Goal: Transaction & Acquisition: Obtain resource

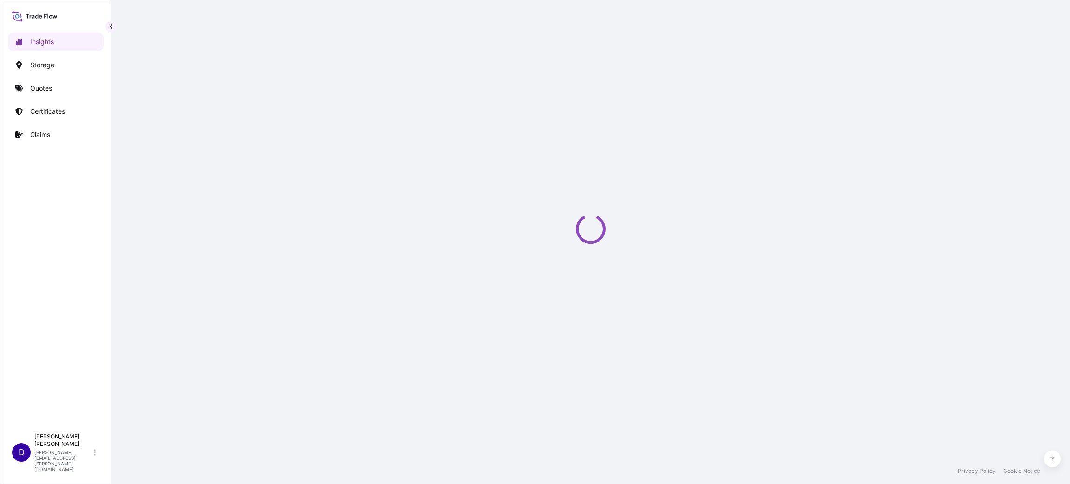
select select "2025"
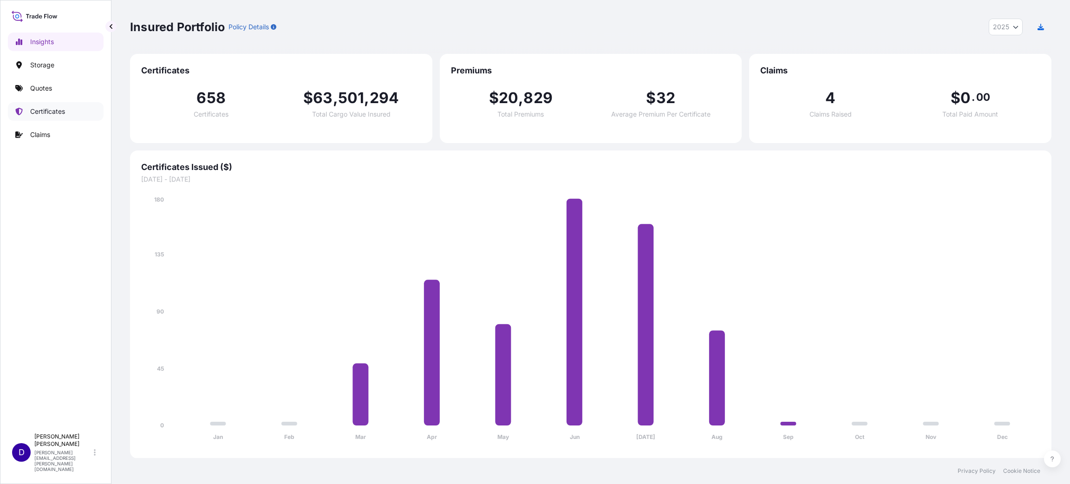
click at [47, 108] on p "Certificates" at bounding box center [47, 111] width 35 height 9
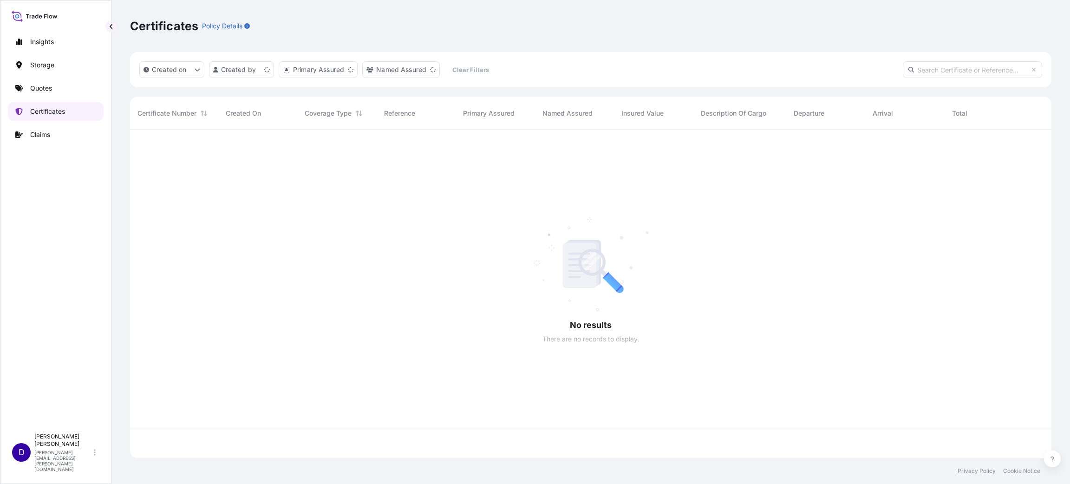
scroll to position [322, 911]
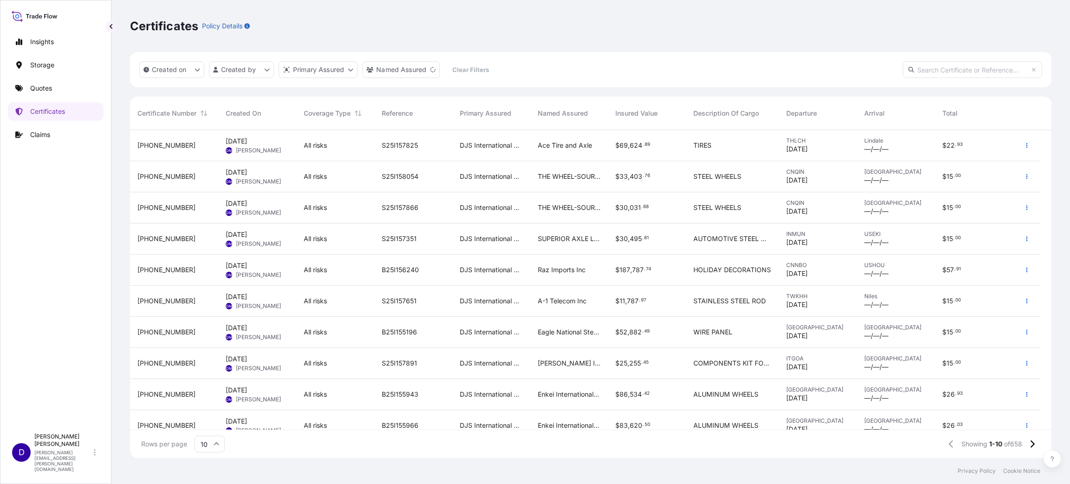
drag, startPoint x: 857, startPoint y: 310, endPoint x: 428, endPoint y: 20, distance: 518.2
click at [428, 20] on div "Certificates Policy Details" at bounding box center [590, 26] width 921 height 15
click at [41, 90] on p "Quotes" at bounding box center [41, 88] width 22 height 9
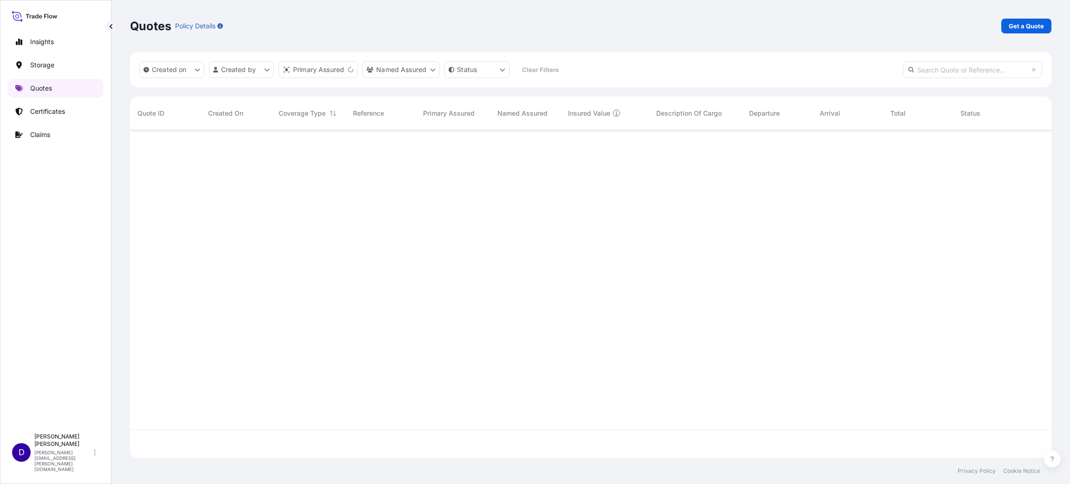
scroll to position [322, 911]
click at [1019, 26] on p "Get a Quote" at bounding box center [1026, 25] width 35 height 9
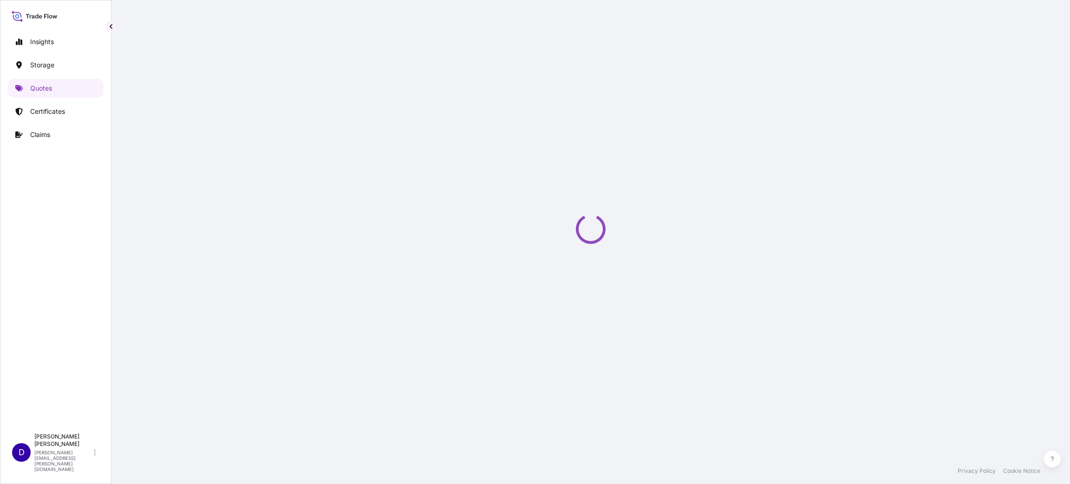
select select "Water"
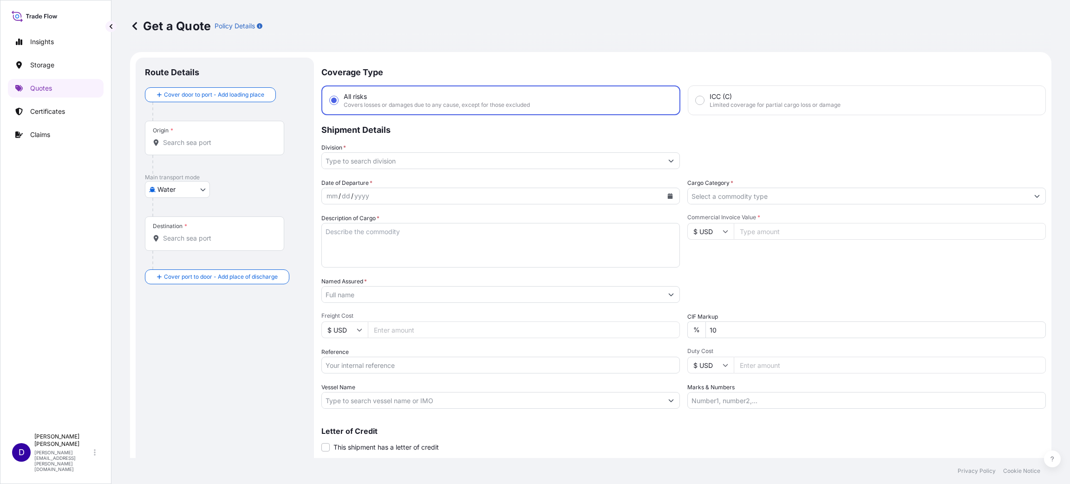
scroll to position [15, 0]
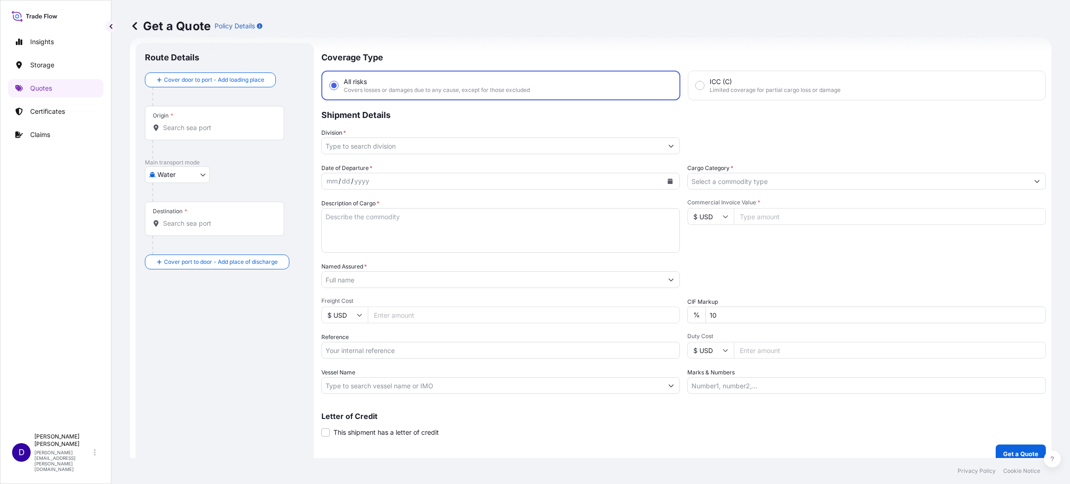
click at [221, 122] on div "Origin *" at bounding box center [214, 123] width 139 height 34
click at [221, 123] on input "Origin *" at bounding box center [218, 127] width 110 height 9
type input "k"
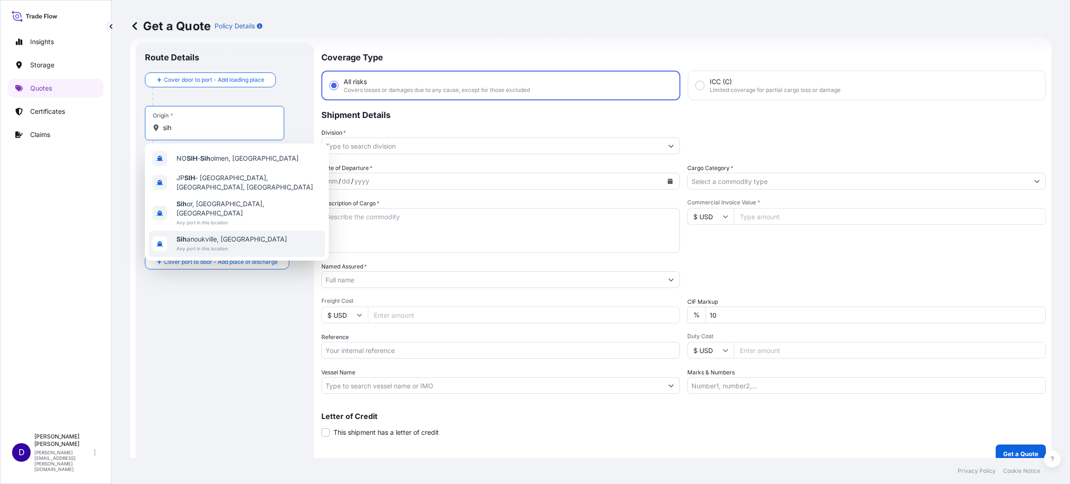
click at [217, 244] on span "Any port in this location" at bounding box center [231, 248] width 111 height 9
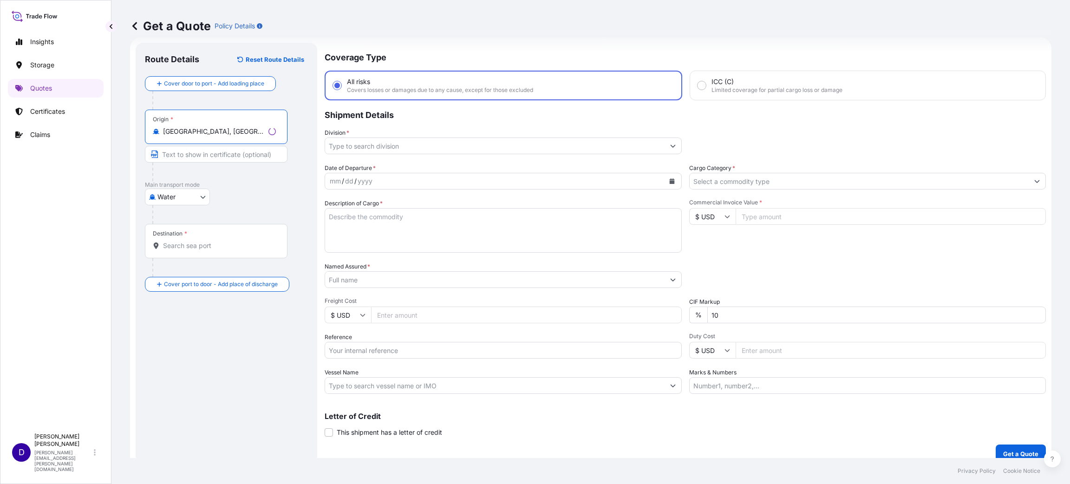
type input "[GEOGRAPHIC_DATA], [GEOGRAPHIC_DATA]"
click at [216, 247] on input "Destination *" at bounding box center [219, 245] width 113 height 9
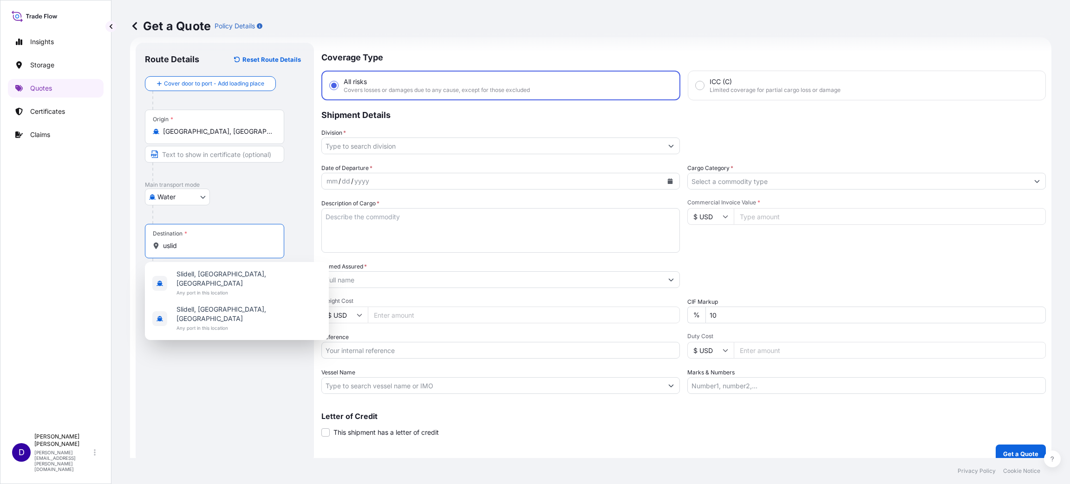
drag, startPoint x: 210, startPoint y: 243, endPoint x: 131, endPoint y: 233, distance: 79.2
click at [132, 233] on form "Route Details Reset Route Details Cover door to port - Add loading place Place …" at bounding box center [590, 252] width 921 height 431
click at [217, 288] on span "Any port in this location" at bounding box center [248, 292] width 145 height 9
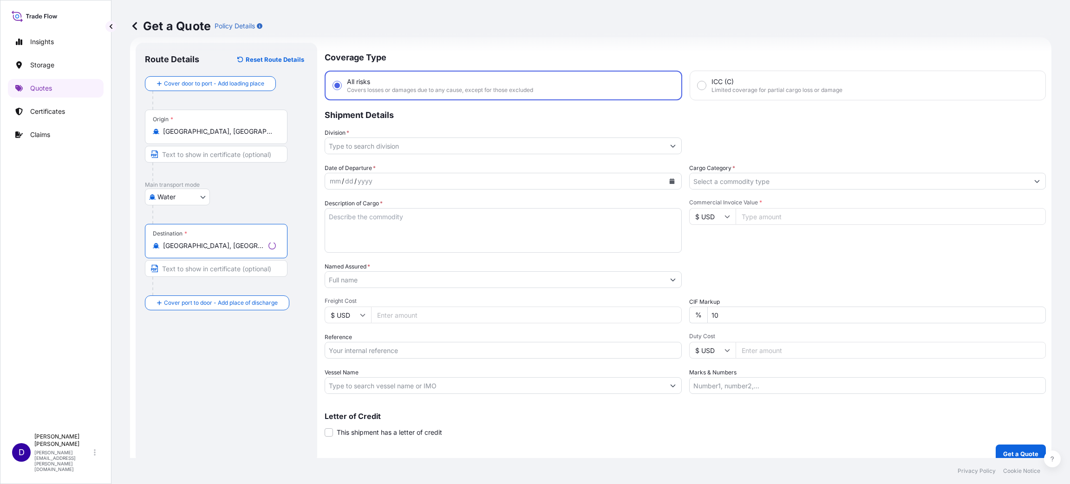
type input "[GEOGRAPHIC_DATA], [GEOGRAPHIC_DATA], [GEOGRAPHIC_DATA]"
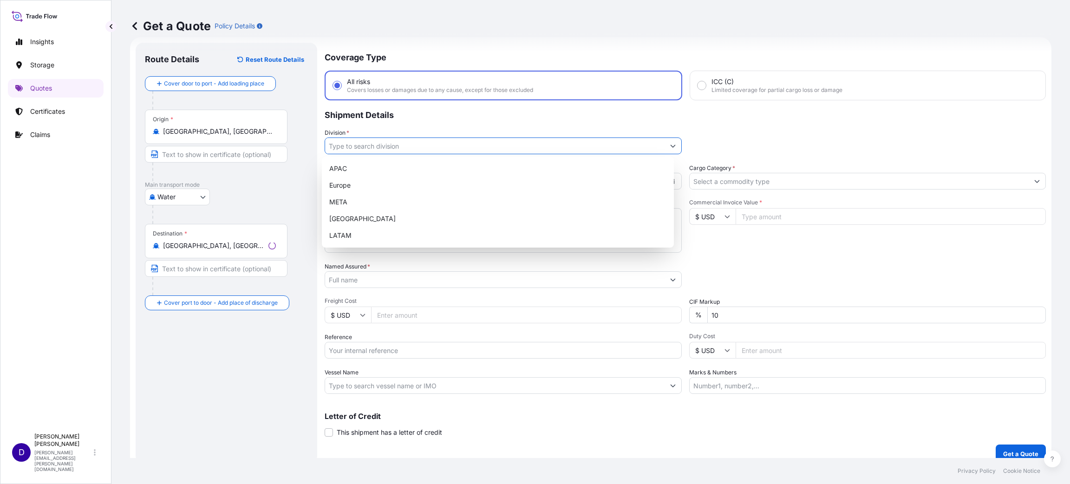
click at [399, 142] on input "Division *" at bounding box center [494, 145] width 339 height 17
click at [370, 216] on div "[GEOGRAPHIC_DATA]" at bounding box center [498, 218] width 345 height 17
type input "[GEOGRAPHIC_DATA]"
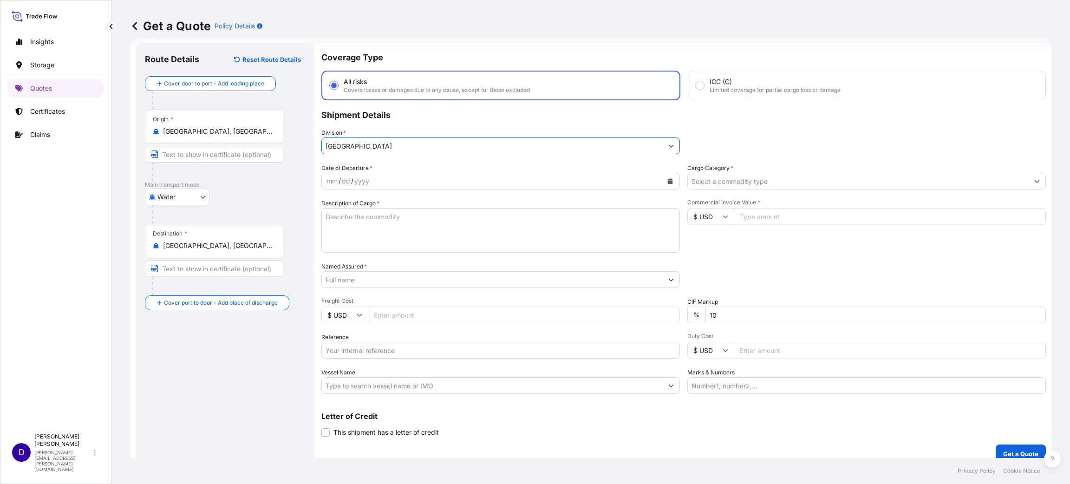
click at [668, 180] on icon "Calendar" at bounding box center [670, 181] width 5 height 6
click at [355, 291] on div "18" at bounding box center [355, 293] width 17 height 17
click at [711, 173] on input "Cargo Category *" at bounding box center [858, 181] width 341 height 17
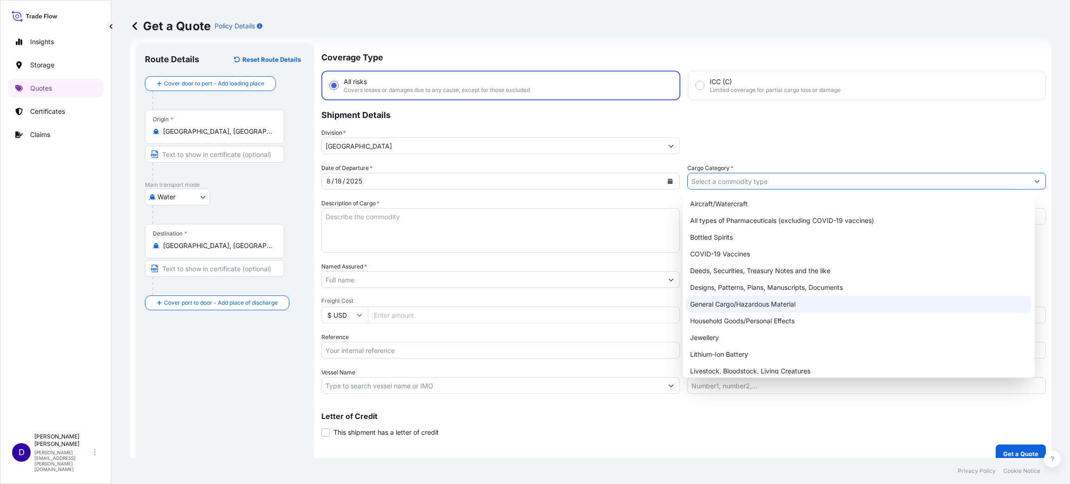
click at [751, 305] on div "General Cargo/Hazardous Material" at bounding box center [858, 304] width 345 height 17
type input "General Cargo/Hazardous Material"
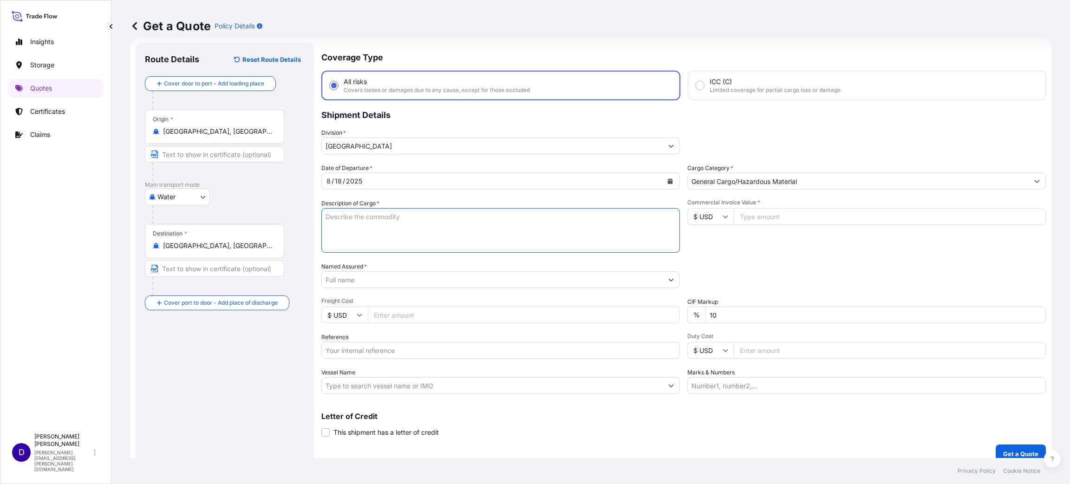
click at [562, 218] on textarea "Description of Cargo *" at bounding box center [500, 230] width 359 height 45
type textarea "t"
type textarea "TIRE"
type input "57525.00"
click at [370, 283] on input "Named Assured *" at bounding box center [492, 279] width 341 height 17
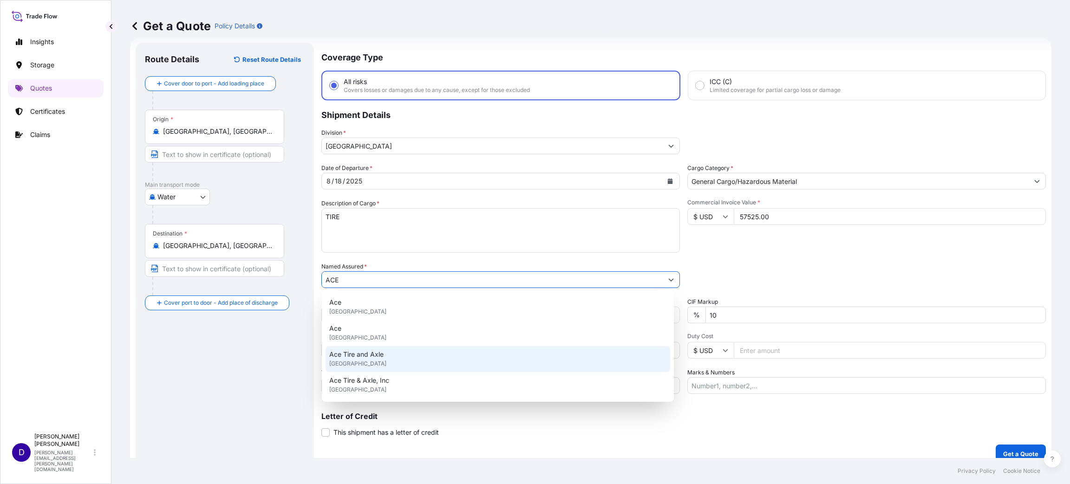
click at [370, 359] on span "[GEOGRAPHIC_DATA]" at bounding box center [357, 363] width 57 height 9
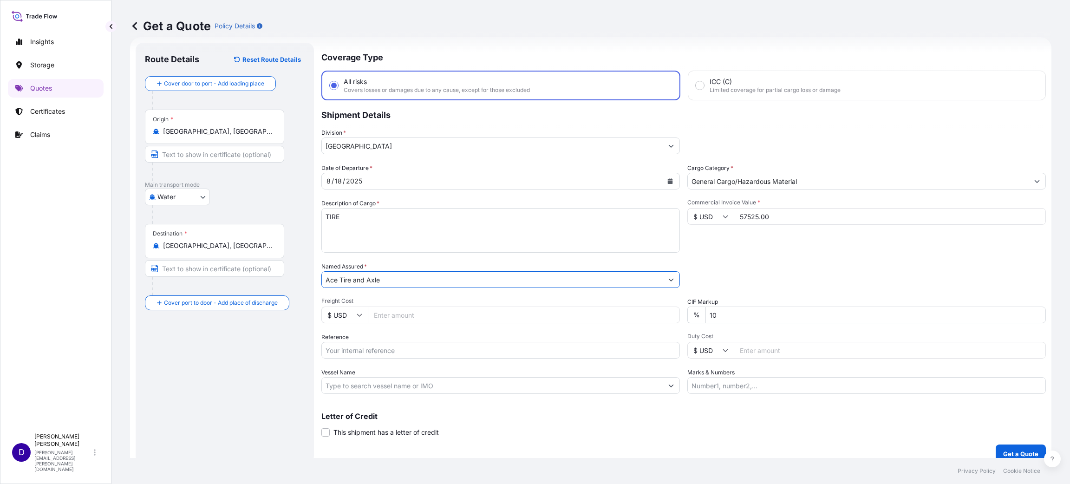
type input "Ace Tire and Axle"
click at [384, 316] on input "Freight Cost" at bounding box center [524, 314] width 312 height 17
type input "6055.00"
click at [409, 345] on input "Reference" at bounding box center [500, 350] width 359 height 17
click at [405, 346] on input "Reference" at bounding box center [500, 350] width 359 height 17
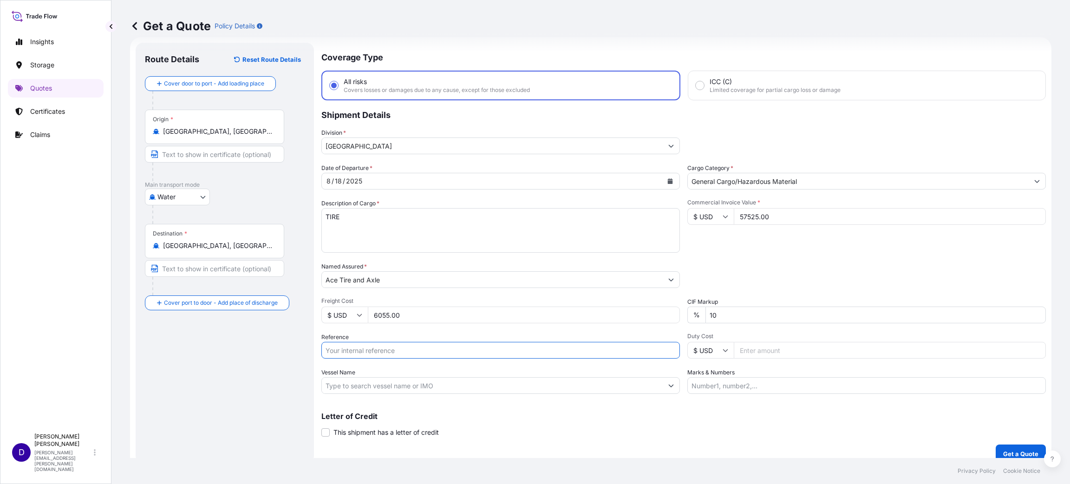
paste input "S25I157791"
type input "S25I157791"
click at [748, 345] on input "Duty Cost" at bounding box center [890, 350] width 312 height 17
type input "7780.26"
click at [1011, 450] on p "Get a Quote" at bounding box center [1020, 453] width 35 height 9
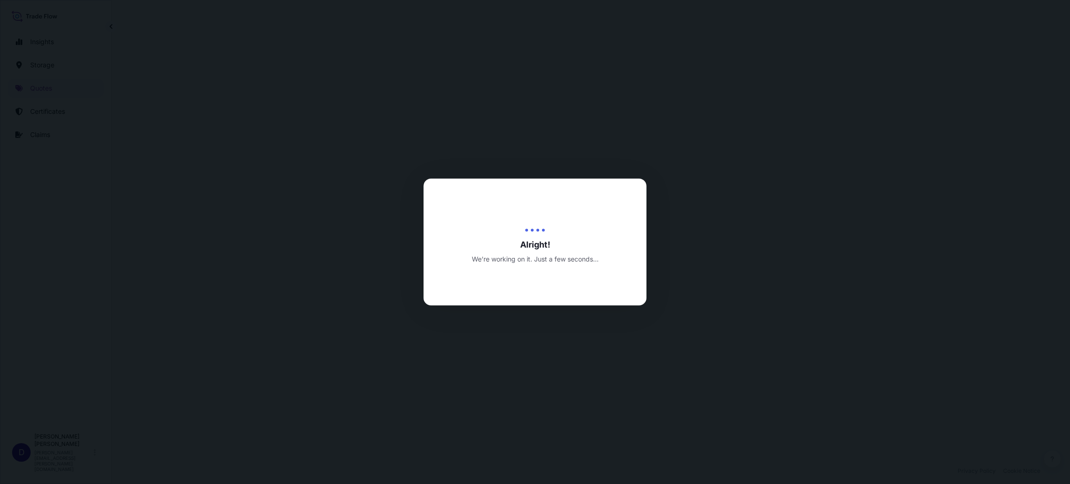
select select "Water"
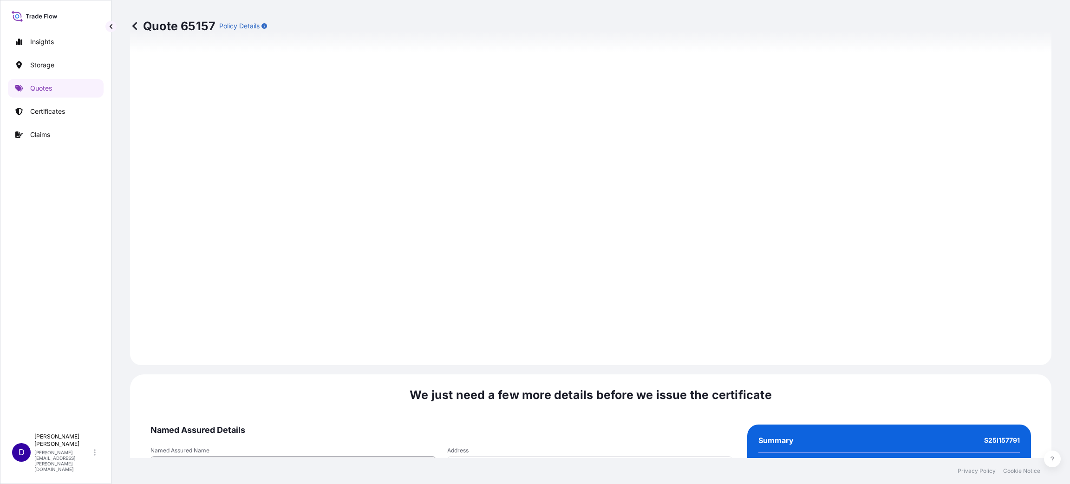
scroll to position [1275, 0]
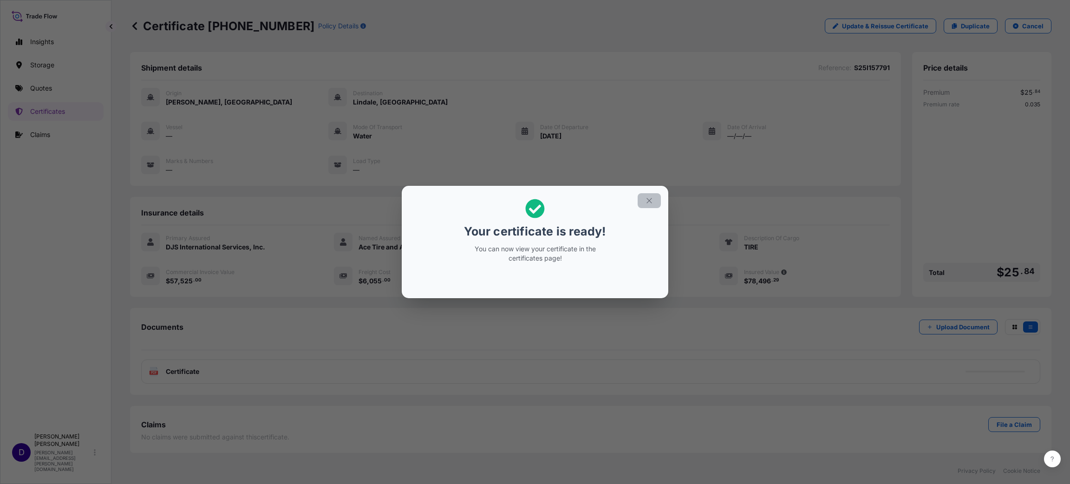
click at [653, 200] on button "button" at bounding box center [649, 200] width 23 height 15
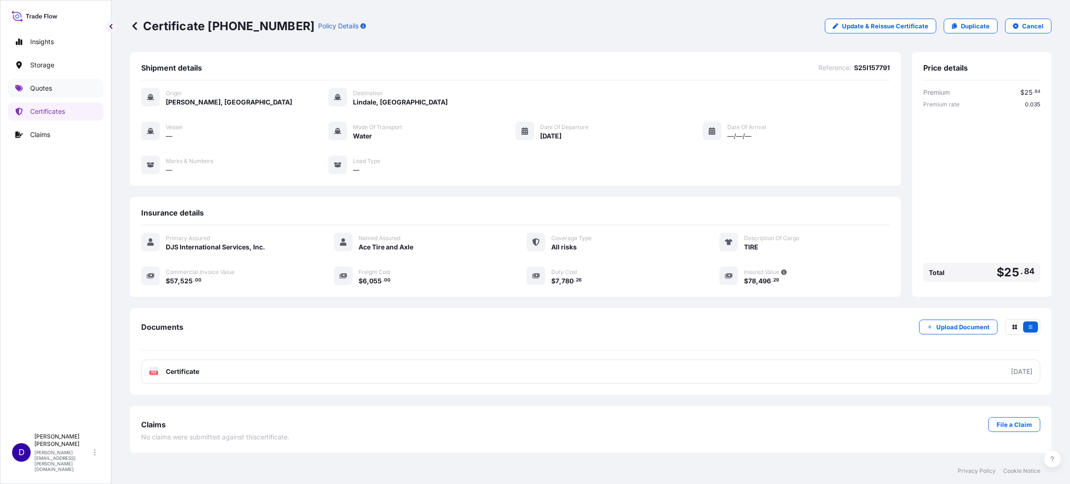
click at [45, 87] on p "Quotes" at bounding box center [41, 88] width 22 height 9
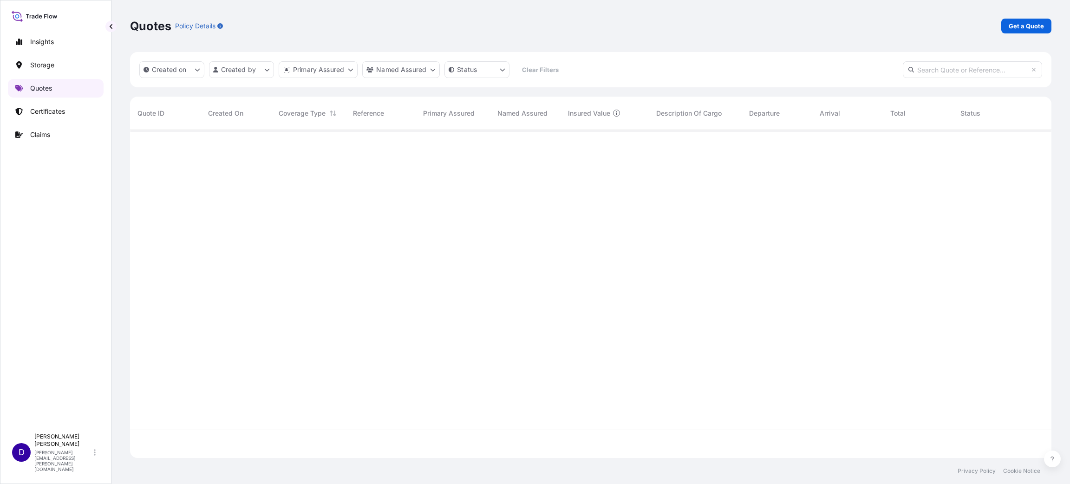
scroll to position [322, 911]
click at [1018, 26] on p "Get a Quote" at bounding box center [1026, 25] width 35 height 9
select select "Water"
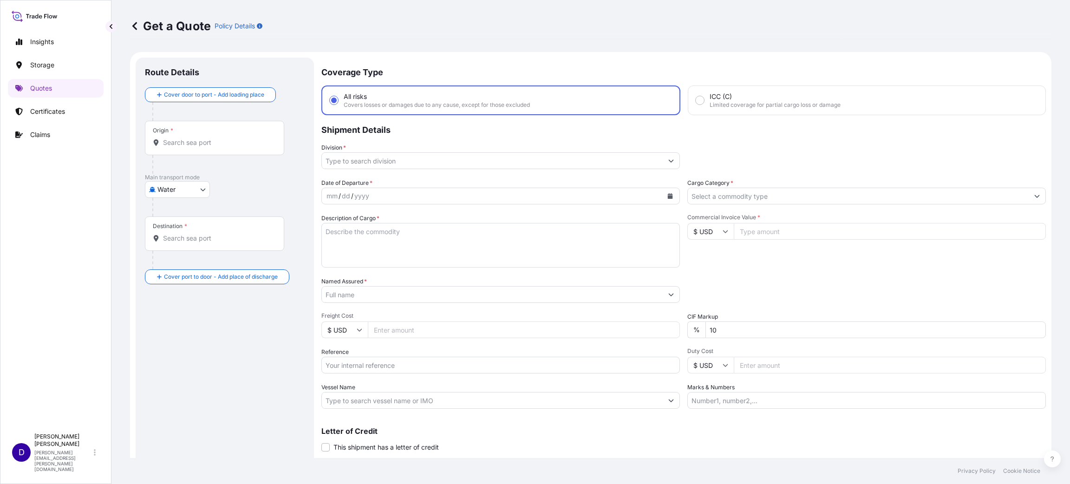
scroll to position [15, 0]
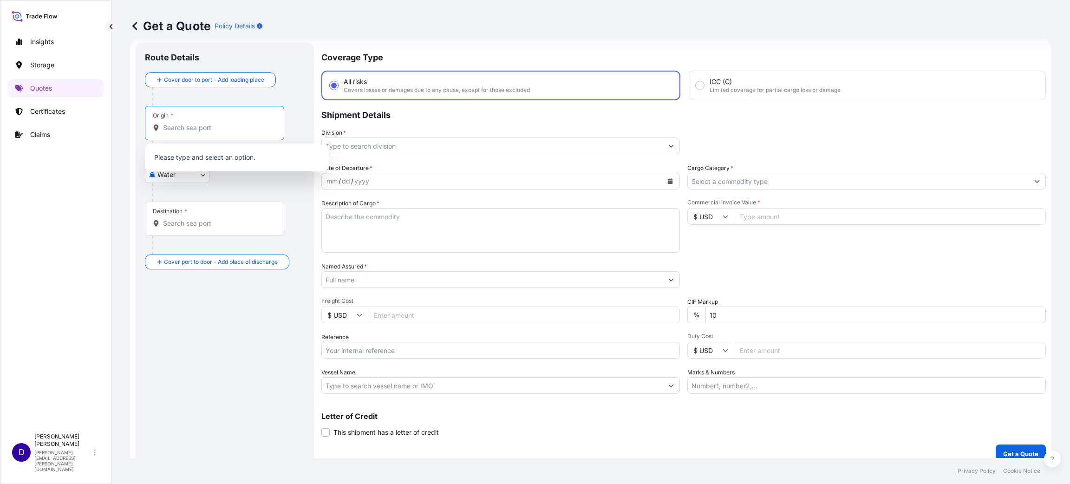
click at [235, 128] on input "Origin *" at bounding box center [218, 127] width 110 height 9
type input "S"
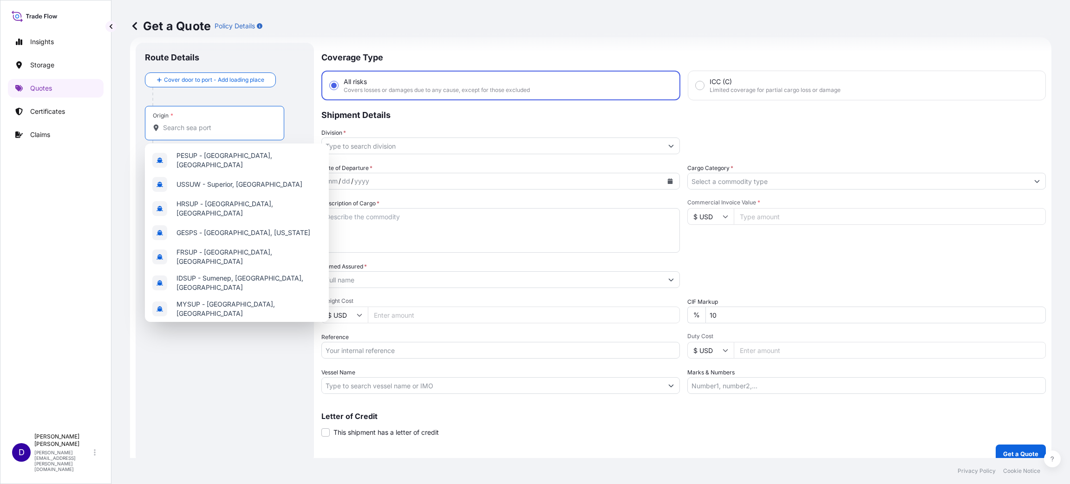
type input "J"
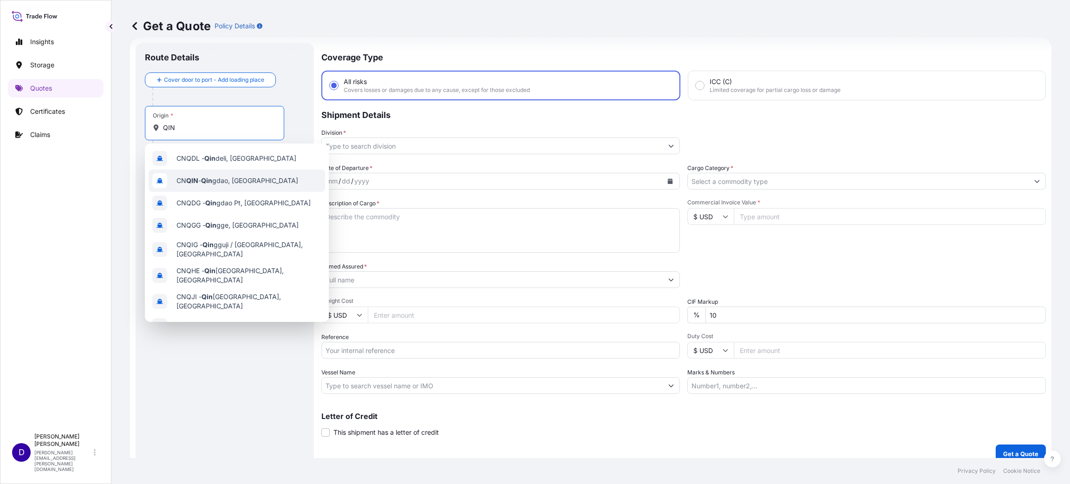
click at [222, 180] on span "CN QIN - [PERSON_NAME], [GEOGRAPHIC_DATA]" at bounding box center [237, 180] width 122 height 9
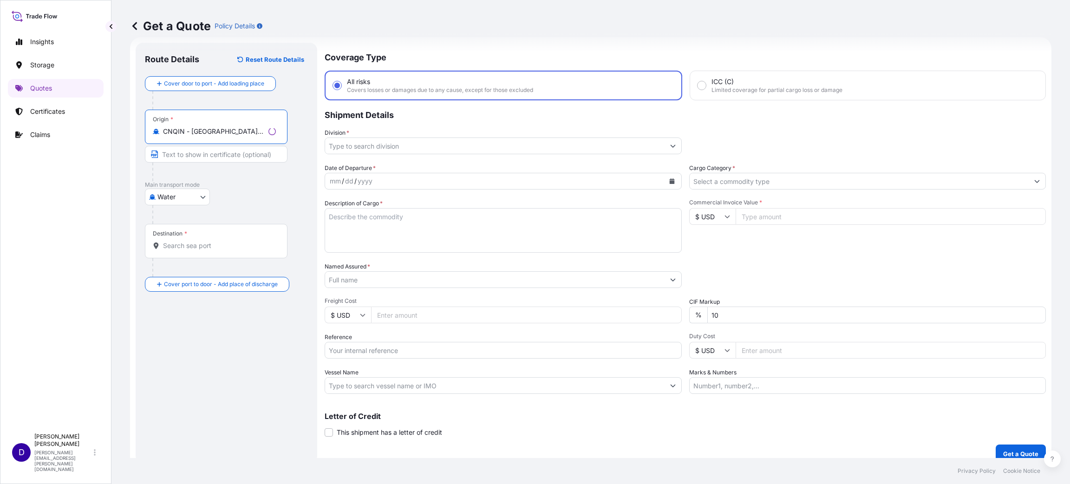
type input "CNQIN - [GEOGRAPHIC_DATA], [GEOGRAPHIC_DATA]"
click at [197, 247] on input "Destination *" at bounding box center [219, 245] width 113 height 9
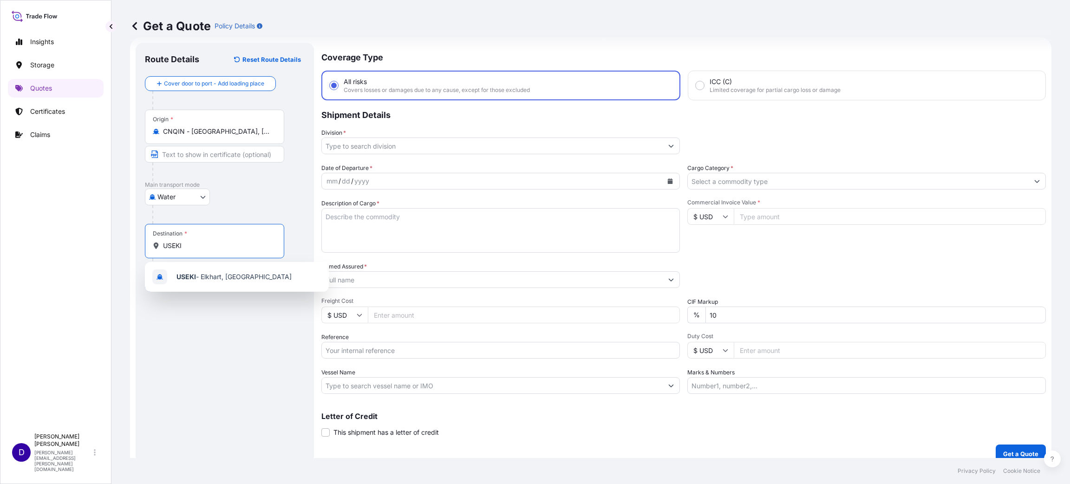
click at [205, 263] on div "USEKI - Elkhart, [GEOGRAPHIC_DATA]" at bounding box center [237, 277] width 184 height 30
click at [215, 280] on span "USEKI - Elkhart, [GEOGRAPHIC_DATA]" at bounding box center [233, 276] width 115 height 9
type input "USEKI - Elkhart, [GEOGRAPHIC_DATA]"
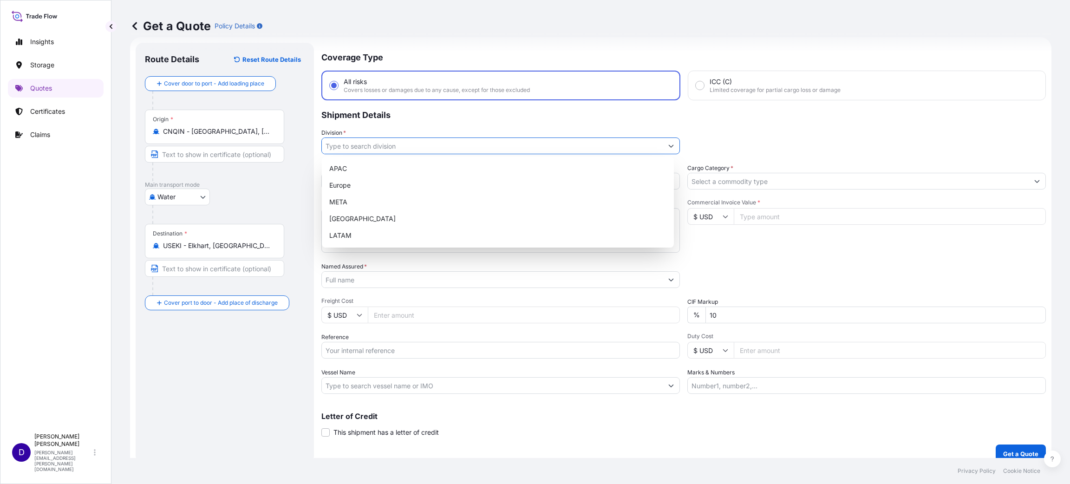
click at [353, 141] on input "Division *" at bounding box center [492, 145] width 341 height 17
click at [353, 214] on div "[GEOGRAPHIC_DATA]" at bounding box center [498, 218] width 345 height 17
type input "[GEOGRAPHIC_DATA]"
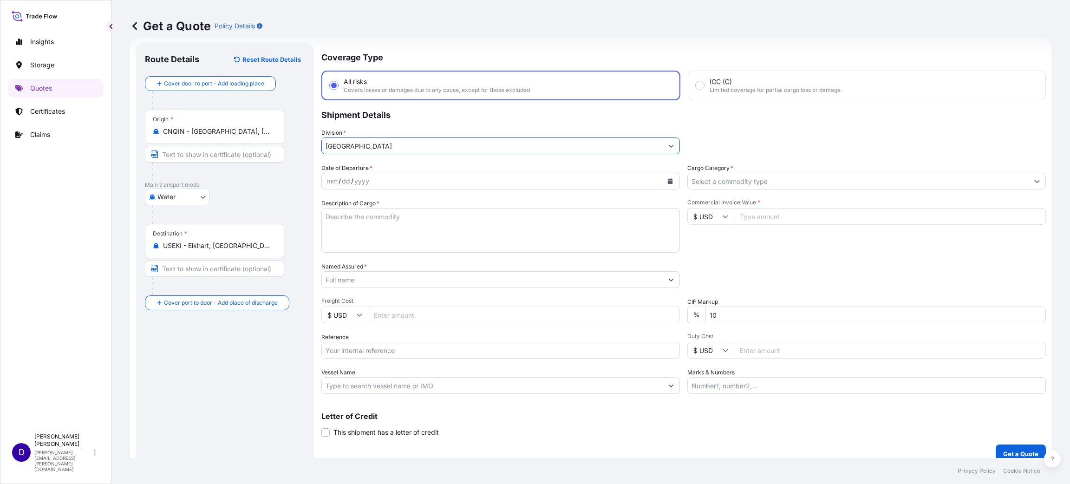
click at [671, 178] on button "Calendar" at bounding box center [670, 181] width 15 height 15
click at [353, 295] on div "18" at bounding box center [355, 293] width 17 height 17
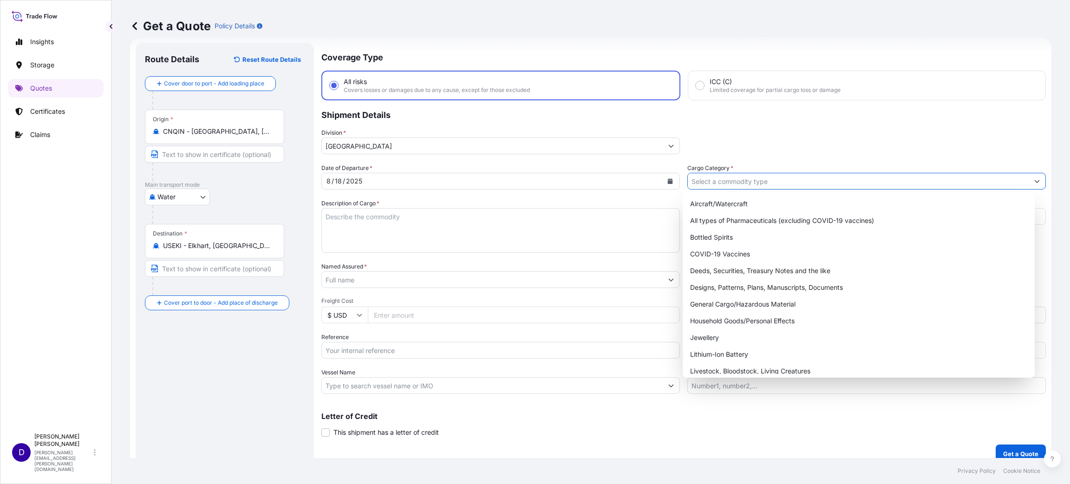
click at [698, 176] on input "Cargo Category *" at bounding box center [858, 181] width 341 height 17
click at [714, 300] on div "General Cargo/Hazardous Material" at bounding box center [858, 304] width 345 height 17
type input "General Cargo/Hazardous Material"
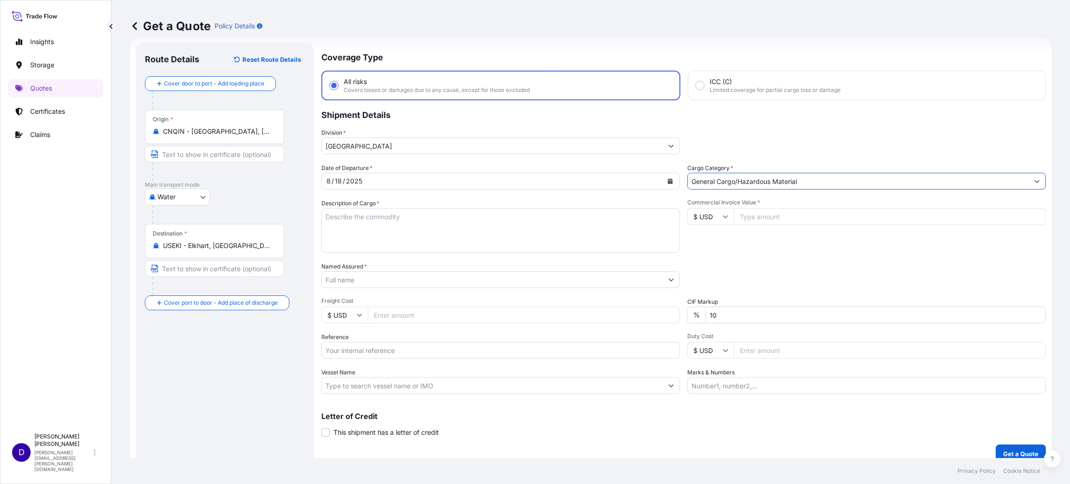
click at [498, 227] on textarea "Description of Cargo *" at bounding box center [500, 230] width 359 height 45
click at [344, 352] on input "Reference" at bounding box center [500, 350] width 359 height 17
paste input "S25I157578"
type input "S25I157578"
click at [375, 227] on textarea "Description of Cargo *" at bounding box center [500, 230] width 359 height 45
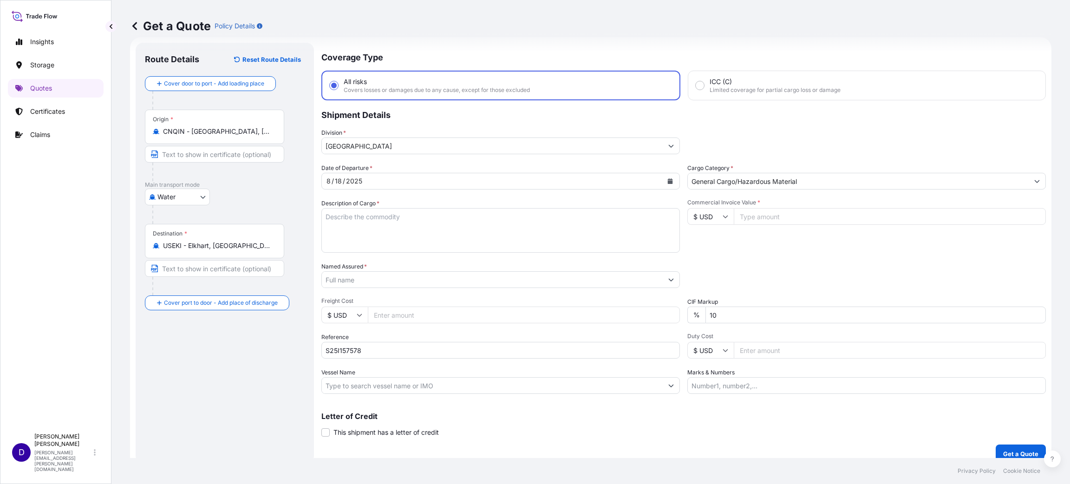
paste textarea "8-14.5 14 PLY MH 3500LBS TIRE TOP"
type textarea "8-14.5 14 PLY MH 3500LBS TIRE TOP"
click at [752, 217] on input "Commercial Invoice Value *" at bounding box center [890, 216] width 312 height 17
type input "38435.00"
click at [335, 275] on input "Named Assured *" at bounding box center [492, 279] width 341 height 17
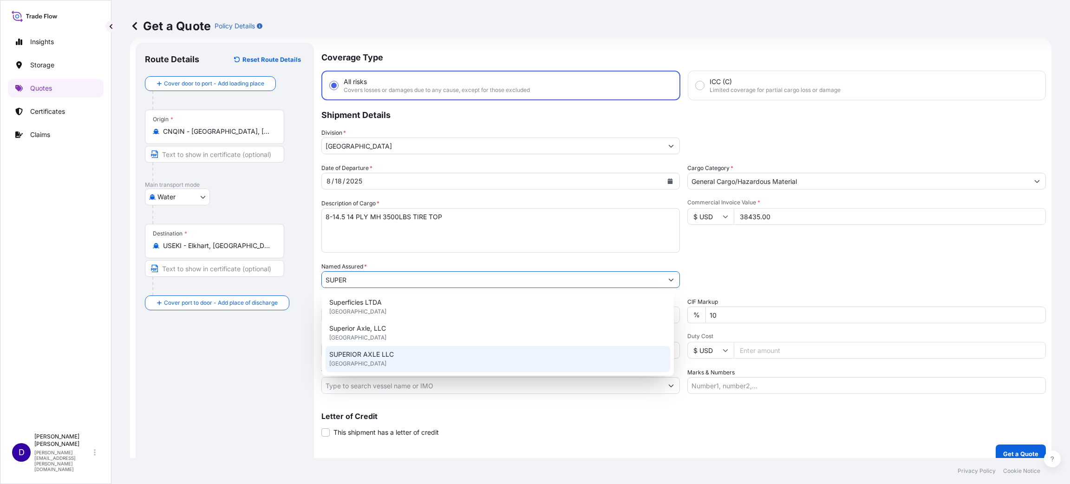
click at [383, 353] on span "SUPERIOR AXLE LLC" at bounding box center [361, 354] width 65 height 9
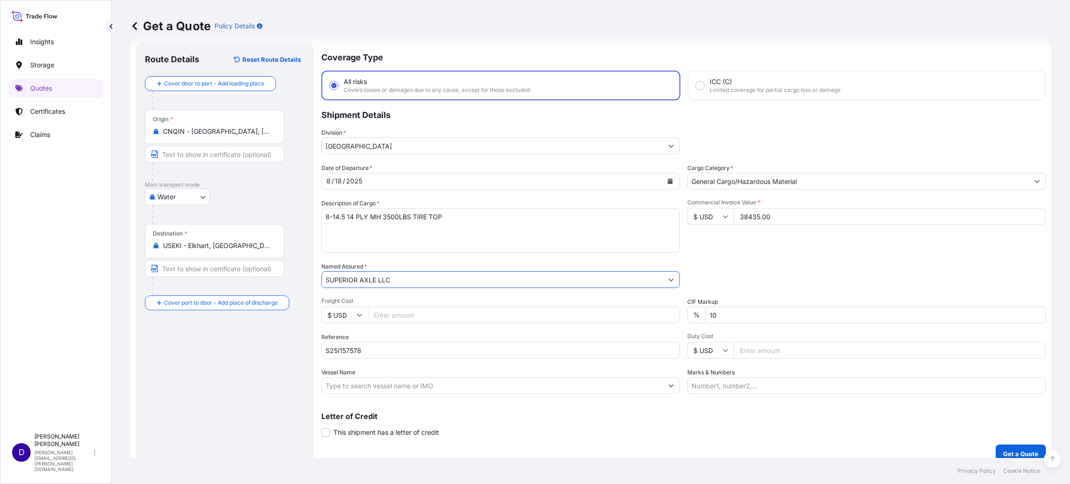
type input "SUPERIOR AXLE LLC"
click at [382, 317] on input "Freight Cost" at bounding box center [524, 314] width 312 height 17
type input "5075.00"
click at [743, 347] on input "Duty Cost" at bounding box center [890, 350] width 312 height 17
type input "22627.22"
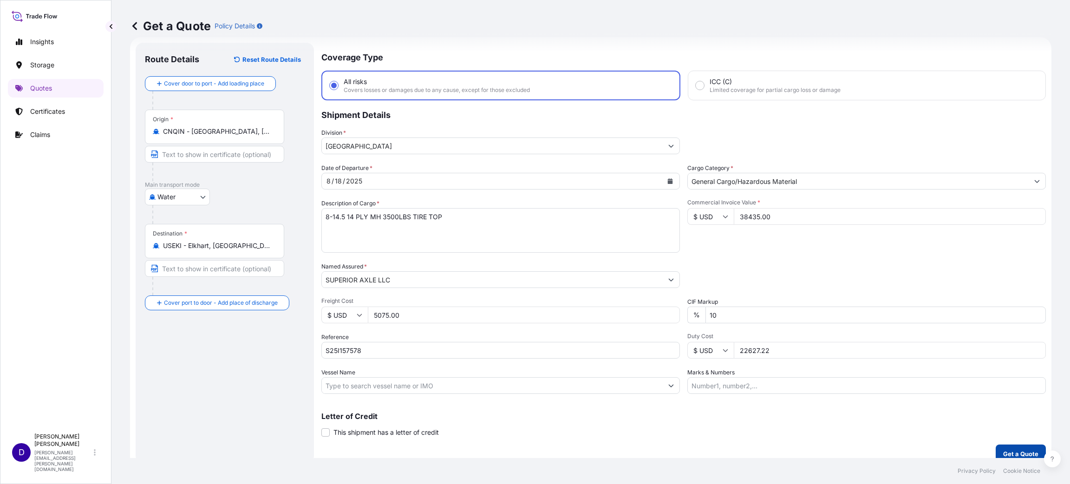
click at [1013, 450] on p "Get a Quote" at bounding box center [1020, 453] width 35 height 9
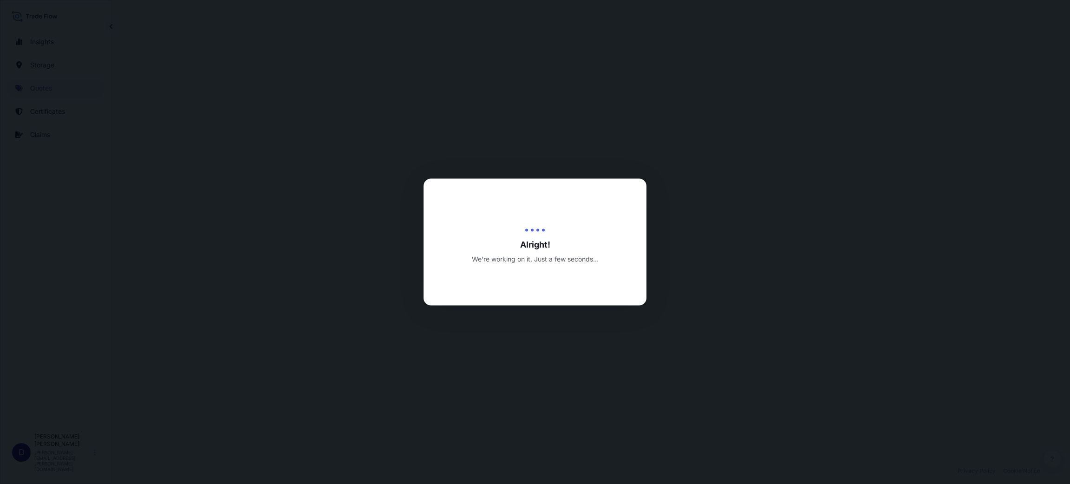
select select "Water"
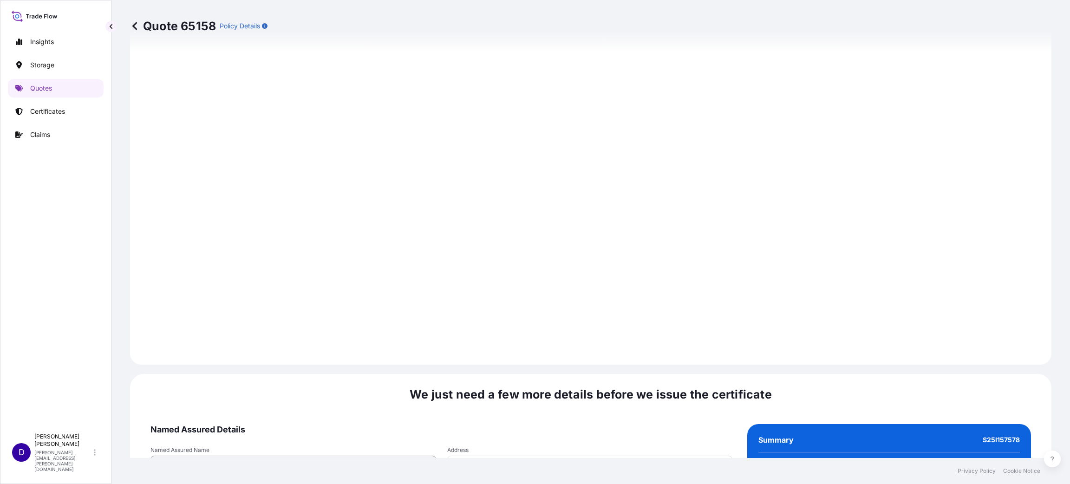
scroll to position [1275, 0]
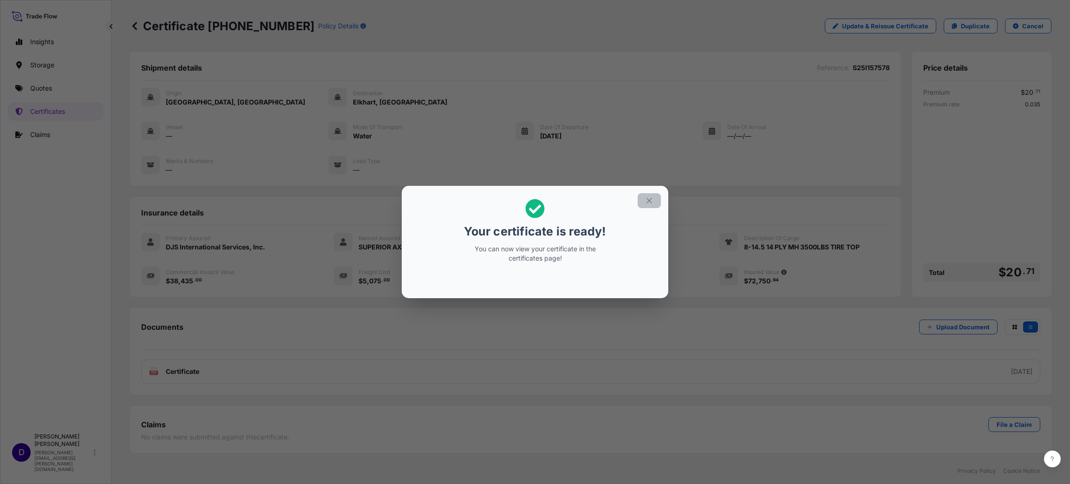
click at [645, 198] on icon "button" at bounding box center [649, 200] width 8 height 8
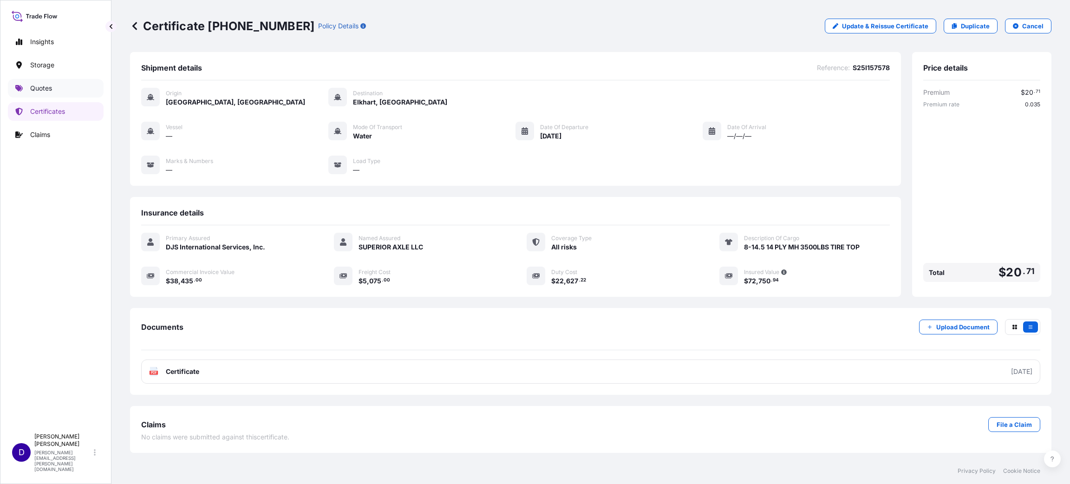
click at [27, 87] on link "Quotes" at bounding box center [56, 88] width 96 height 19
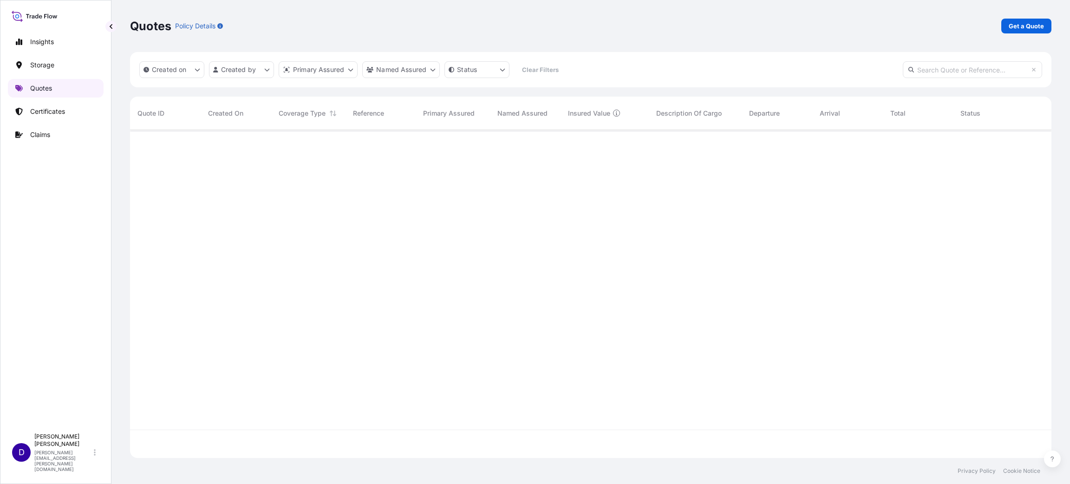
scroll to position [322, 911]
click at [1016, 29] on p "Get a Quote" at bounding box center [1026, 25] width 35 height 9
select select "Water"
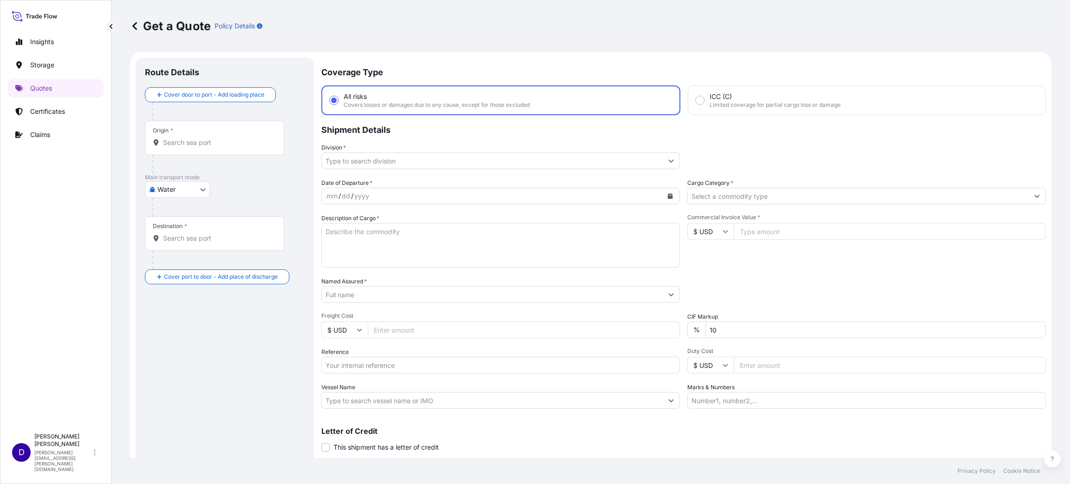
scroll to position [15, 0]
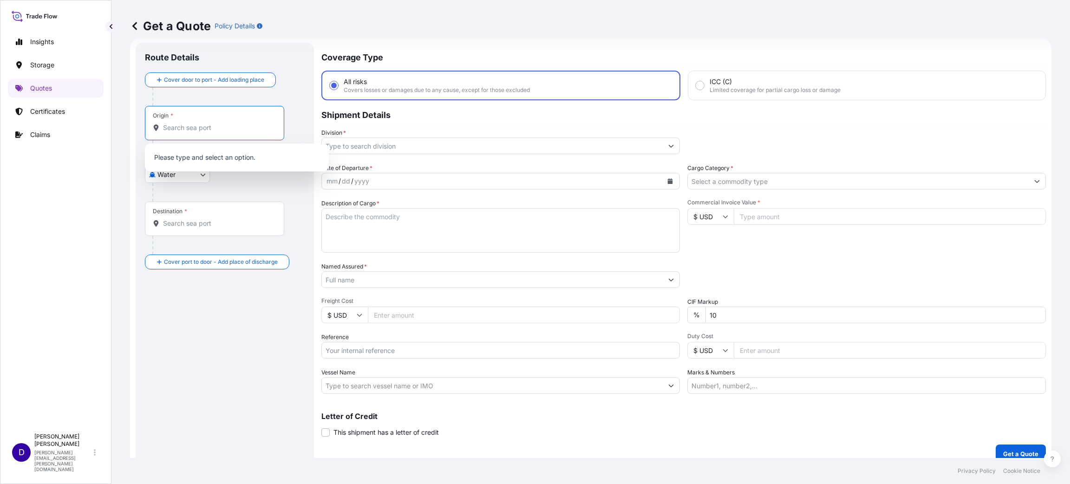
click at [239, 128] on input "Origin *" at bounding box center [218, 127] width 110 height 9
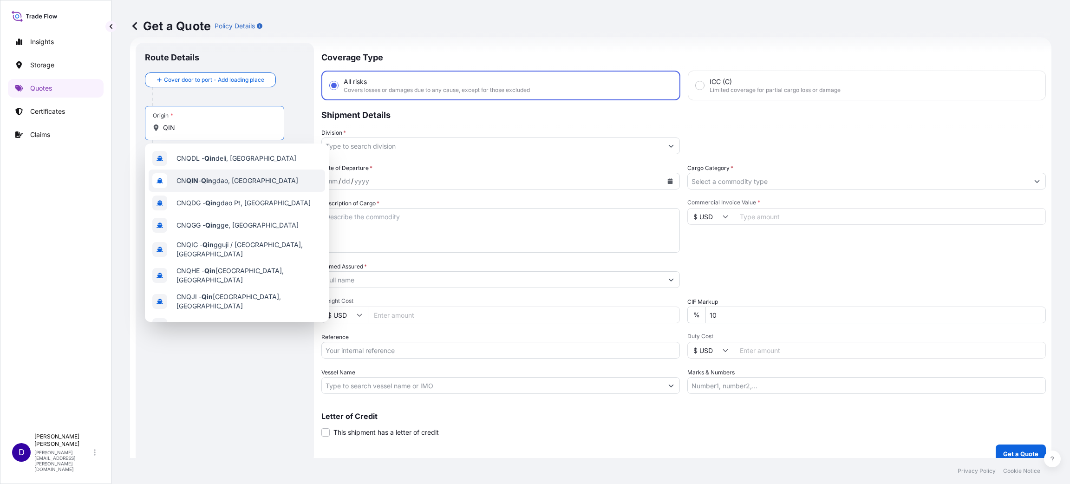
click at [227, 182] on span "CN QIN - [PERSON_NAME], [GEOGRAPHIC_DATA]" at bounding box center [237, 180] width 122 height 9
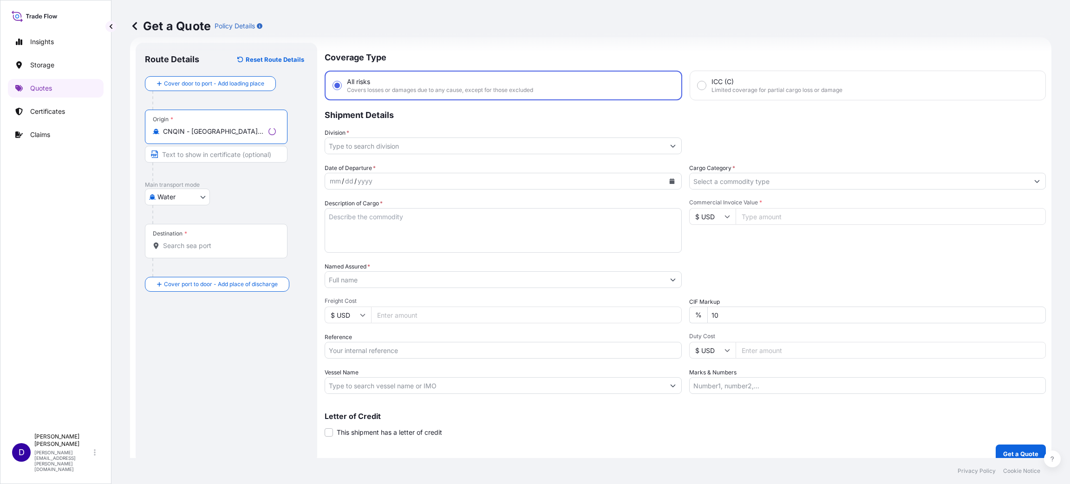
type input "CNQIN - [GEOGRAPHIC_DATA], [GEOGRAPHIC_DATA]"
click at [190, 240] on div "Destination *" at bounding box center [216, 241] width 143 height 34
click at [190, 241] on input "Destination *" at bounding box center [219, 245] width 113 height 9
drag, startPoint x: 193, startPoint y: 247, endPoint x: 118, endPoint y: 244, distance: 74.8
click at [118, 244] on div "Get a Quote Policy Details Route Details Reset Route Details Cover door to port…" at bounding box center [590, 229] width 958 height 458
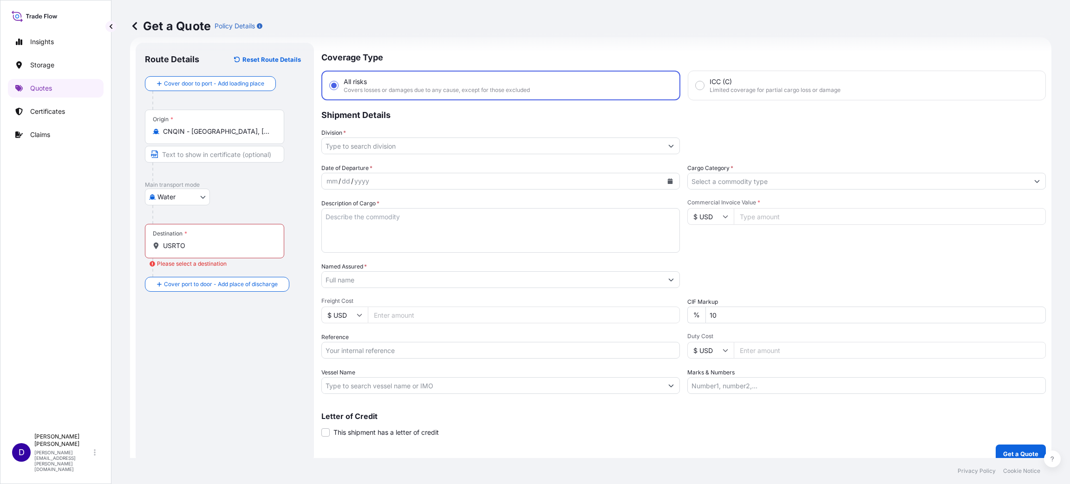
click at [18, 280] on div "Insights Storage Quotes Certificates Claims" at bounding box center [56, 226] width 96 height 404
click at [207, 245] on input "USRTO" at bounding box center [218, 245] width 110 height 9
drag, startPoint x: 207, startPoint y: 245, endPoint x: 142, endPoint y: 244, distance: 65.0
click at [142, 244] on div "Route Details Reset Route Details Cover door to port - Add loading place Place …" at bounding box center [225, 253] width 178 height 420
click at [729, 479] on footer "Privacy Policy Cookie Notice" at bounding box center [590, 471] width 958 height 26
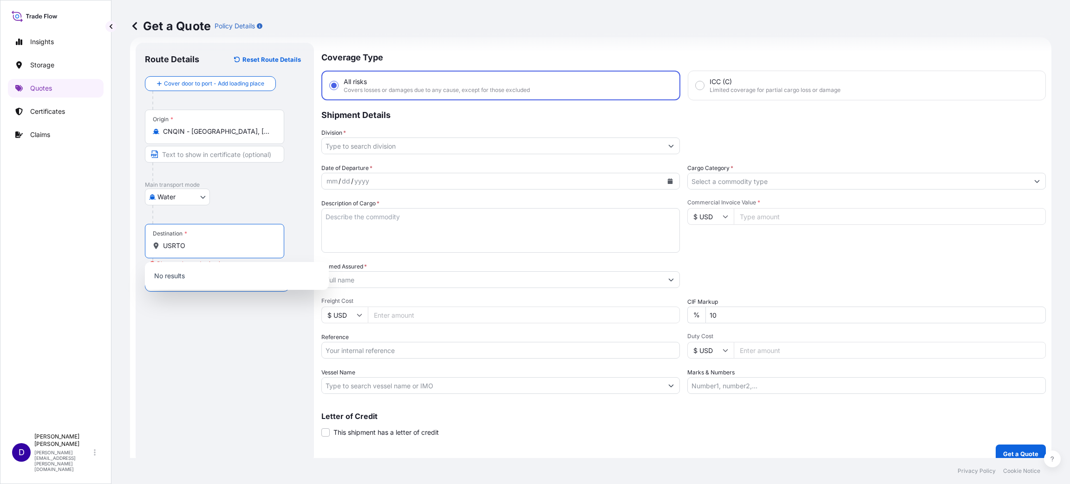
drag, startPoint x: 223, startPoint y: 242, endPoint x: 63, endPoint y: 239, distance: 160.7
click at [63, 239] on div "Insights Storage Quotes Certificates Claims D [PERSON_NAME] [PERSON_NAME][EMAIL…" at bounding box center [535, 242] width 1070 height 484
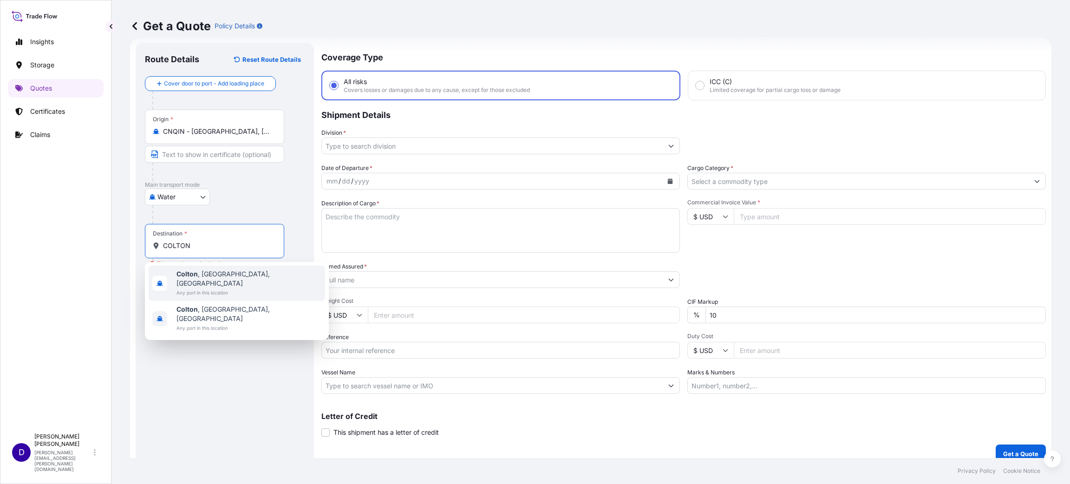
click at [241, 279] on div "[GEOGRAPHIC_DATA] , [GEOGRAPHIC_DATA], [GEOGRAPHIC_DATA] Any port in this locat…" at bounding box center [237, 283] width 176 height 35
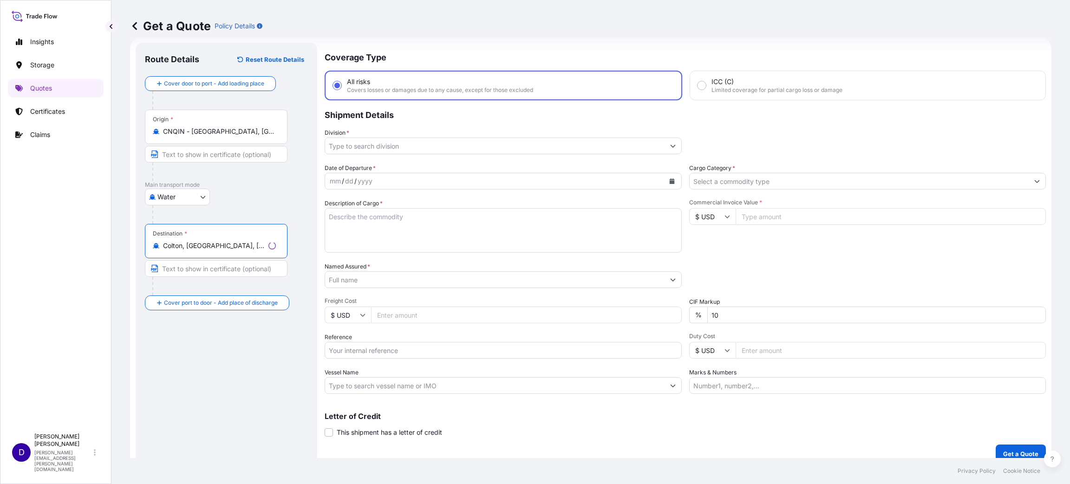
type input "Colton, [GEOGRAPHIC_DATA], [GEOGRAPHIC_DATA]"
click at [44, 205] on div "Insights Storage Quotes Certificates Claims" at bounding box center [56, 226] width 96 height 404
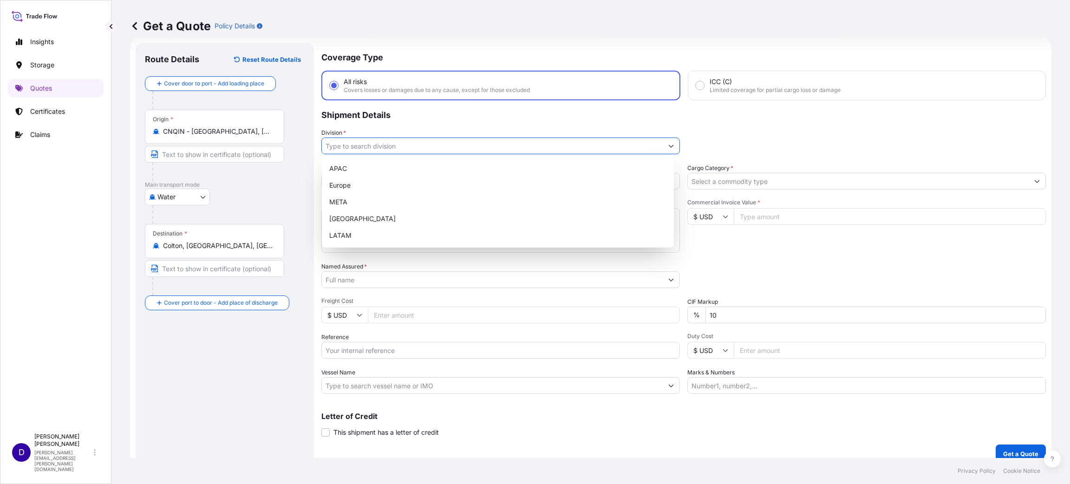
click at [432, 142] on input "Division *" at bounding box center [492, 145] width 341 height 17
click at [374, 215] on div "[GEOGRAPHIC_DATA]" at bounding box center [498, 218] width 345 height 17
type input "[GEOGRAPHIC_DATA]"
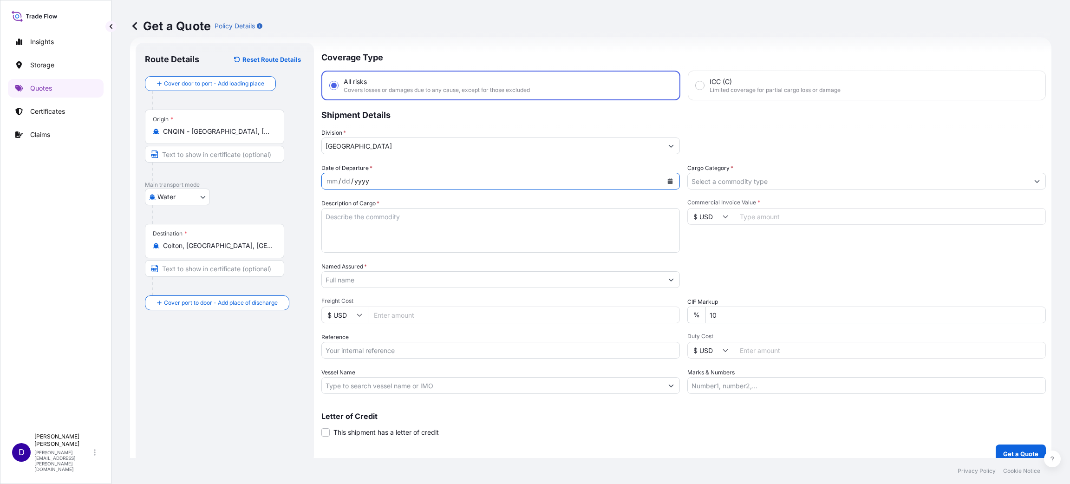
click at [402, 171] on div "Date of Departure * mm / dd / yyyy" at bounding box center [500, 176] width 359 height 26
click at [667, 178] on icon "Calendar" at bounding box center [670, 181] width 6 height 6
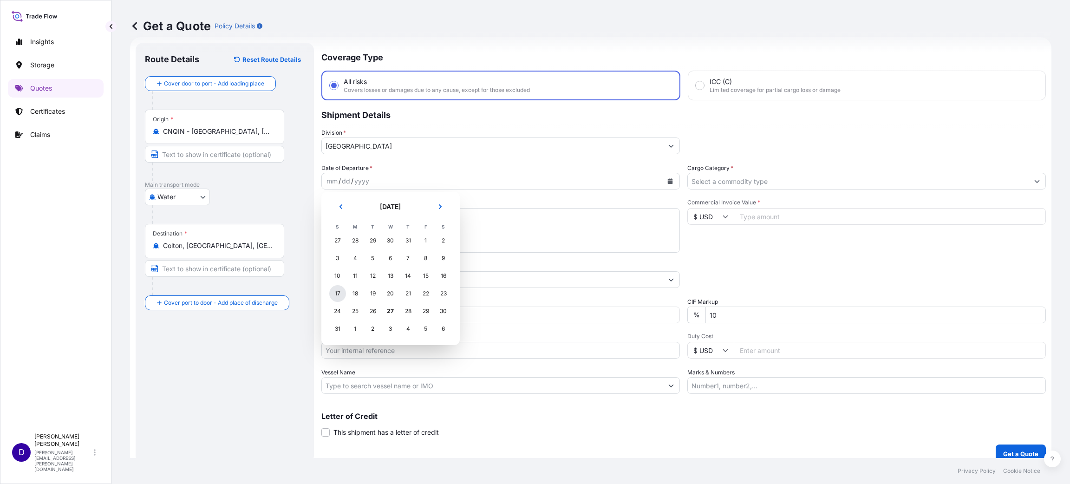
click at [337, 292] on div "17" at bounding box center [337, 293] width 17 height 17
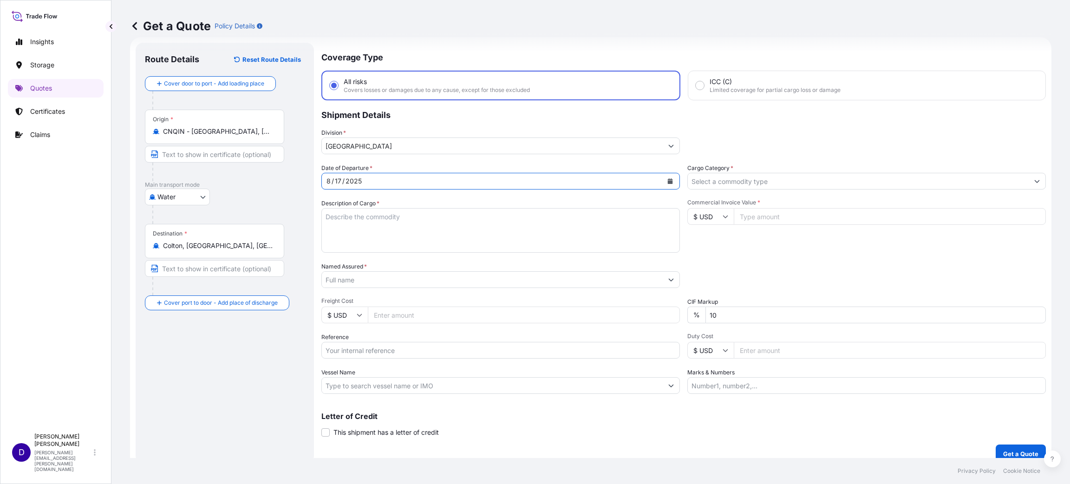
click at [769, 182] on input "Cargo Category *" at bounding box center [858, 181] width 341 height 17
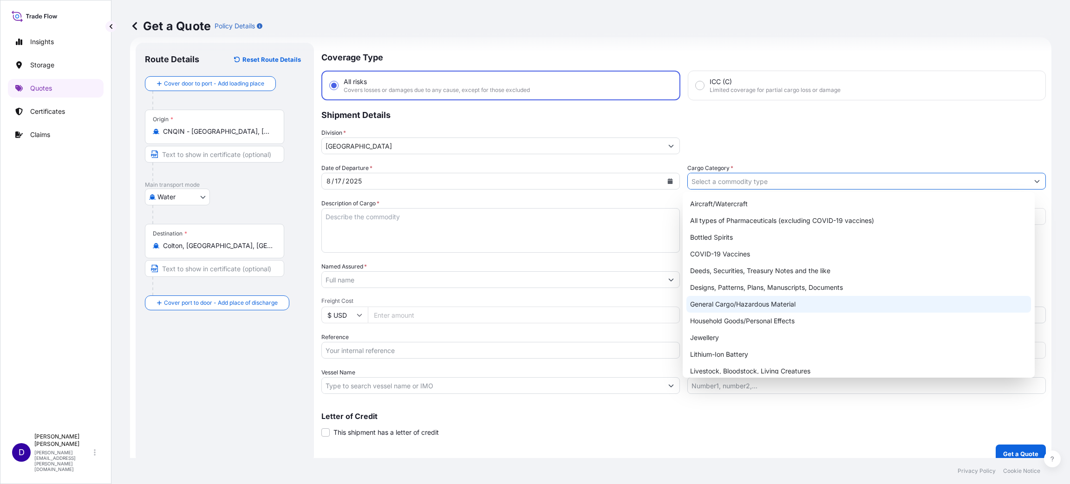
click at [751, 302] on div "General Cargo/Hazardous Material" at bounding box center [858, 304] width 345 height 17
type input "General Cargo/Hazardous Material"
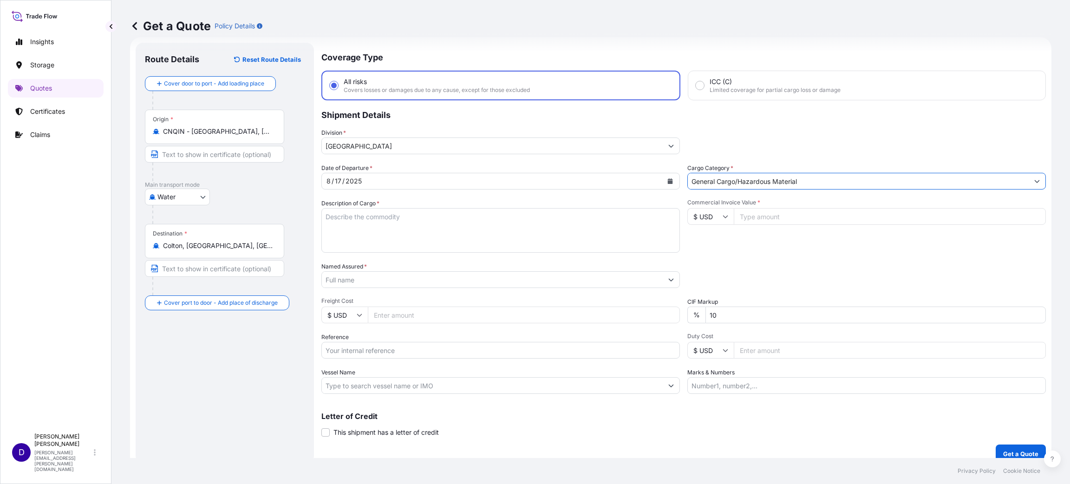
click at [477, 228] on textarea "Description of Cargo *" at bounding box center [500, 230] width 359 height 45
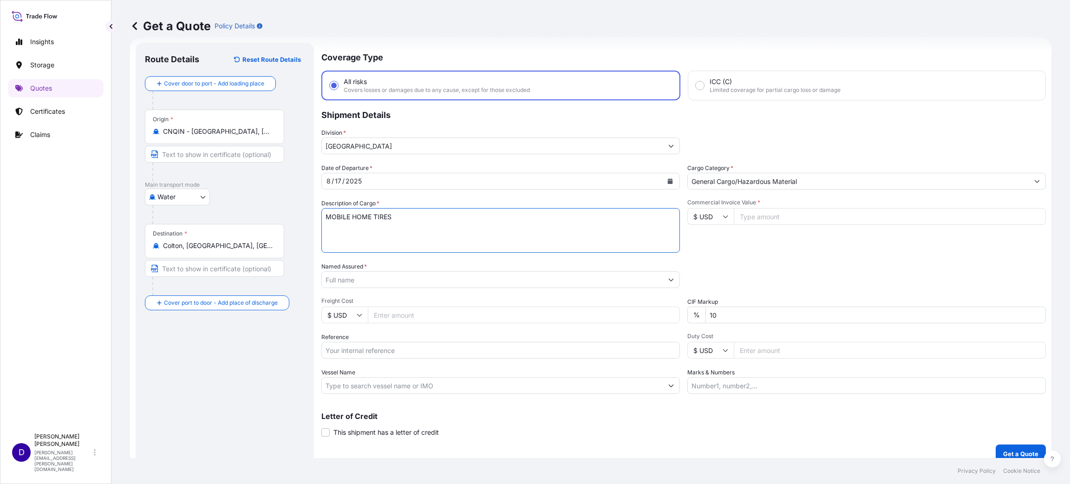
type textarea "MOBILE HOME TIRES"
type input "39000.00"
click at [346, 273] on input "Named Assured *" at bounding box center [492, 279] width 341 height 17
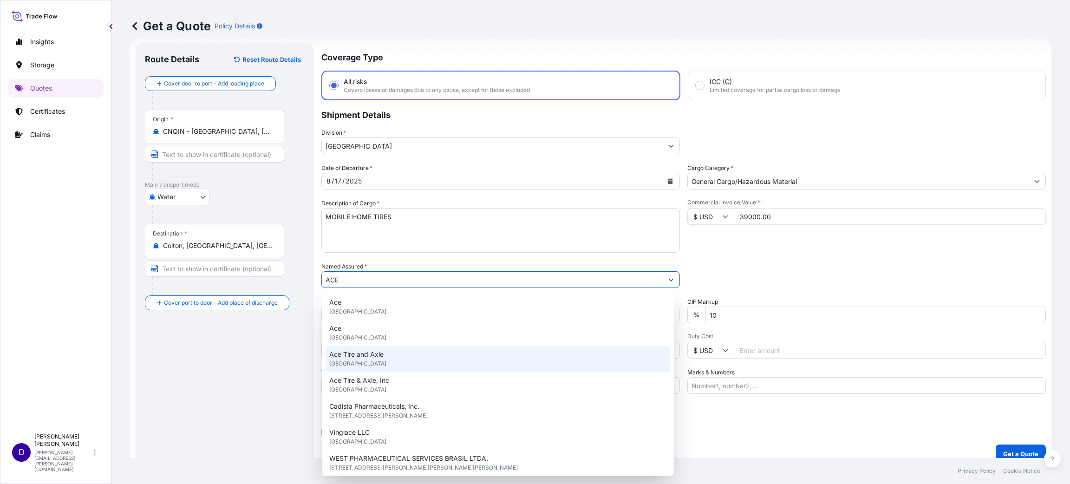
click at [369, 352] on span "Ace Tire and Axle" at bounding box center [356, 354] width 54 height 9
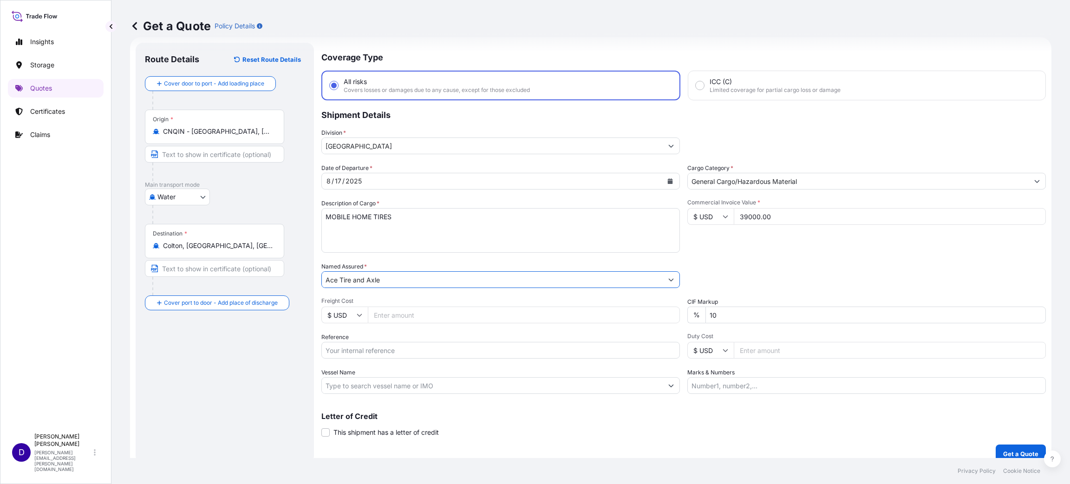
type input "Ace Tire and Axle"
click at [389, 306] on input "Freight Cost" at bounding box center [524, 314] width 312 height 17
type input "2800.00"
click at [362, 352] on input "Reference" at bounding box center [500, 350] width 359 height 17
paste input "S25I158242"
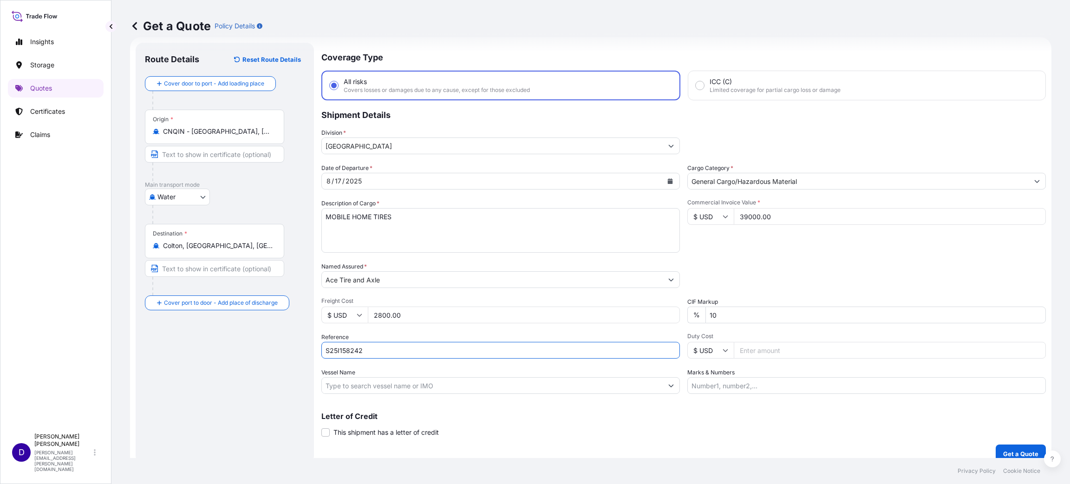
type input "S25I158242"
click at [750, 349] on input "Duty Cost" at bounding box center [890, 350] width 312 height 17
type input "22959.85"
click at [1014, 453] on p "Get a Quote" at bounding box center [1020, 453] width 35 height 9
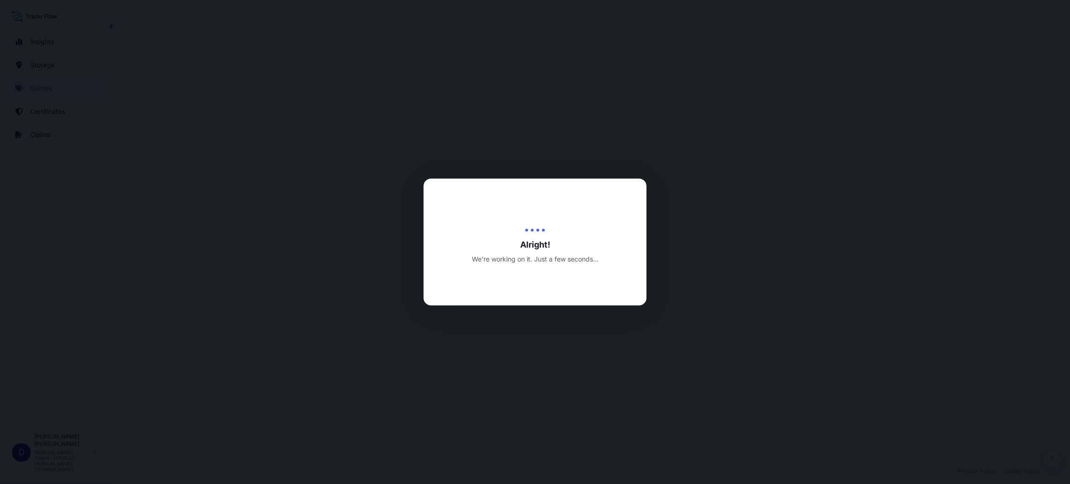
select select "Water"
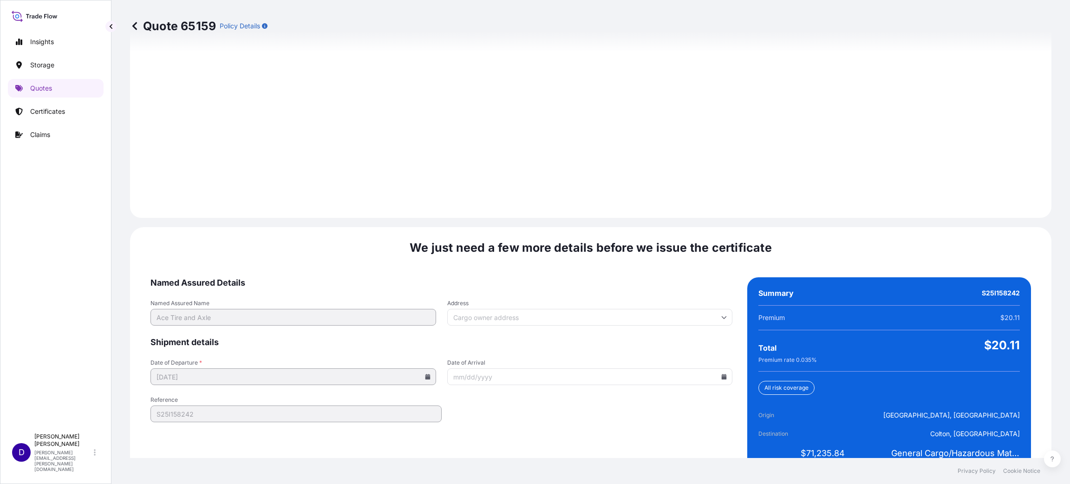
scroll to position [1275, 0]
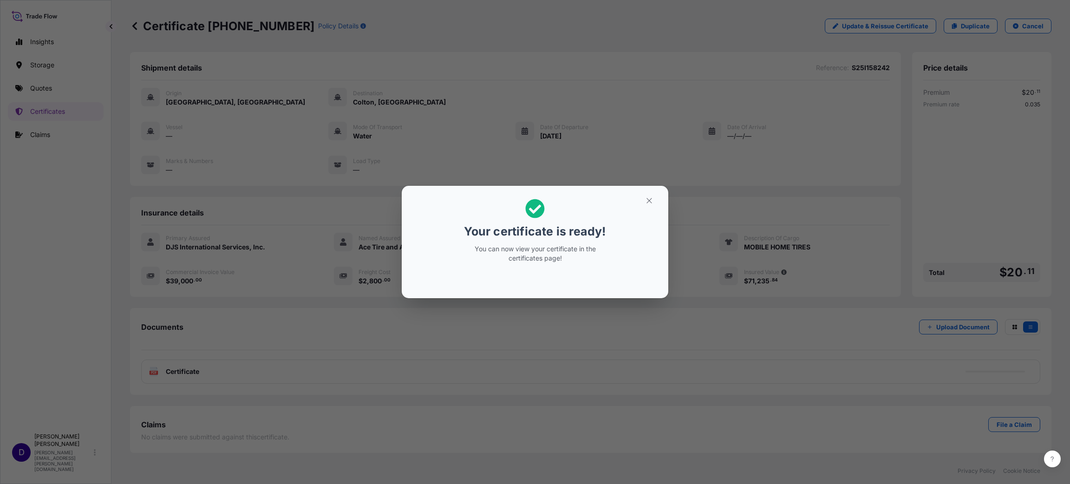
click at [650, 202] on icon "button" at bounding box center [649, 200] width 8 height 8
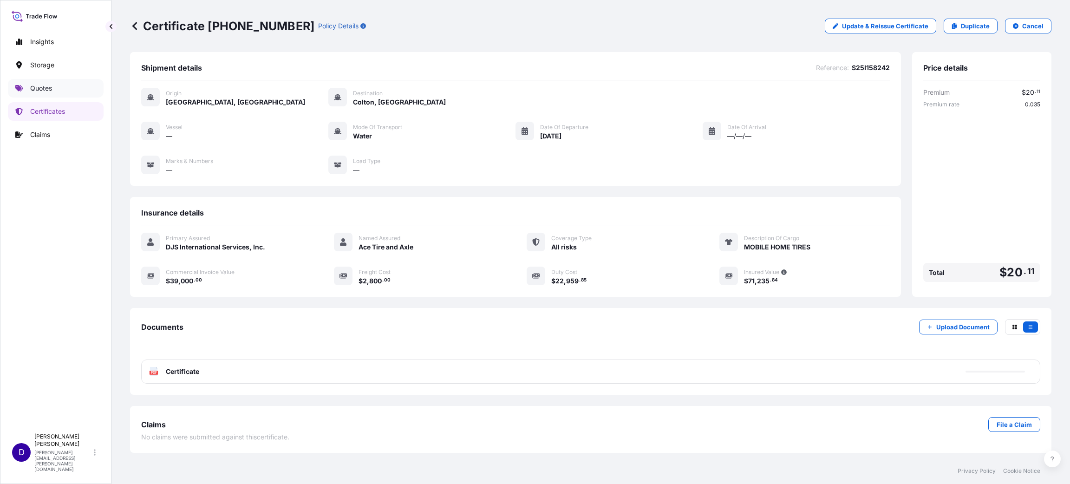
click at [44, 88] on p "Quotes" at bounding box center [41, 88] width 22 height 9
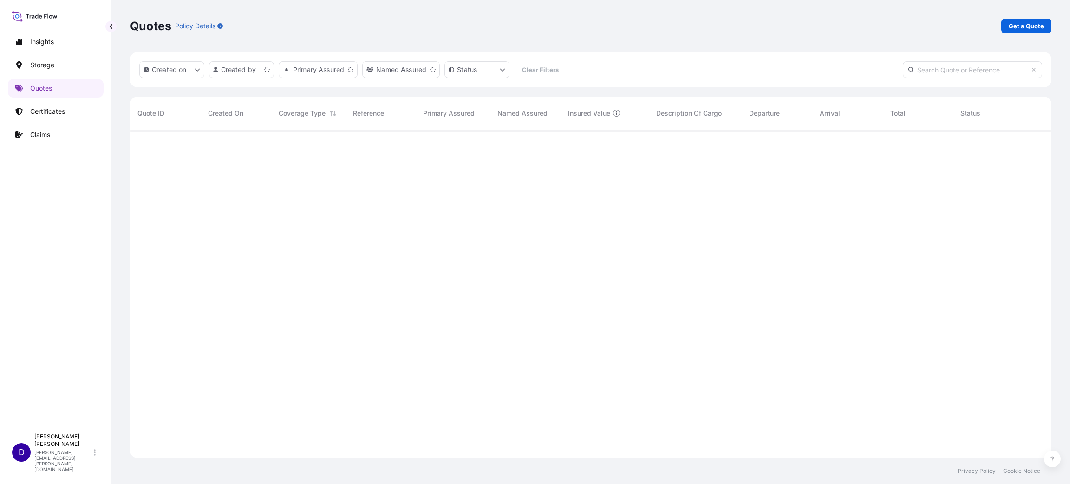
scroll to position [322, 911]
click at [1016, 29] on p "Get a Quote" at bounding box center [1026, 25] width 35 height 9
select select "Water"
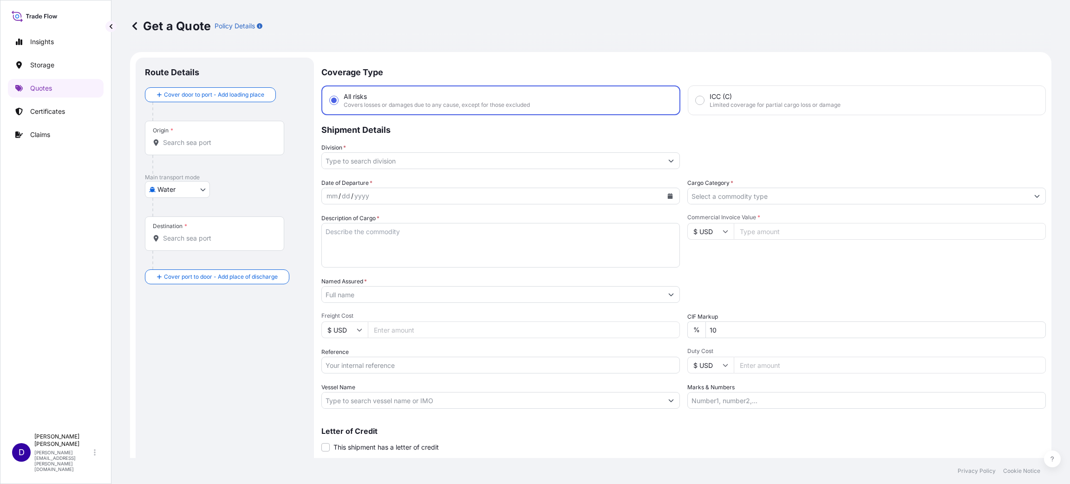
scroll to position [15, 0]
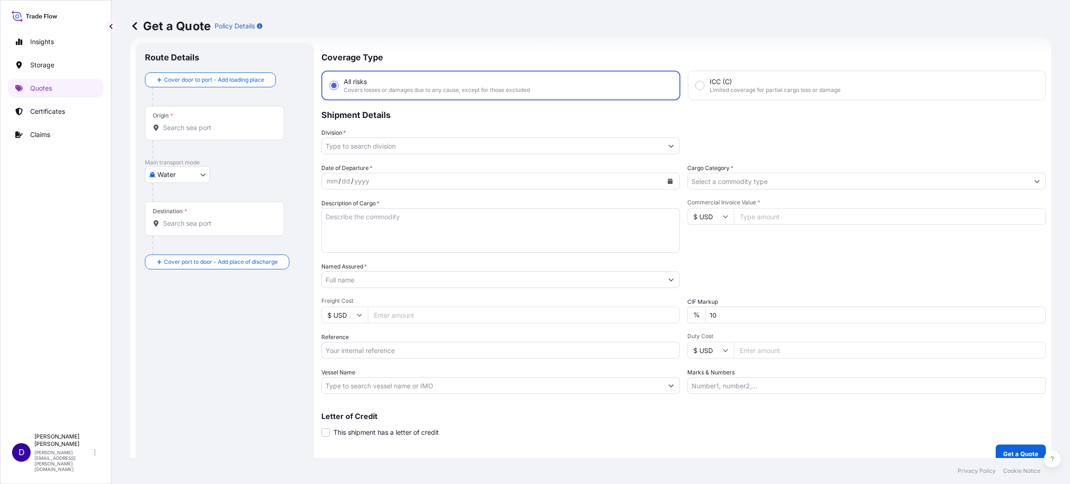
click at [176, 123] on div at bounding box center [215, 127] width 124 height 9
click at [176, 123] on input "Origin *" at bounding box center [218, 127] width 110 height 9
type input "H"
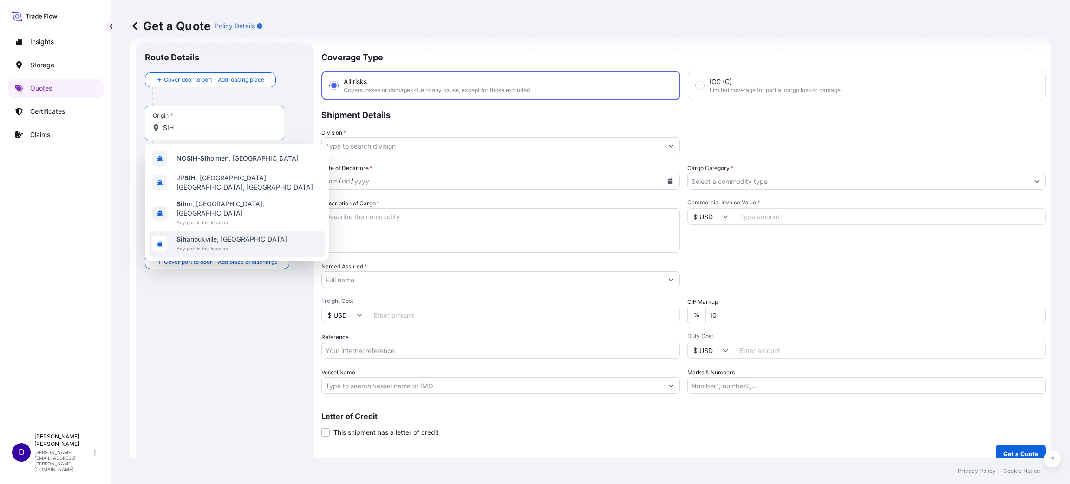
click at [214, 235] on span "Sih anoukville, [GEOGRAPHIC_DATA]" at bounding box center [231, 239] width 111 height 9
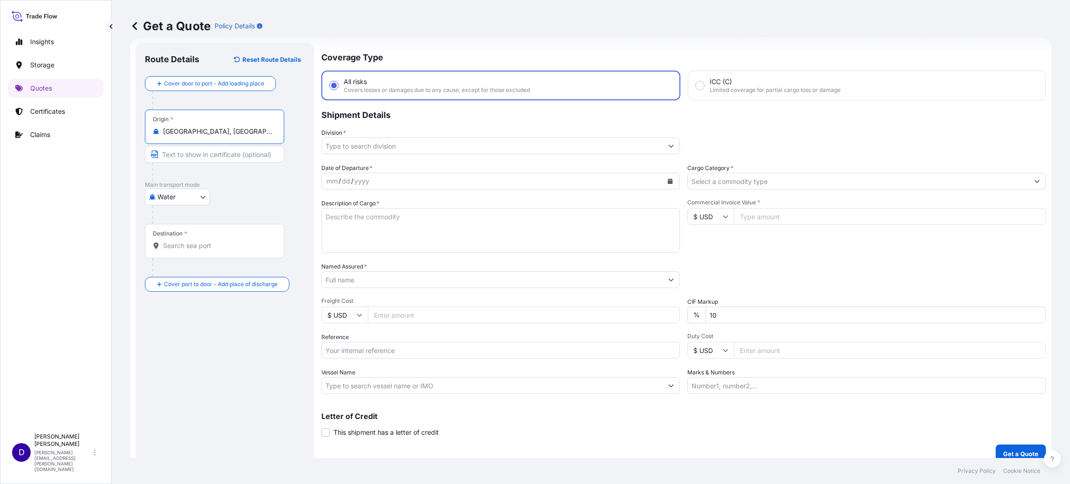
type input "[GEOGRAPHIC_DATA], [GEOGRAPHIC_DATA]"
click at [208, 248] on input "Destination *" at bounding box center [219, 245] width 113 height 9
click at [233, 272] on span "USEKI - Elkhart, [GEOGRAPHIC_DATA]" at bounding box center [233, 276] width 115 height 9
type input "USEKI - Elkhart, [GEOGRAPHIC_DATA]"
click at [408, 141] on input "Division *" at bounding box center [492, 145] width 341 height 17
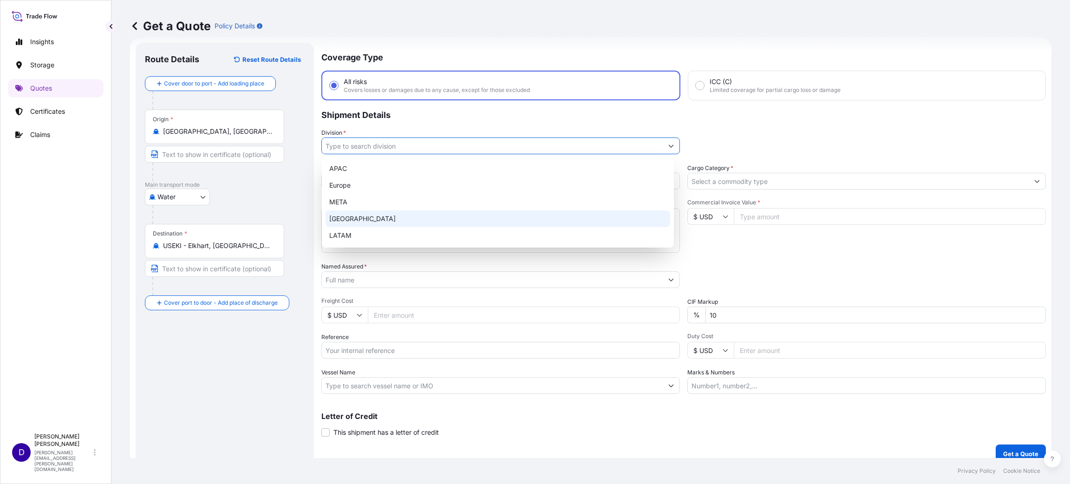
click at [380, 213] on div "[GEOGRAPHIC_DATA]" at bounding box center [498, 218] width 345 height 17
type input "[GEOGRAPHIC_DATA]"
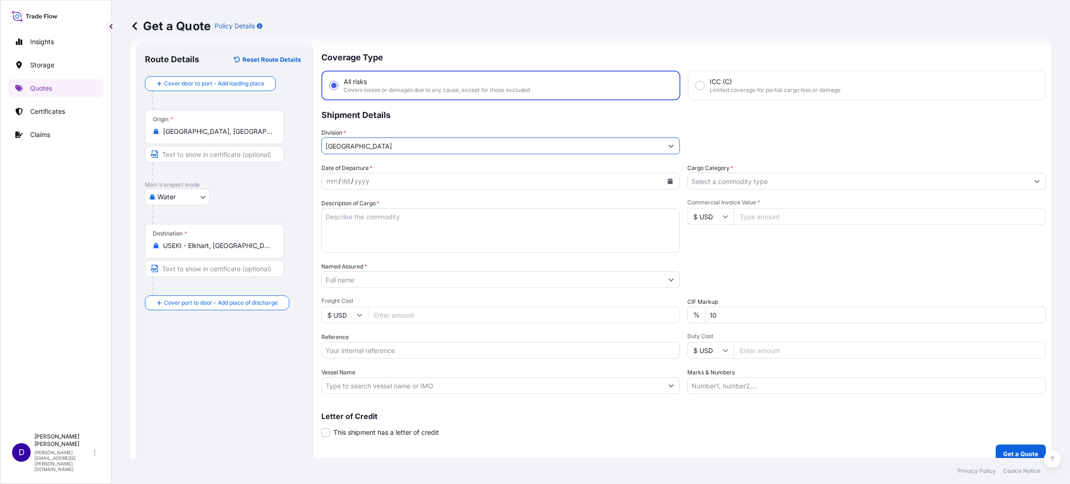
click at [838, 177] on input "Cargo Category *" at bounding box center [858, 181] width 341 height 17
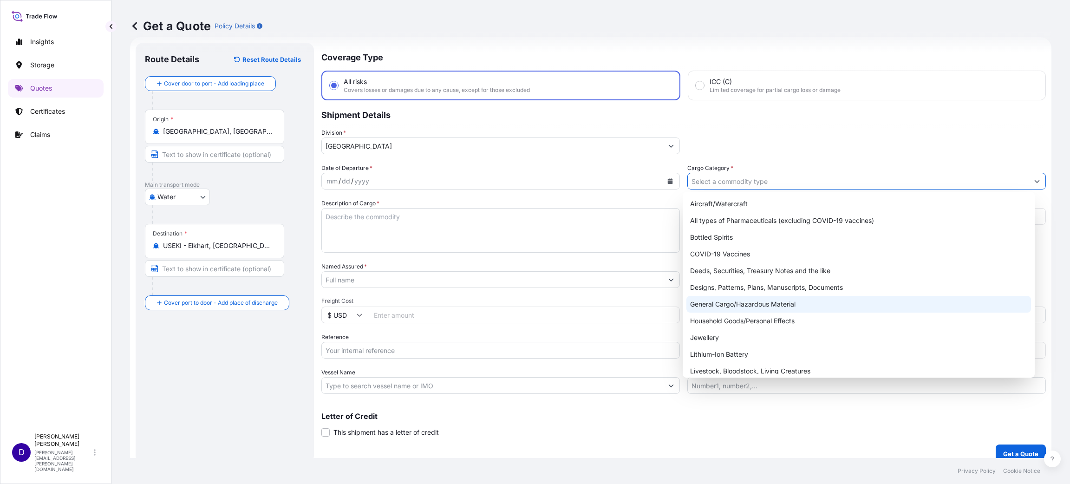
click at [768, 299] on div "General Cargo/Hazardous Material" at bounding box center [858, 304] width 345 height 17
type input "General Cargo/Hazardous Material"
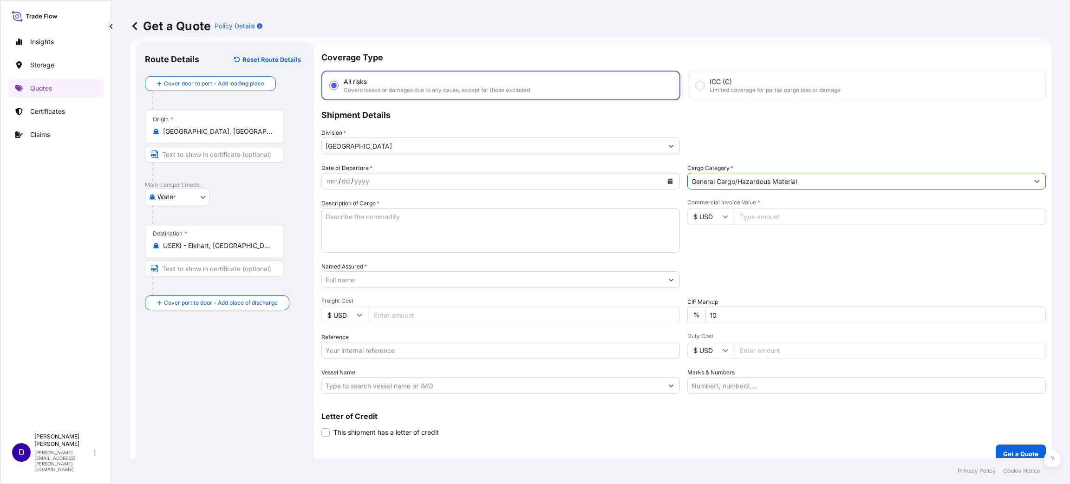
click at [392, 213] on textarea "Description of Cargo *" at bounding box center [500, 230] width 359 height 45
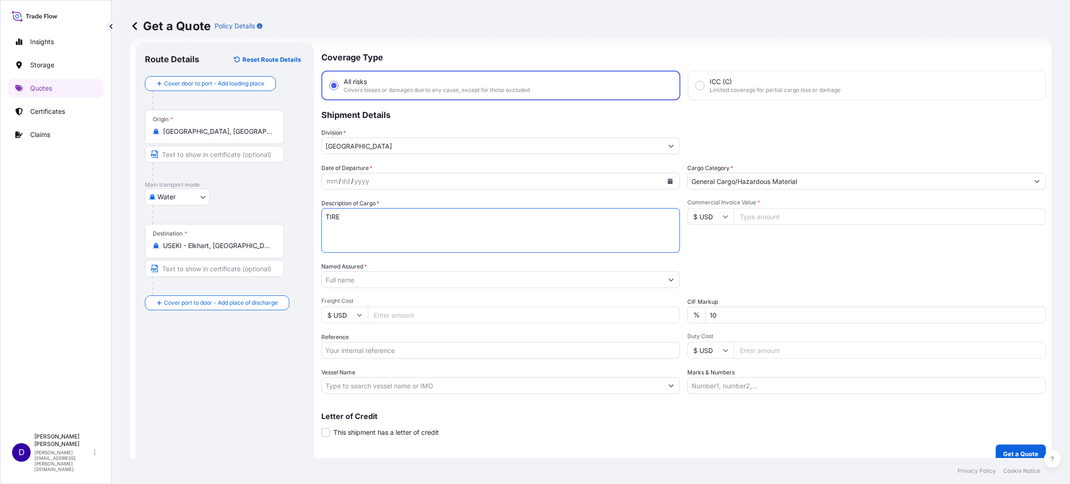
type textarea "TIRE"
click at [770, 214] on input "Commercial Invoice Value *" at bounding box center [890, 216] width 312 height 17
type input "56990.00"
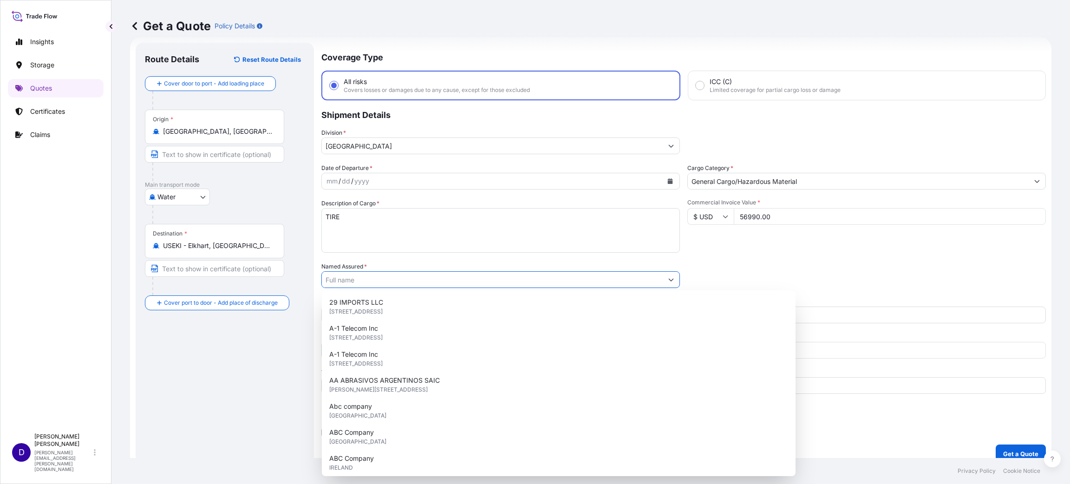
click at [401, 280] on input "Named Assured *" at bounding box center [492, 279] width 341 height 17
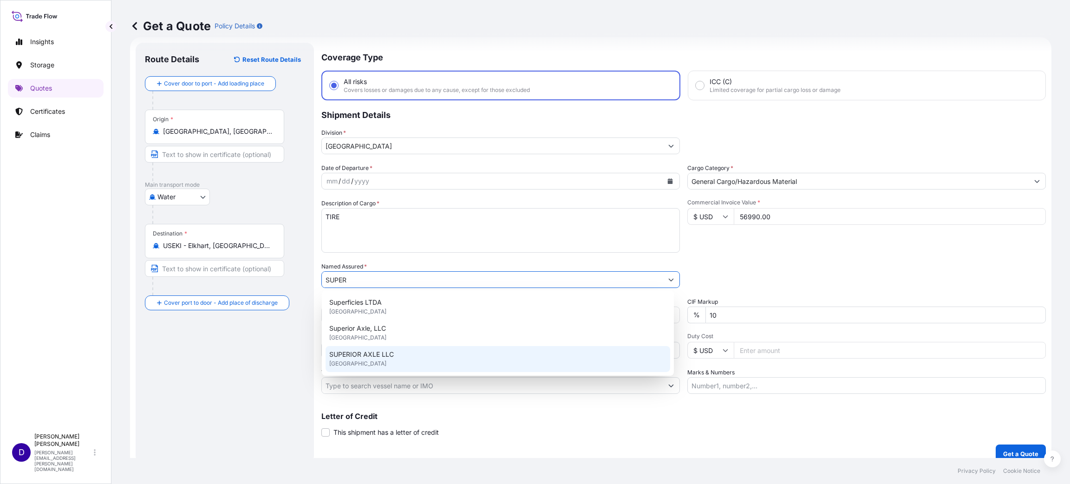
click at [383, 358] on span "SUPERIOR AXLE LLC" at bounding box center [361, 354] width 65 height 9
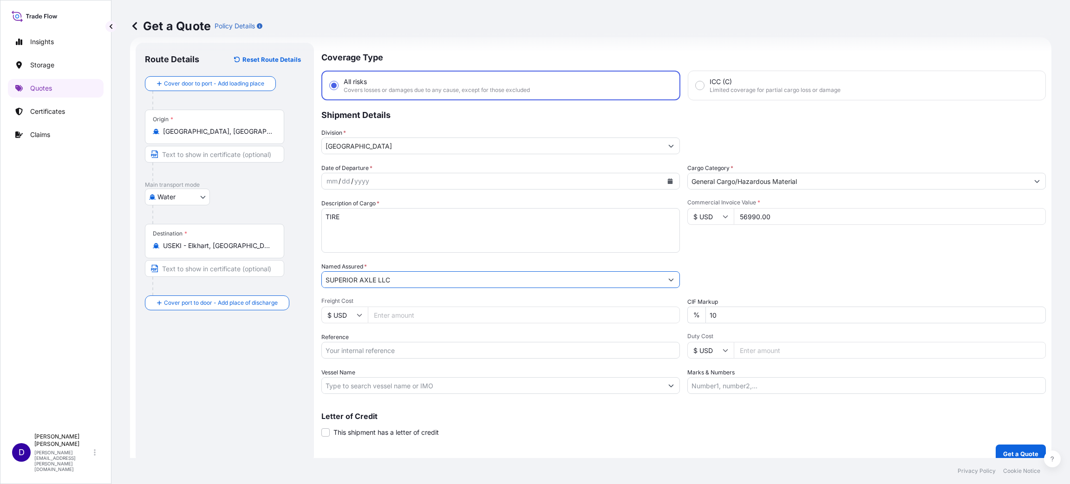
type input "SUPERIOR AXLE LLC"
click at [380, 312] on input "Freight Cost" at bounding box center [524, 314] width 312 height 17
type input "6175.00"
click at [363, 347] on input "Reference" at bounding box center [500, 350] width 359 height 17
paste input "S25I157822"
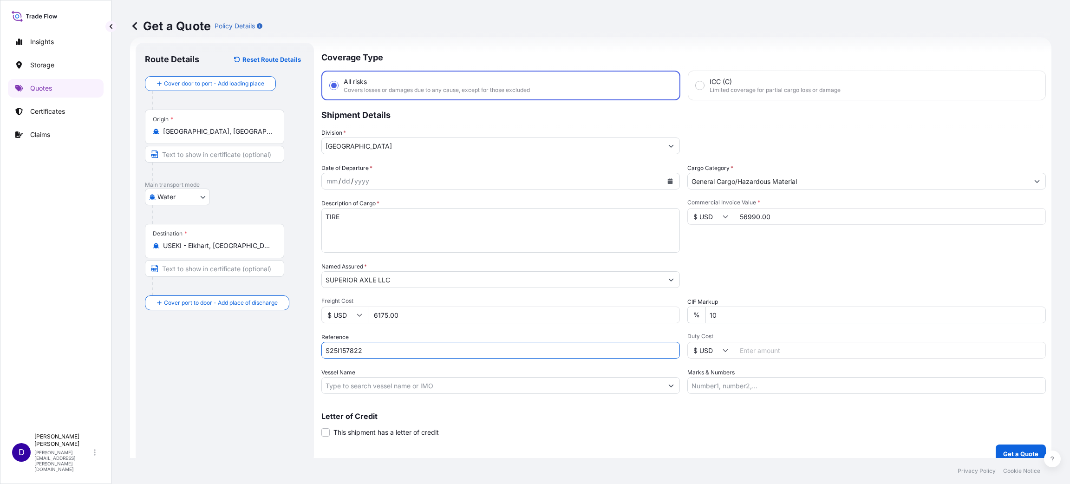
type input "S25I157822"
click at [744, 345] on input "Duty Cost" at bounding box center [890, 350] width 312 height 17
type input "7707.90"
click at [361, 180] on div "yyyy" at bounding box center [361, 181] width 17 height 11
click at [665, 174] on button "Calendar" at bounding box center [670, 181] width 15 height 15
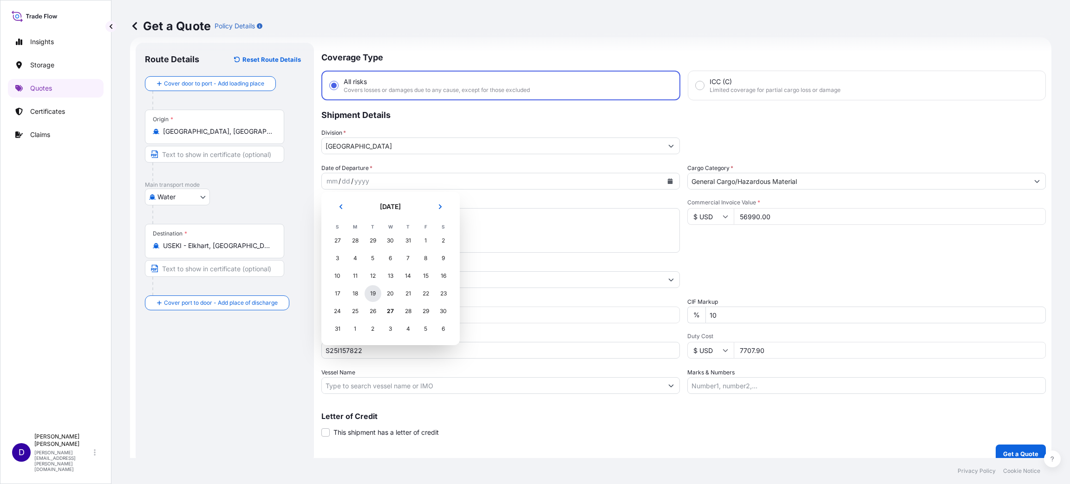
click at [370, 292] on div "19" at bounding box center [373, 293] width 17 height 17
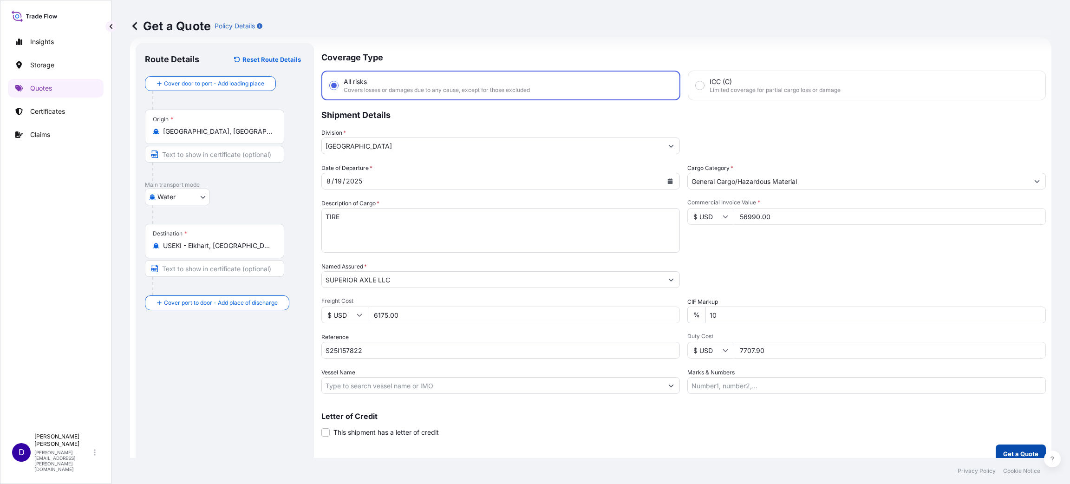
click at [1005, 451] on p "Get a Quote" at bounding box center [1020, 453] width 35 height 9
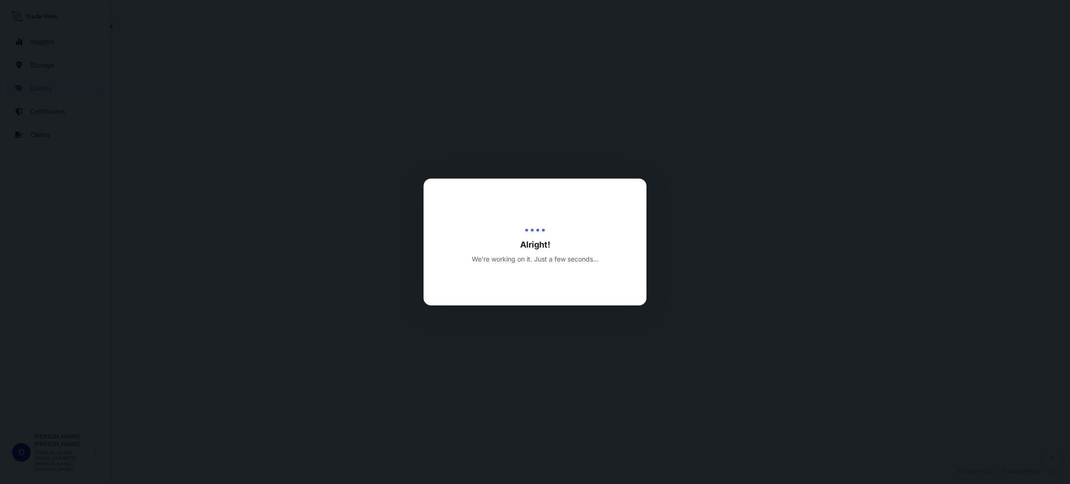
select select "Water"
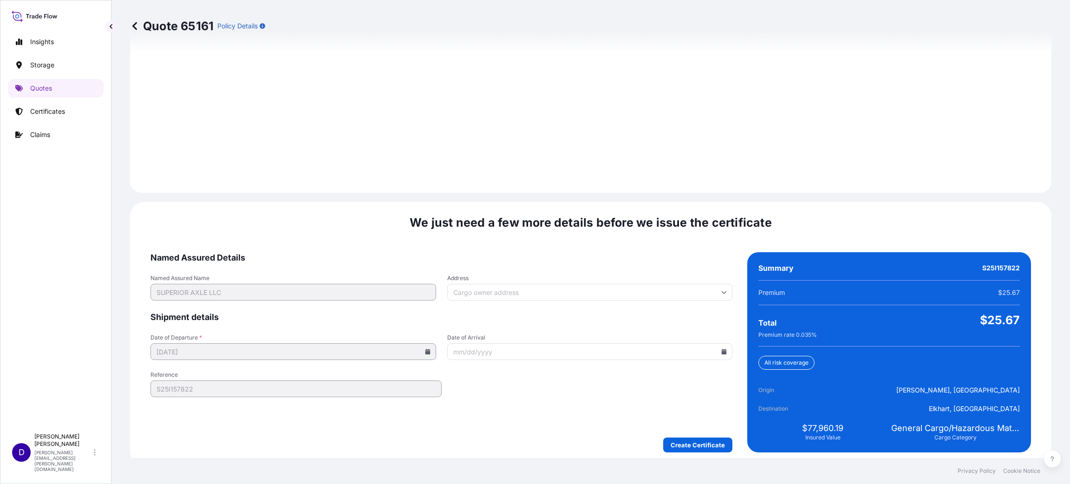
scroll to position [1275, 0]
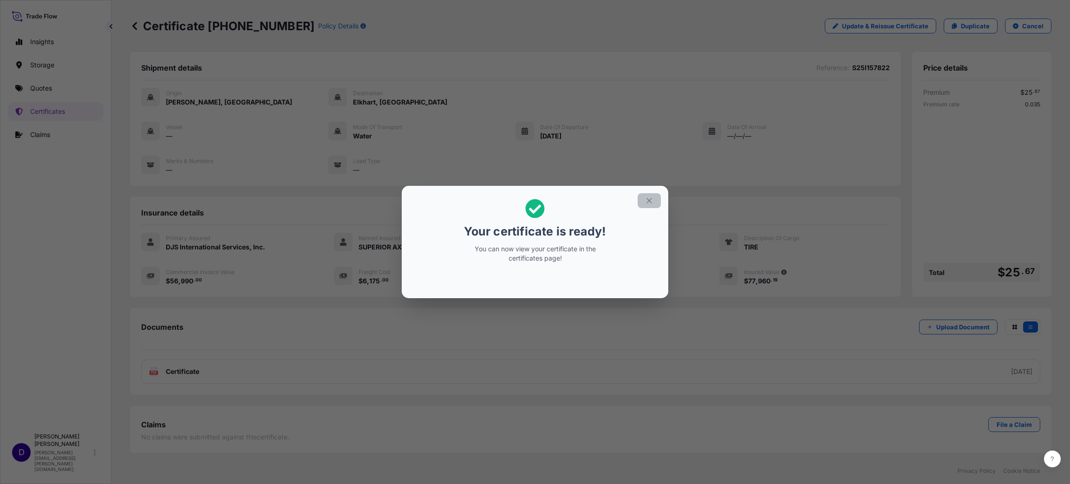
click at [648, 200] on icon "button" at bounding box center [648, 200] width 5 height 5
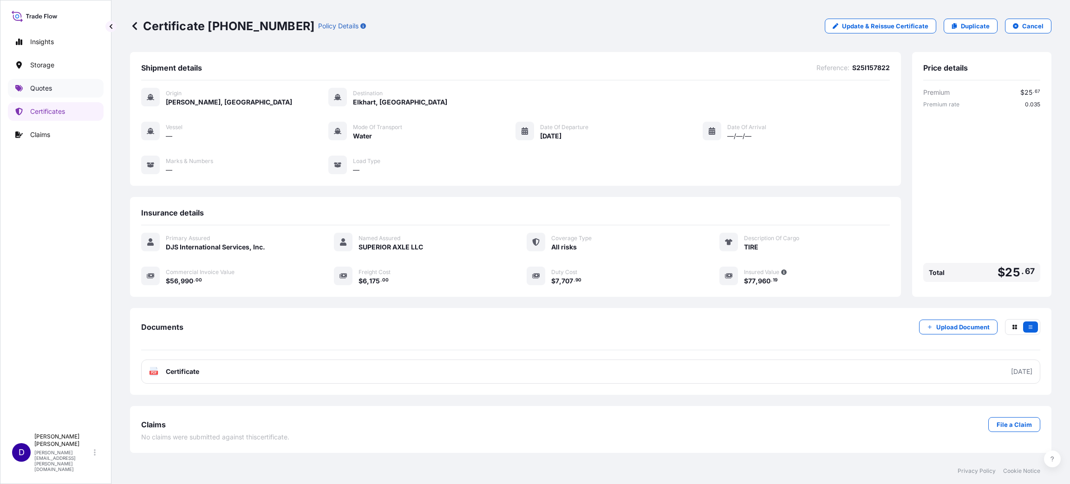
click at [35, 84] on p "Quotes" at bounding box center [41, 88] width 22 height 9
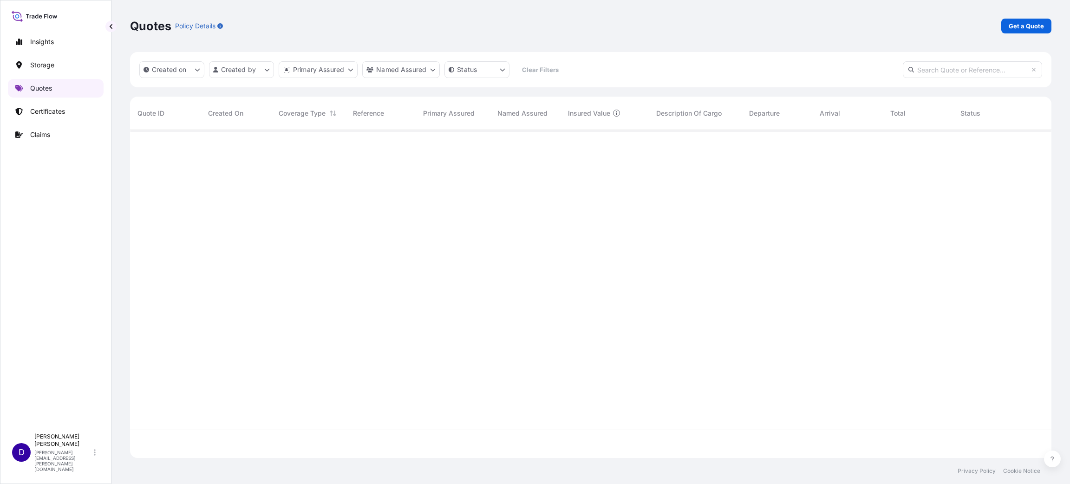
scroll to position [322, 911]
click at [1021, 22] on p "Get a Quote" at bounding box center [1026, 25] width 35 height 9
select select "Water"
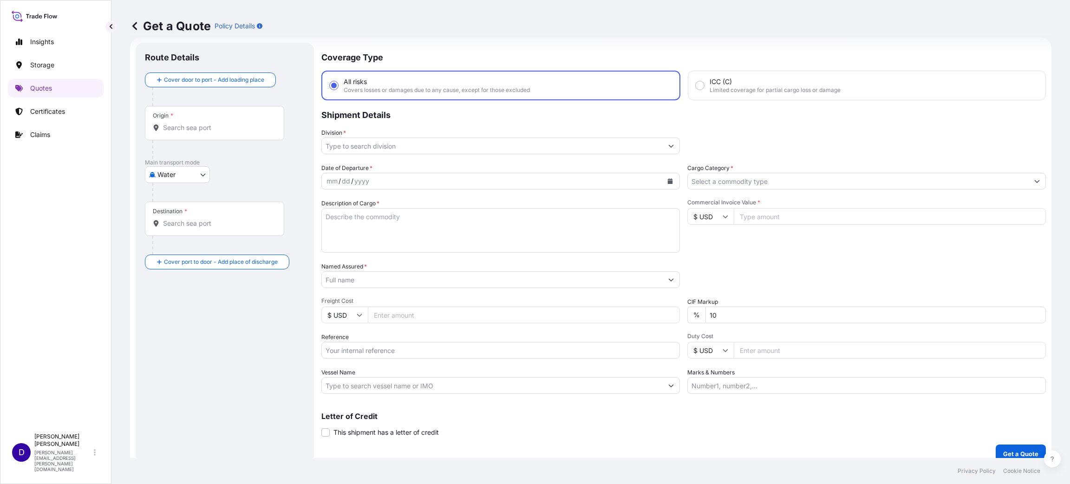
click at [197, 133] on div "Origin *" at bounding box center [214, 123] width 139 height 34
click at [197, 132] on input "Origin *" at bounding box center [218, 127] width 110 height 9
click at [219, 161] on span "BEANR - [GEOGRAPHIC_DATA], [GEOGRAPHIC_DATA]" at bounding box center [248, 160] width 145 height 19
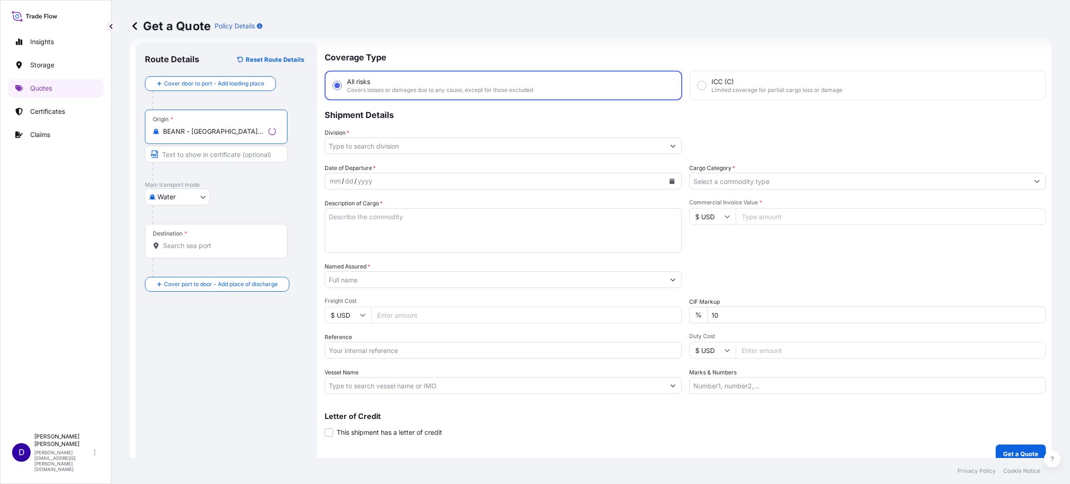
type input "BEANR - [GEOGRAPHIC_DATA], [GEOGRAPHIC_DATA]"
click at [21, 201] on div "Insights Storage Quotes Certificates Claims" at bounding box center [56, 226] width 96 height 404
click at [199, 247] on input "Destination *" at bounding box center [218, 245] width 110 height 9
click at [220, 275] on span "USHOU / IAH - [GEOGRAPHIC_DATA], [GEOGRAPHIC_DATA]" at bounding box center [248, 278] width 145 height 19
type input "USHOU / IAH - [GEOGRAPHIC_DATA], [GEOGRAPHIC_DATA]"
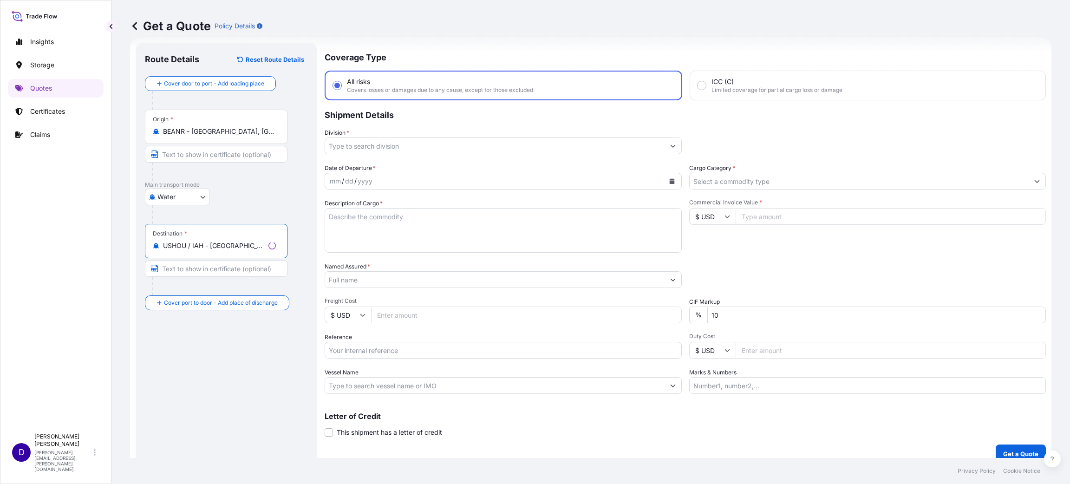
click at [402, 143] on input "Division *" at bounding box center [494, 145] width 339 height 17
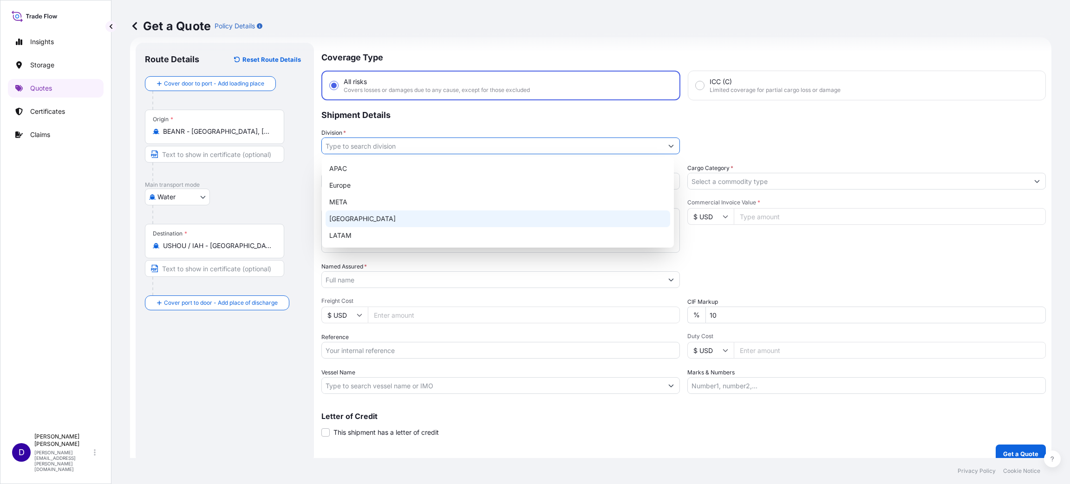
click at [366, 214] on div "[GEOGRAPHIC_DATA]" at bounding box center [498, 218] width 345 height 17
type input "[GEOGRAPHIC_DATA]"
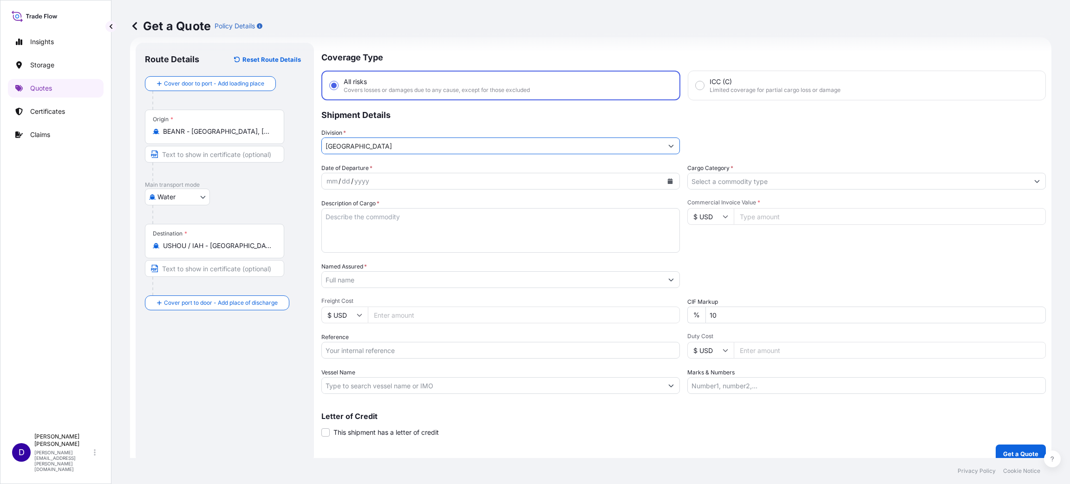
click at [375, 177] on div "mm / dd / yyyy" at bounding box center [492, 181] width 341 height 17
click at [667, 178] on icon "Calendar" at bounding box center [670, 181] width 6 height 6
click at [441, 206] on icon "Next" at bounding box center [440, 206] width 3 height 5
click at [339, 202] on button "Previous" at bounding box center [341, 206] width 20 height 15
click at [444, 311] on div "30" at bounding box center [443, 311] width 17 height 17
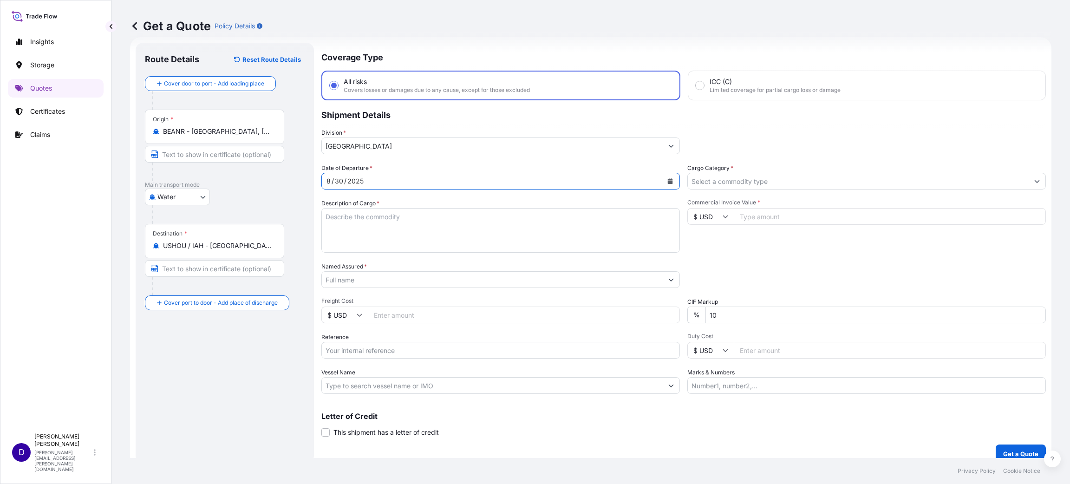
click at [796, 183] on input "Cargo Category *" at bounding box center [858, 181] width 341 height 17
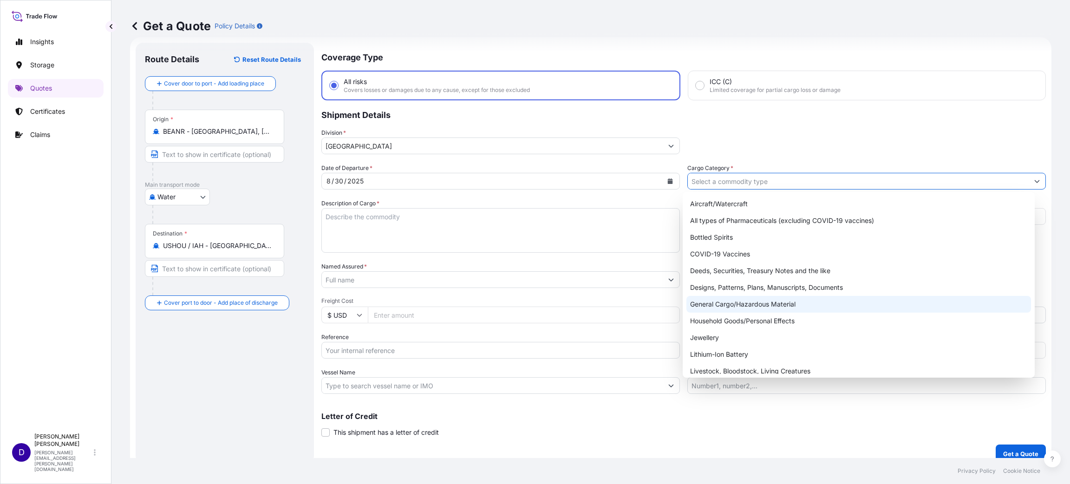
click at [739, 301] on div "General Cargo/Hazardous Material" at bounding box center [858, 304] width 345 height 17
type input "General Cargo/Hazardous Material"
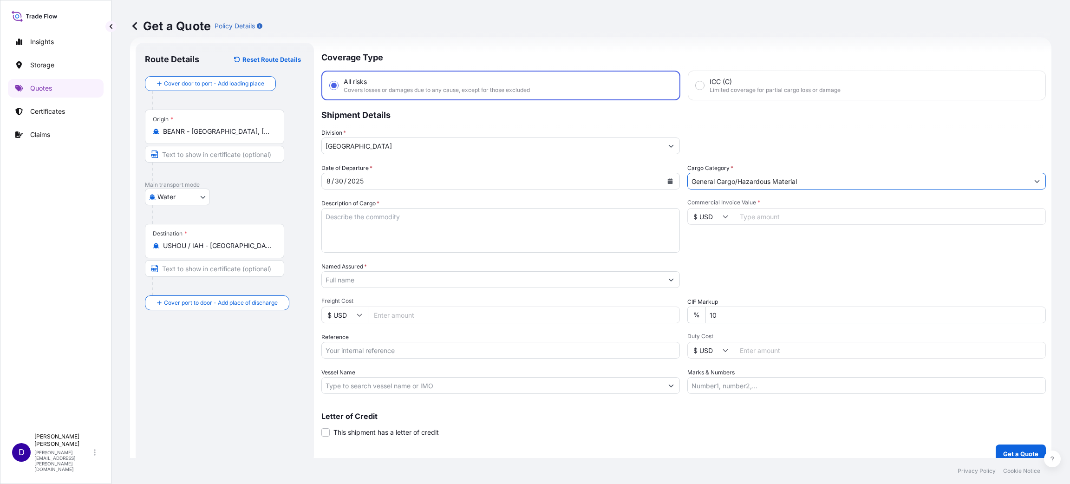
click at [484, 230] on textarea "Description of Cargo *" at bounding box center [500, 230] width 359 height 45
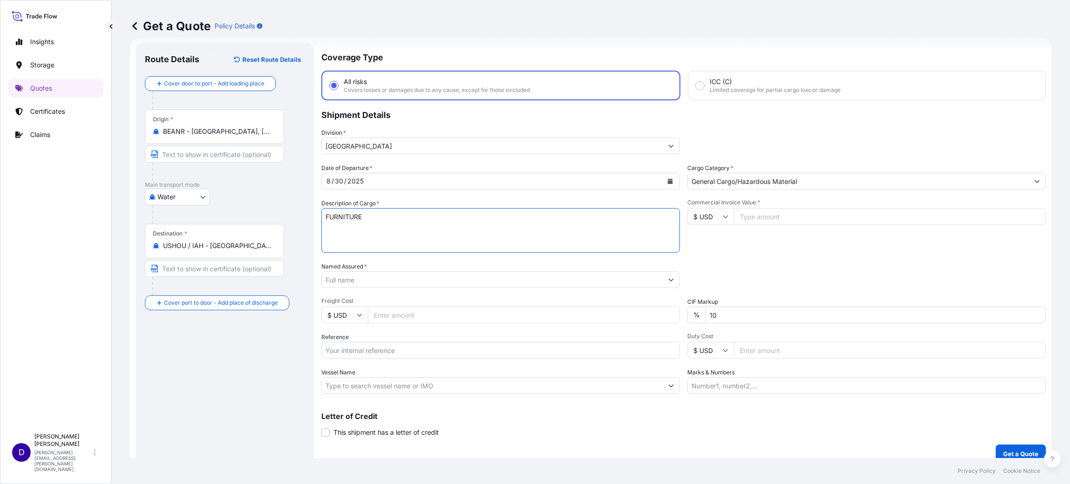
type textarea "FURNITURE"
type input "14923.00"
click at [389, 284] on input "Named Assured *" at bounding box center [492, 279] width 341 height 17
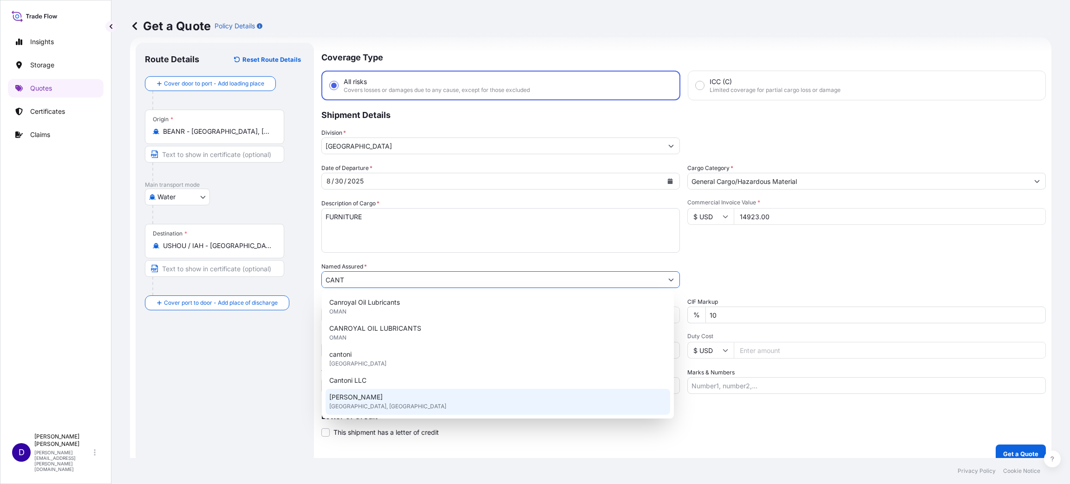
click at [377, 395] on div "[PERSON_NAME] [GEOGRAPHIC_DATA], [GEOGRAPHIC_DATA]" at bounding box center [498, 402] width 345 height 26
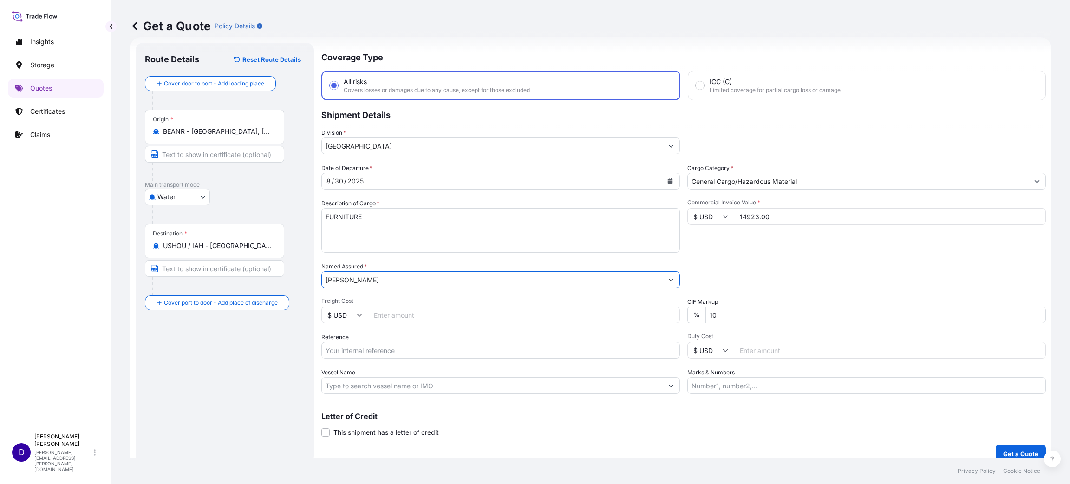
type input "[PERSON_NAME]"
click at [407, 319] on input "Freight Cost" at bounding box center [524, 314] width 312 height 17
drag, startPoint x: 399, startPoint y: 316, endPoint x: 338, endPoint y: 311, distance: 61.0
click at [338, 310] on div "$ USD 149" at bounding box center [500, 314] width 359 height 17
type input "2850.00"
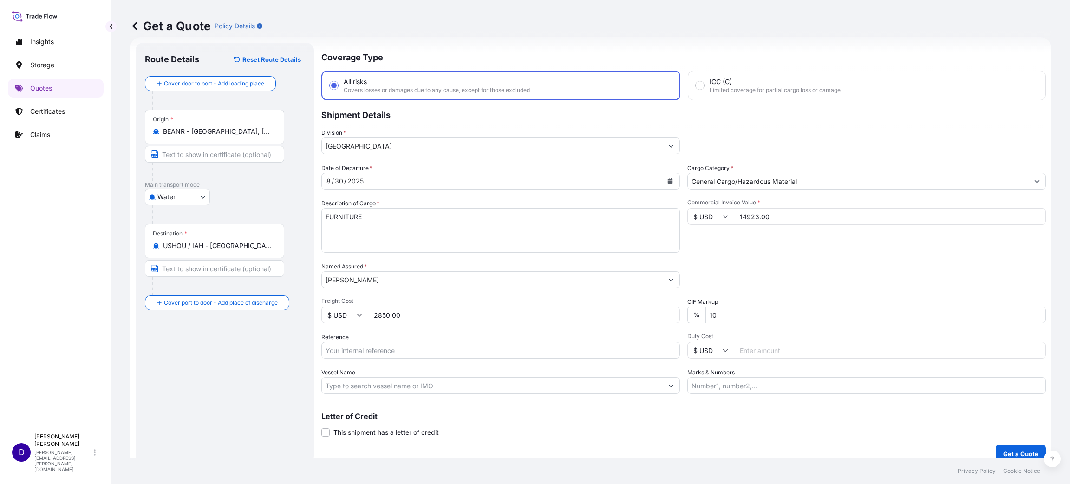
click at [369, 354] on input "Reference" at bounding box center [500, 350] width 359 height 17
paste input "B25I156335"
type input "B25I156335"
click at [749, 350] on input "Duty Cost" at bounding box center [890, 350] width 312 height 17
type input "2308.81"
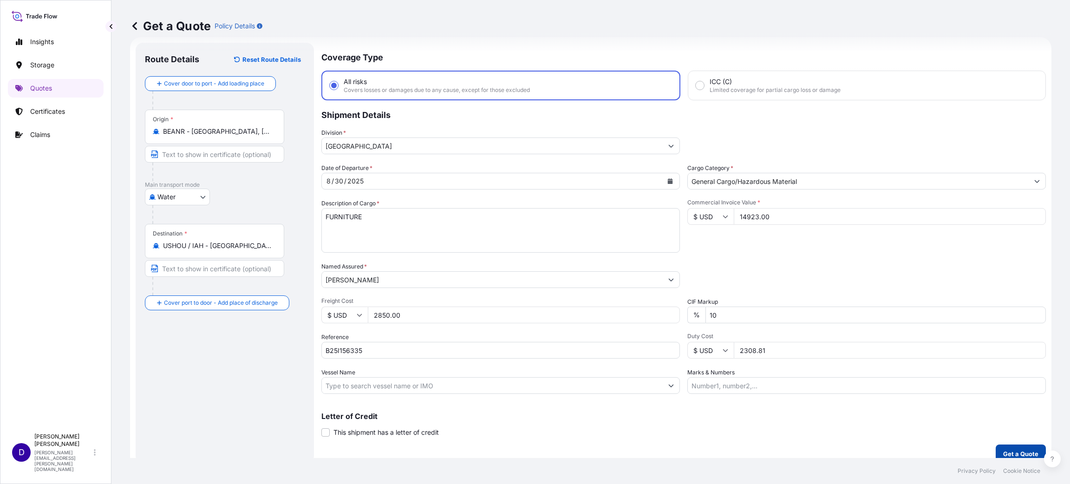
click at [1012, 451] on p "Get a Quote" at bounding box center [1020, 453] width 35 height 9
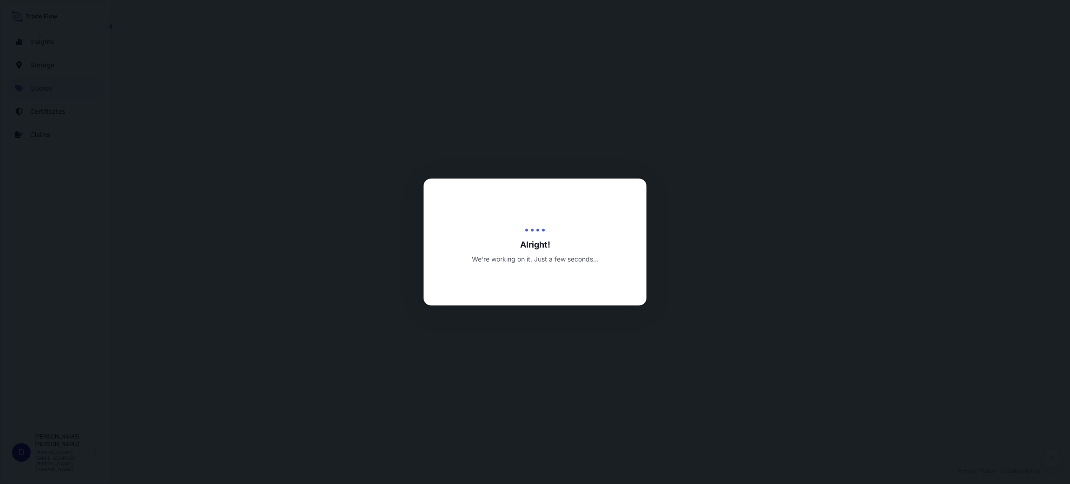
select select "Water"
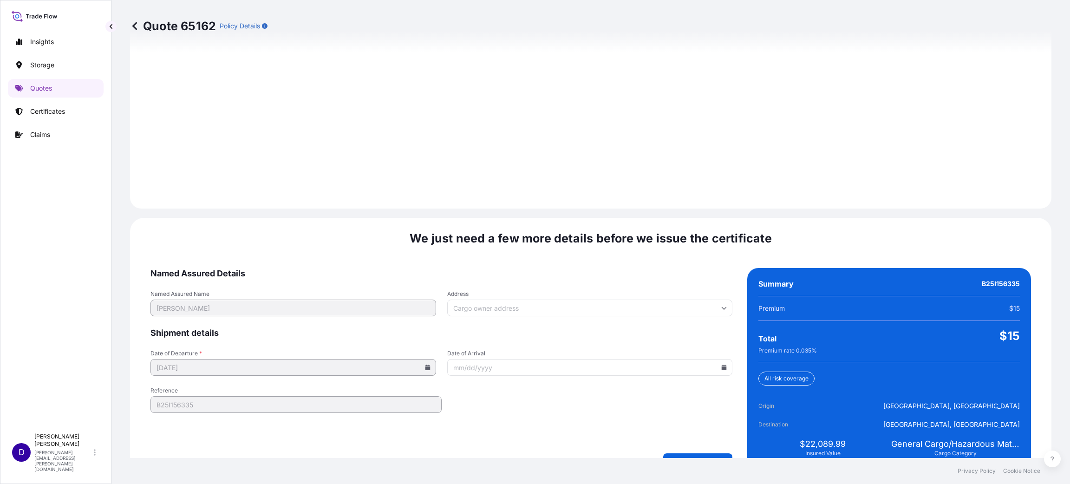
scroll to position [1275, 0]
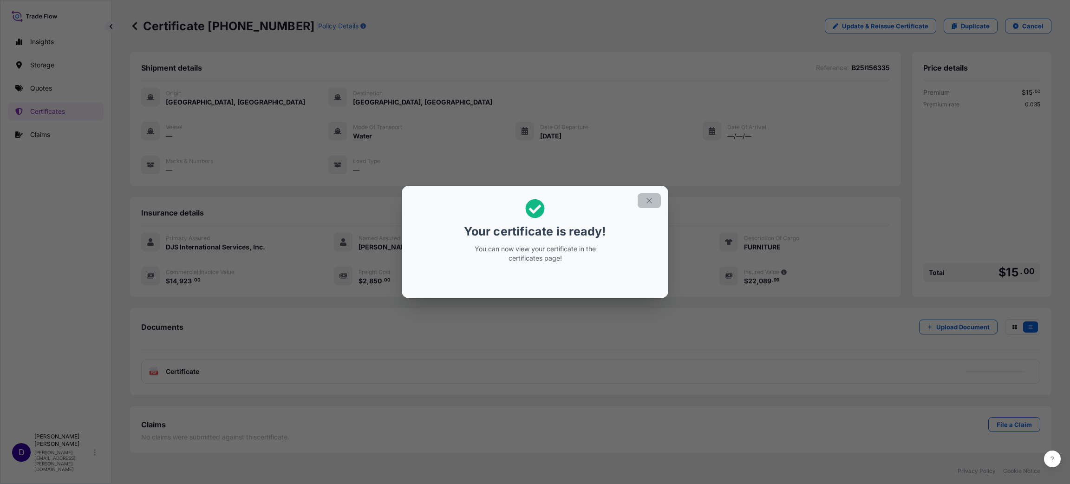
click at [649, 201] on icon "button" at bounding box center [648, 200] width 5 height 5
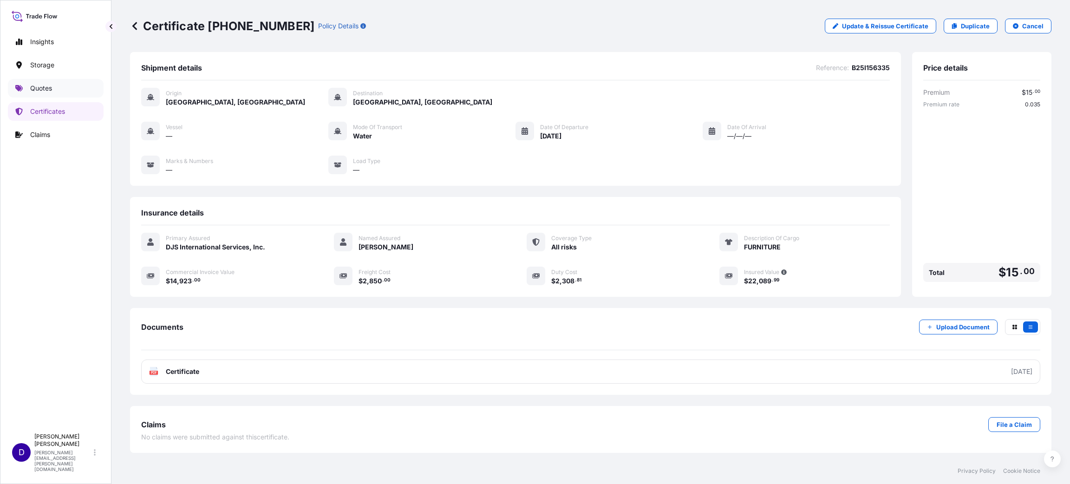
click at [32, 82] on link "Quotes" at bounding box center [56, 88] width 96 height 19
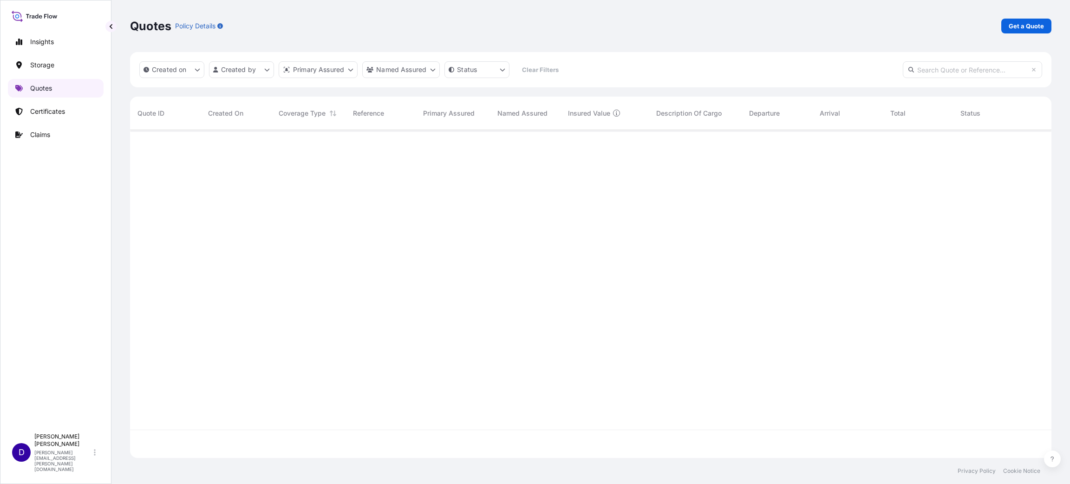
scroll to position [322, 911]
click at [1026, 27] on p "Get a Quote" at bounding box center [1026, 25] width 35 height 9
select select "Water"
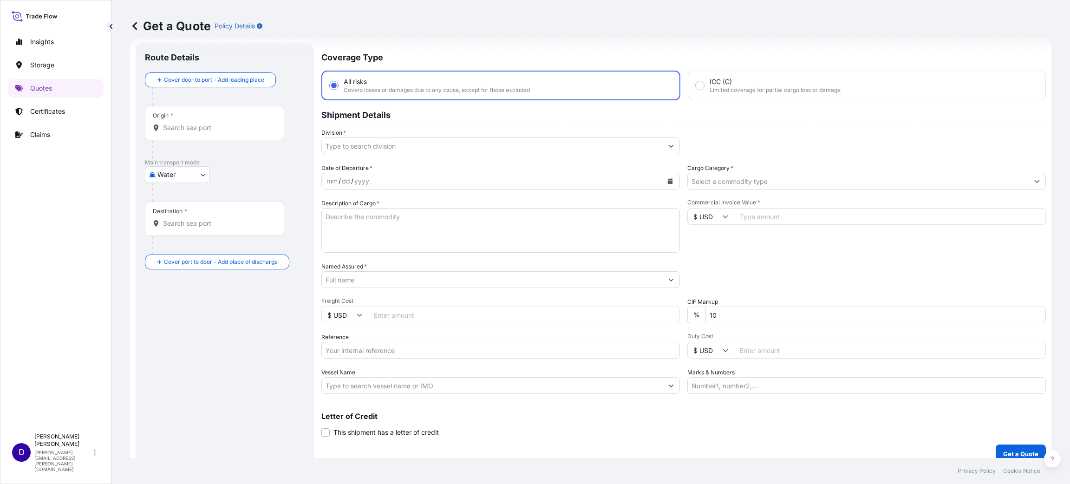
click at [222, 126] on input "Origin *" at bounding box center [218, 127] width 110 height 9
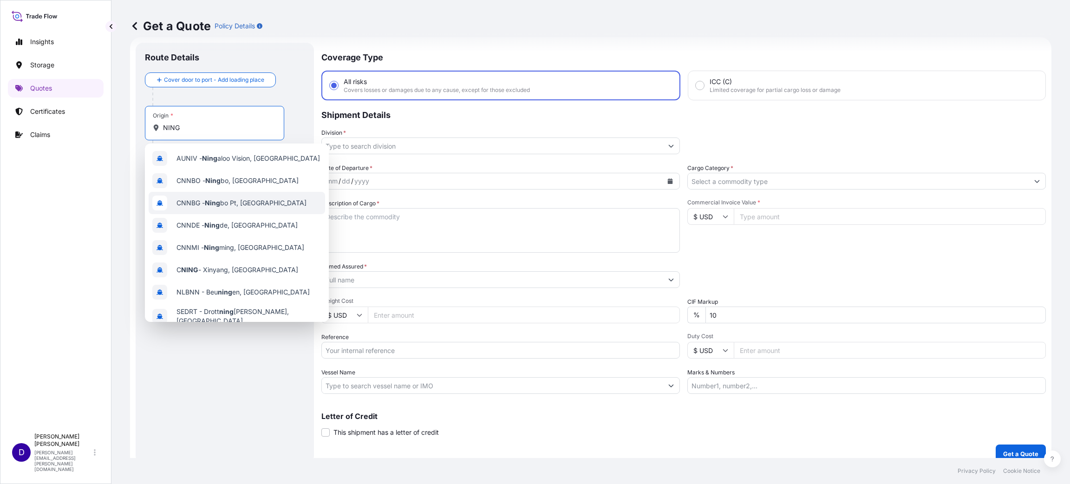
click at [211, 196] on div "AUNIV - Ning aloo Vision, [GEOGRAPHIC_DATA] CNNBO - [PERSON_NAME], [GEOGRAPHIC_…" at bounding box center [237, 232] width 184 height 178
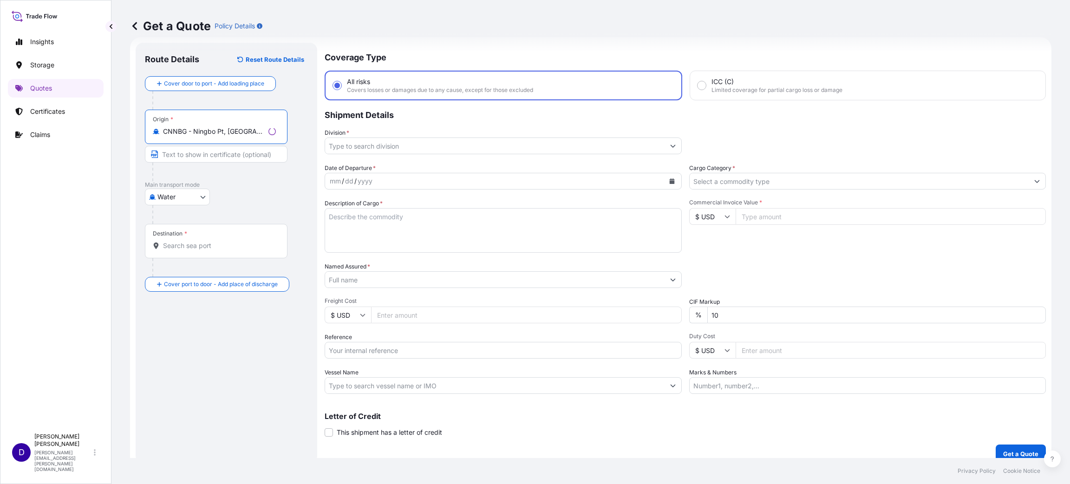
type input "CNNBG - Ningbo Pt, [GEOGRAPHIC_DATA]"
click at [177, 244] on input "Destination *" at bounding box center [219, 245] width 113 height 9
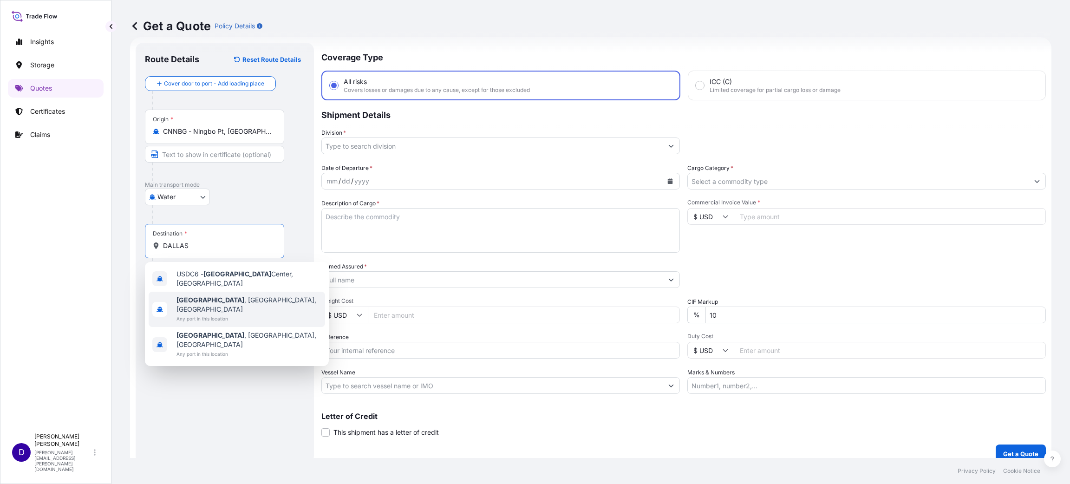
click at [220, 314] on span "Any port in this location" at bounding box center [248, 318] width 145 height 9
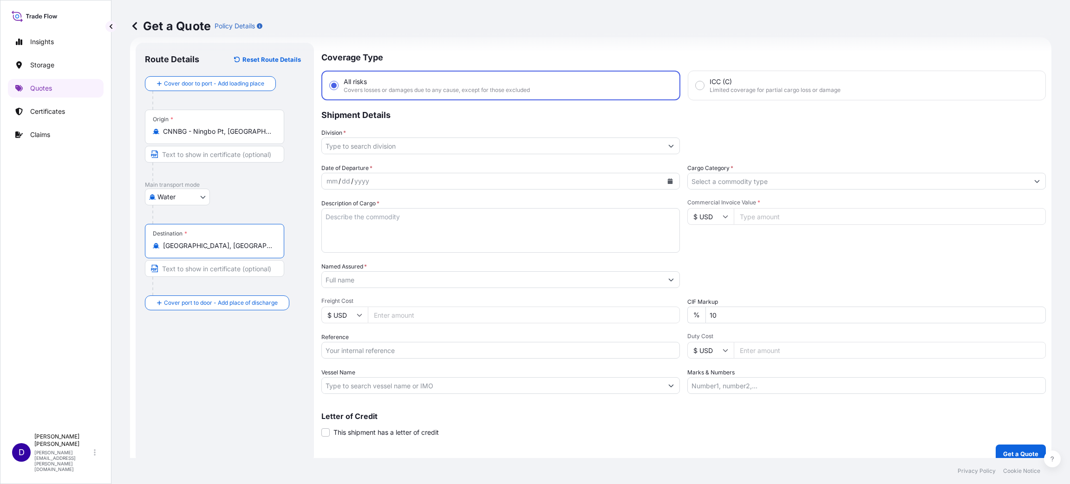
type input "[GEOGRAPHIC_DATA], [GEOGRAPHIC_DATA], [GEOGRAPHIC_DATA]"
click at [370, 146] on input "Division *" at bounding box center [492, 145] width 341 height 17
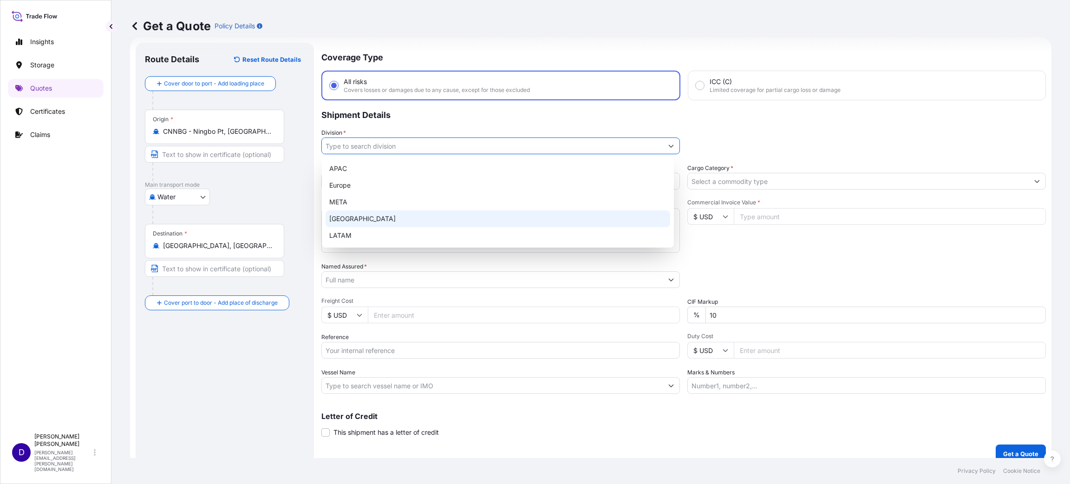
click at [369, 218] on div "[GEOGRAPHIC_DATA]" at bounding box center [498, 218] width 345 height 17
type input "[GEOGRAPHIC_DATA]"
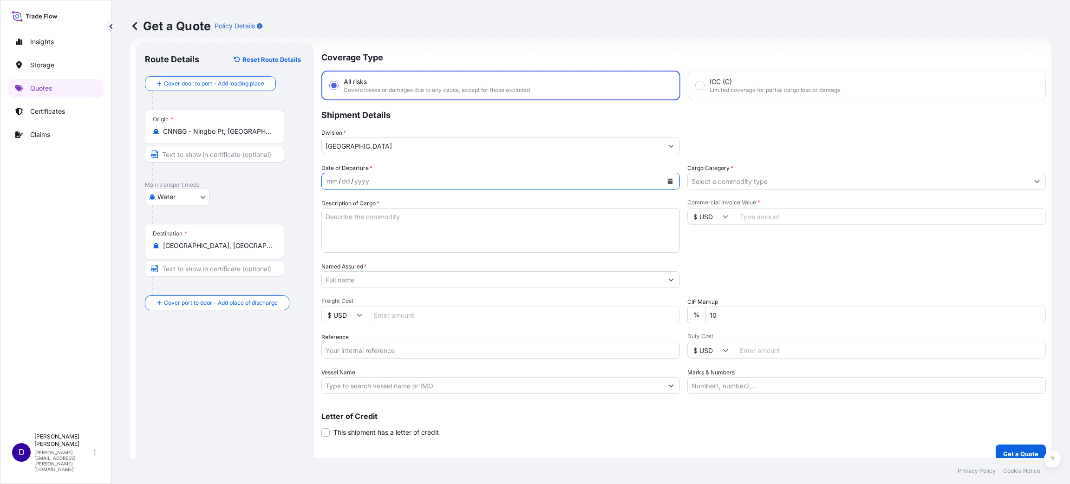
click at [668, 181] on icon "Calendar" at bounding box center [670, 181] width 5 height 6
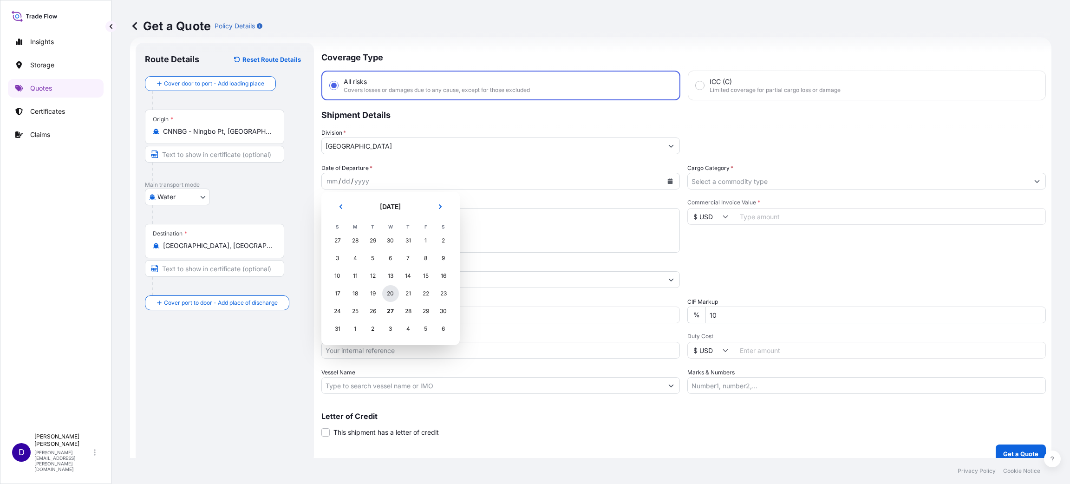
click at [396, 292] on div "20" at bounding box center [390, 293] width 17 height 17
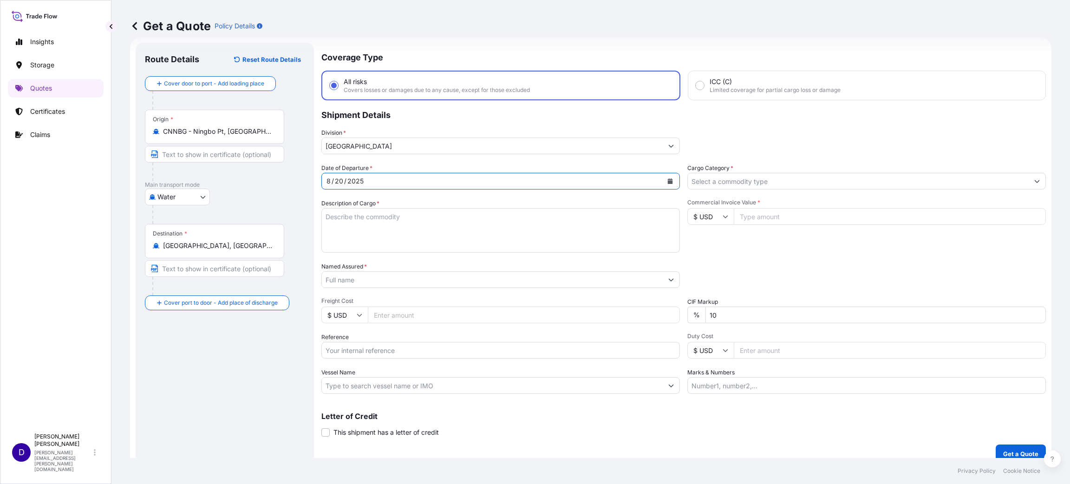
click at [721, 177] on input "Cargo Category *" at bounding box center [858, 181] width 341 height 17
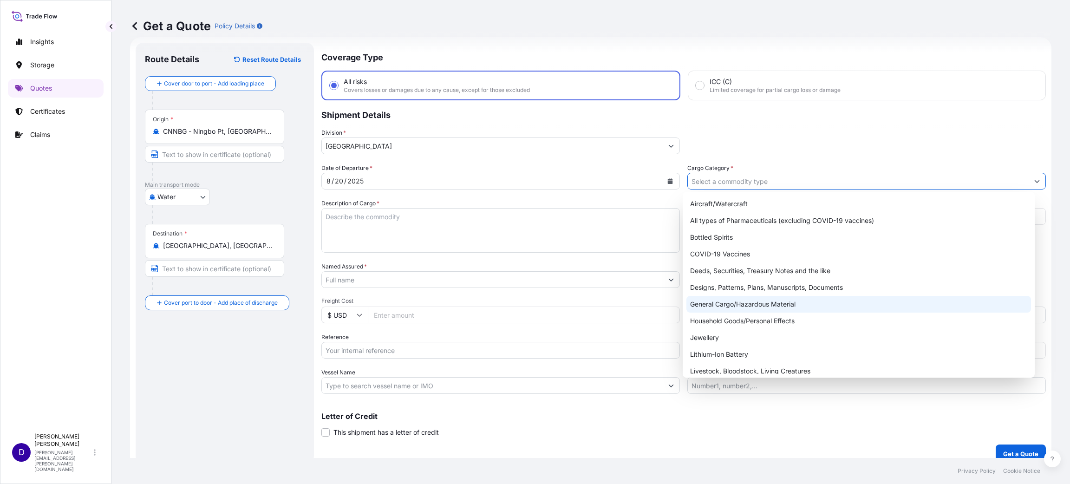
click at [738, 297] on div "General Cargo/Hazardous Material" at bounding box center [858, 304] width 345 height 17
type input "General Cargo/Hazardous Material"
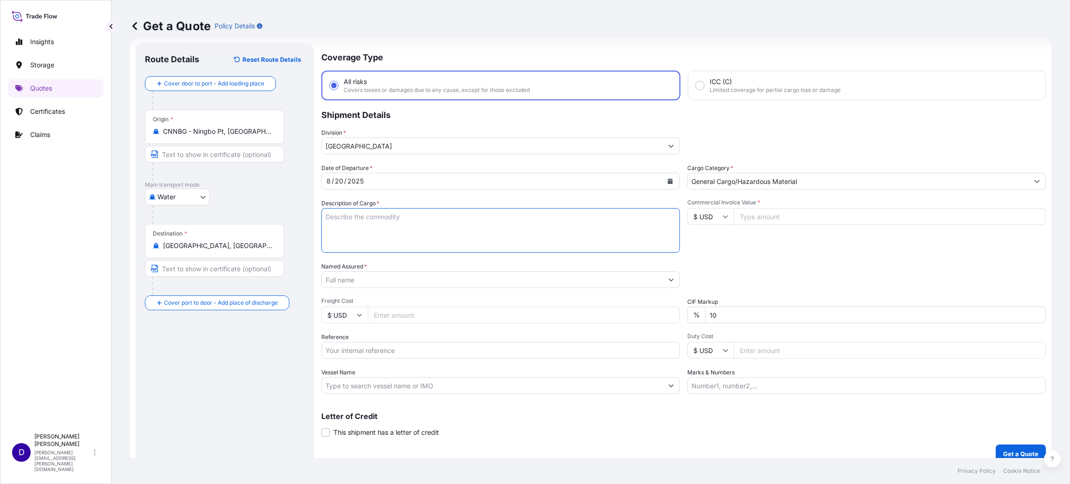
click at [371, 235] on textarea "Description of Cargo *" at bounding box center [500, 230] width 359 height 45
type textarea "HOLIDAY DECORATIONS"
type input "23063.00"
click at [397, 285] on input "Named Assured *" at bounding box center [492, 279] width 341 height 17
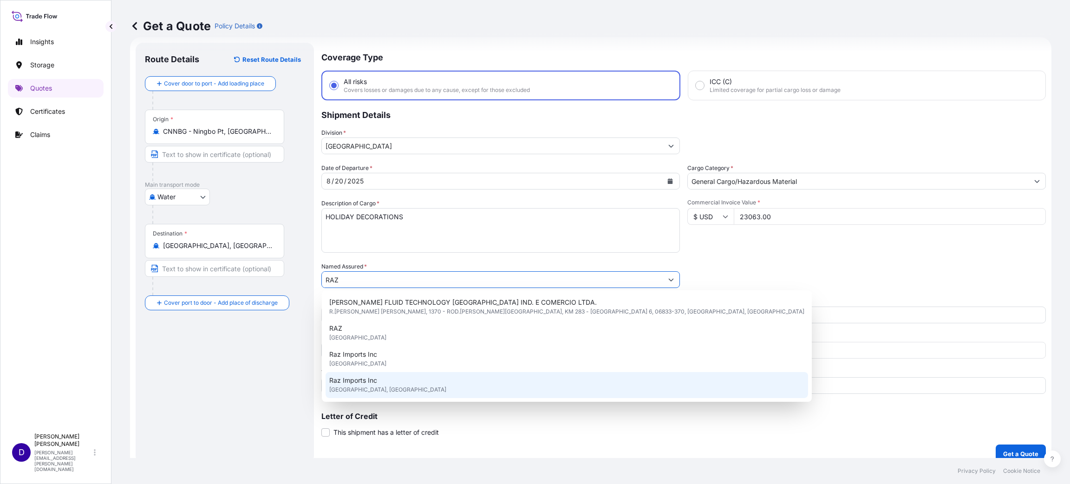
click at [380, 385] on span "[GEOGRAPHIC_DATA], [GEOGRAPHIC_DATA]" at bounding box center [387, 389] width 117 height 9
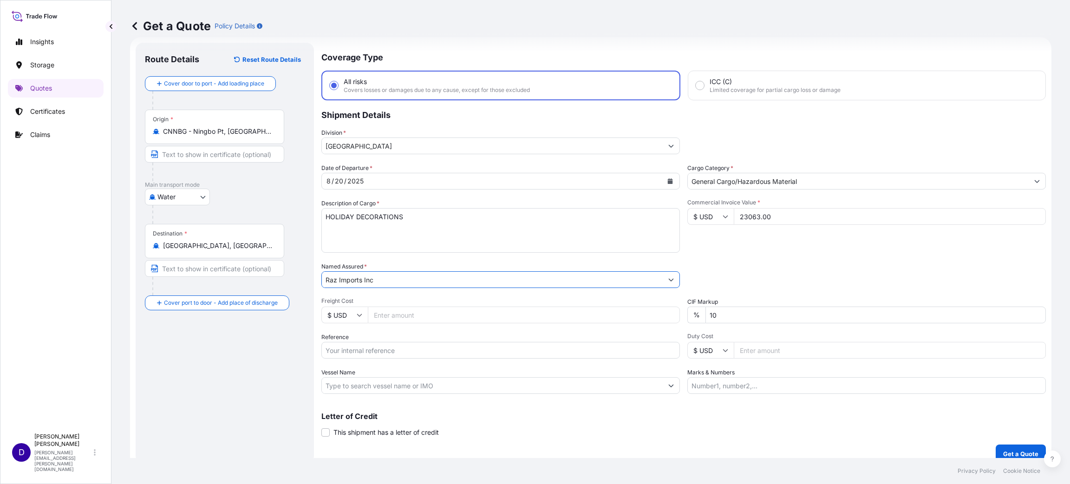
type input "Raz Imports Inc"
click at [438, 316] on input "Freight Cost" at bounding box center [524, 314] width 312 height 17
type input "5494.00"
click at [353, 351] on input "Reference" at bounding box center [500, 350] width 359 height 17
paste input "B25I156250"
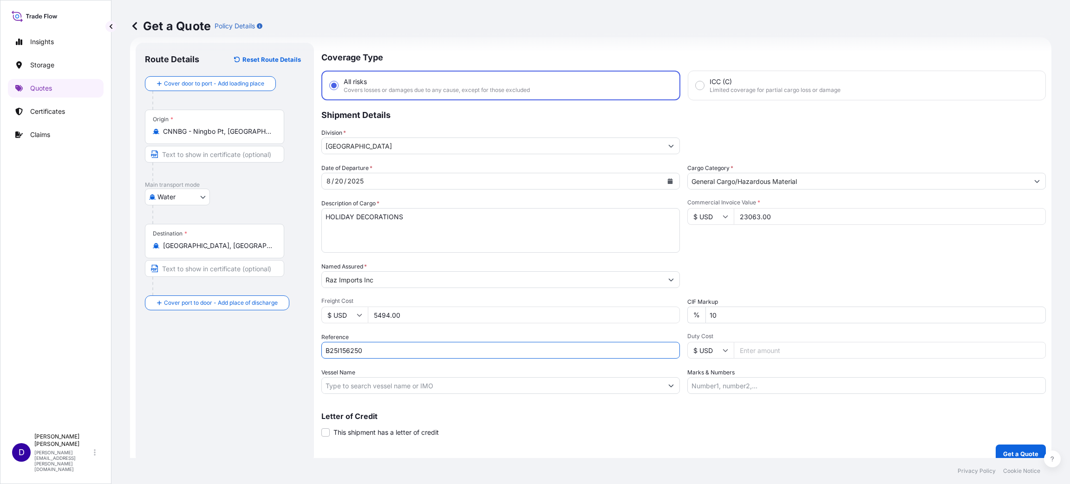
type input "B25I156250"
click at [747, 351] on input "Duty Cost" at bounding box center [890, 350] width 312 height 17
type input "9002.62"
click at [996, 447] on button "Get a Quote" at bounding box center [1021, 453] width 50 height 19
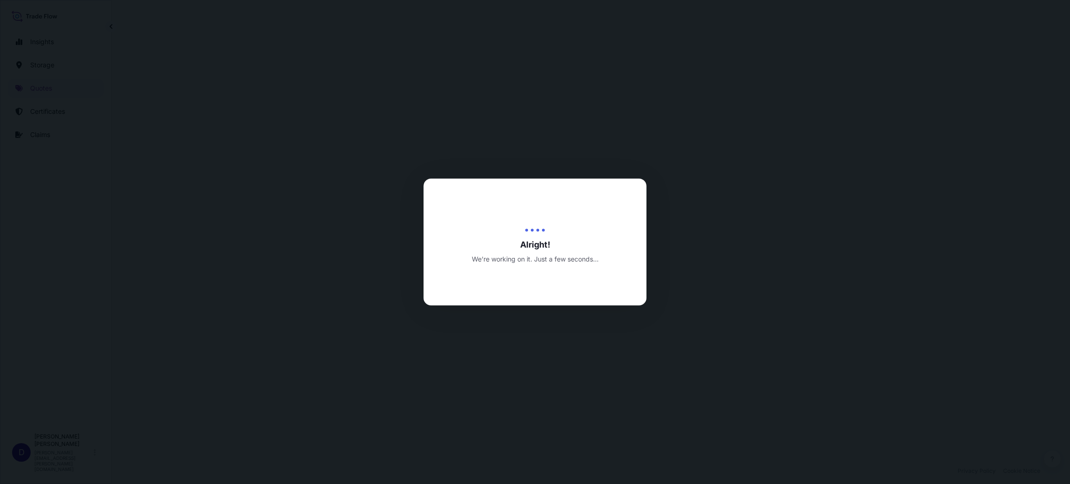
select select "Water"
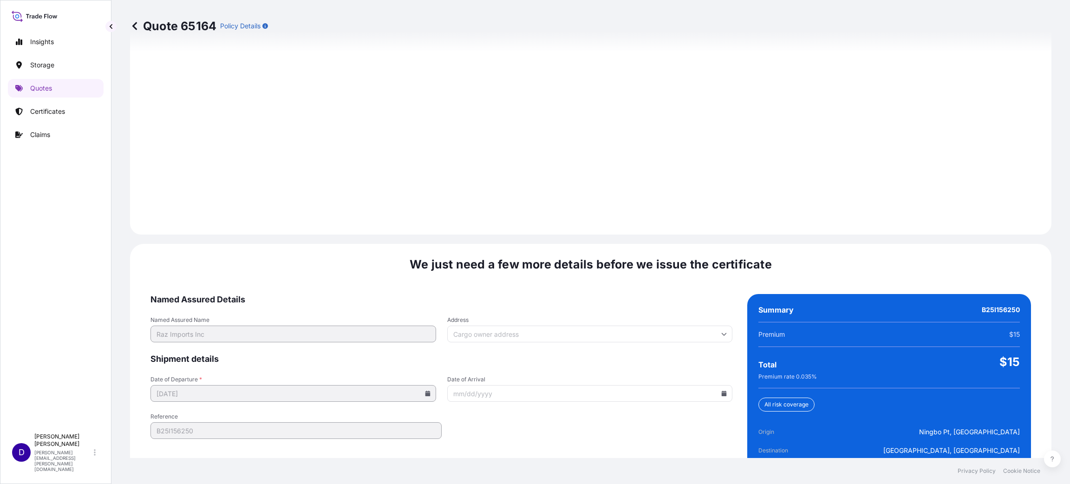
scroll to position [1275, 0]
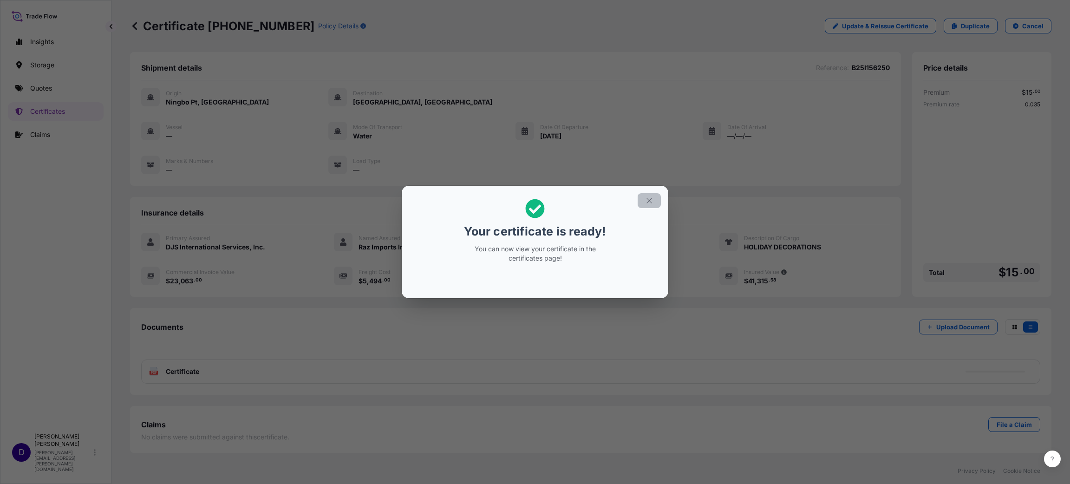
click at [649, 201] on icon "button" at bounding box center [648, 200] width 5 height 5
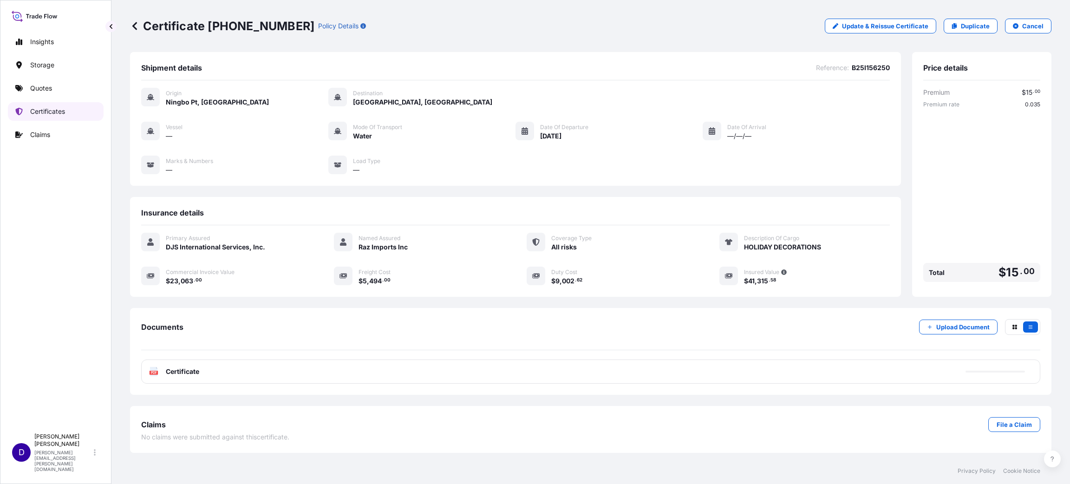
click at [51, 110] on p "Certificates" at bounding box center [47, 111] width 35 height 9
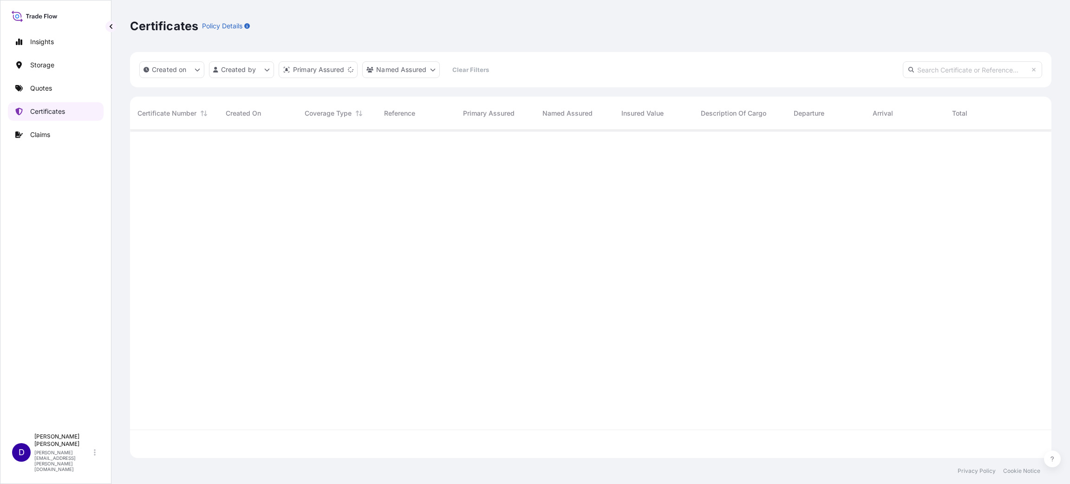
scroll to position [322, 911]
click at [35, 88] on p "Quotes" at bounding box center [41, 88] width 22 height 9
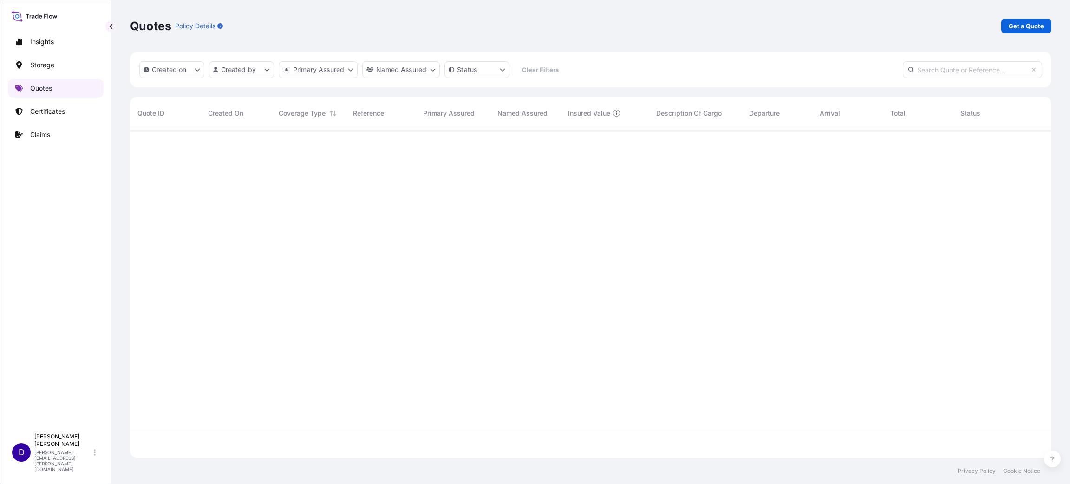
scroll to position [322, 911]
click at [1021, 21] on p "Get a Quote" at bounding box center [1026, 25] width 35 height 9
select select "Water"
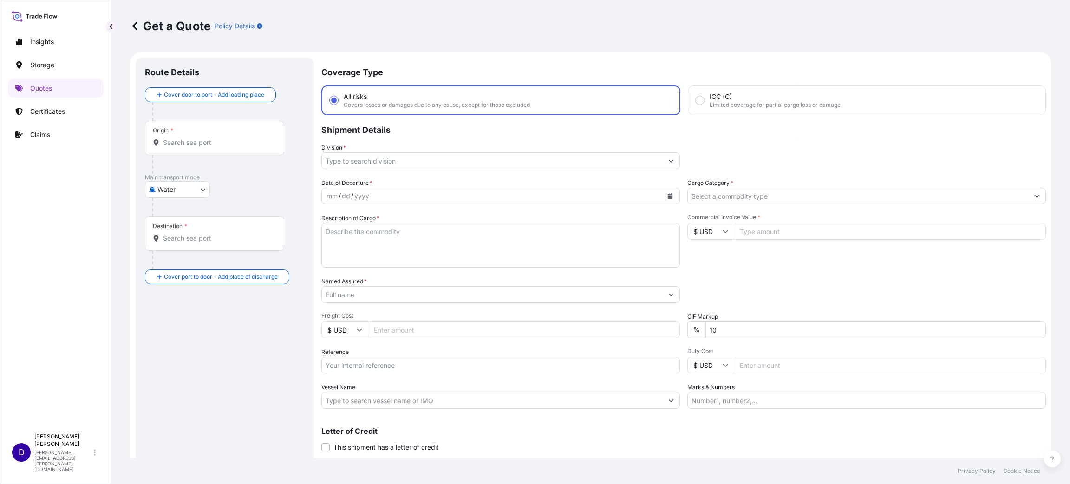
scroll to position [15, 0]
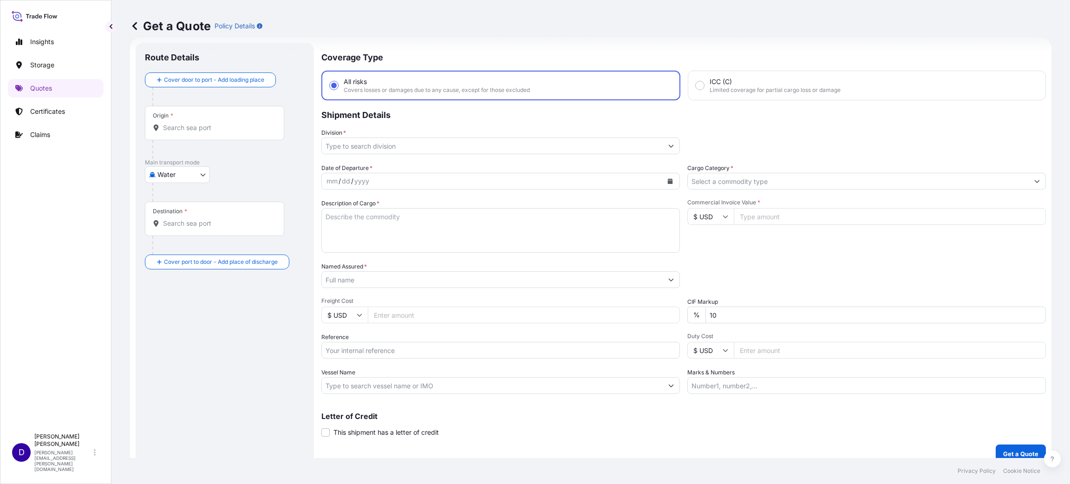
click at [200, 130] on input "Origin *" at bounding box center [218, 127] width 110 height 9
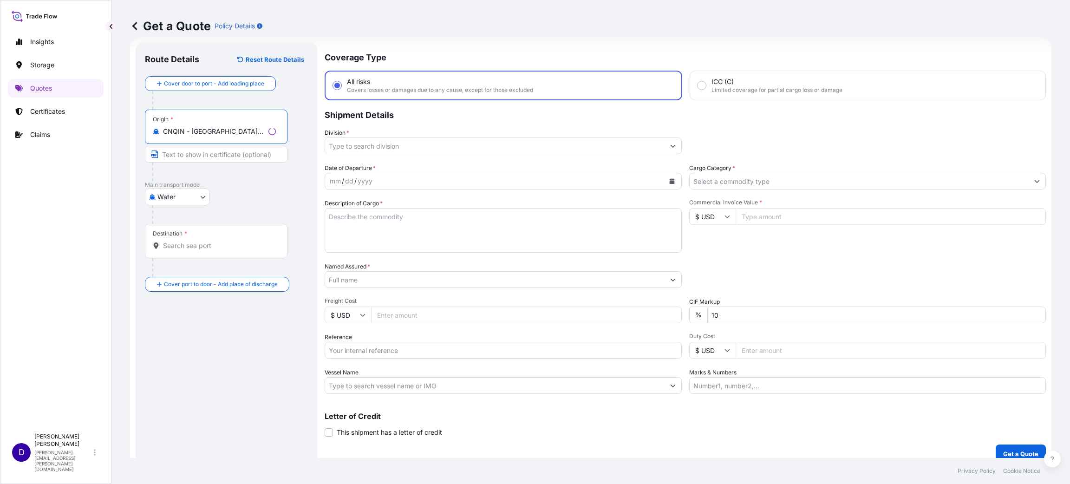
type input "CNQIN - [GEOGRAPHIC_DATA], [GEOGRAPHIC_DATA]"
click at [202, 241] on div at bounding box center [216, 245] width 127 height 9
click at [195, 244] on input "Destination *" at bounding box center [218, 245] width 110 height 9
drag, startPoint x: 228, startPoint y: 247, endPoint x: 127, endPoint y: 228, distance: 102.1
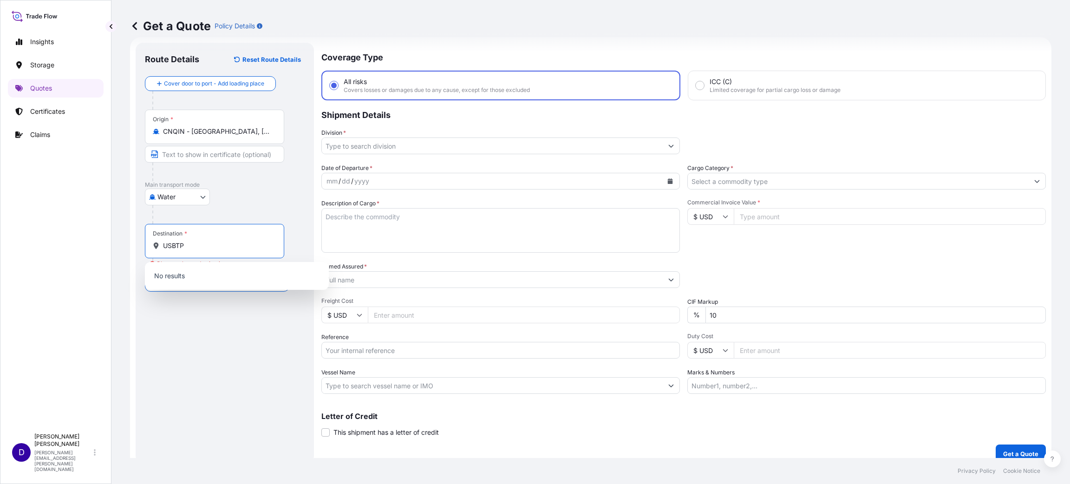
click at [127, 228] on div "Get a Quote Policy Details Route Details Reset Route Details Cover door to port…" at bounding box center [590, 229] width 958 height 458
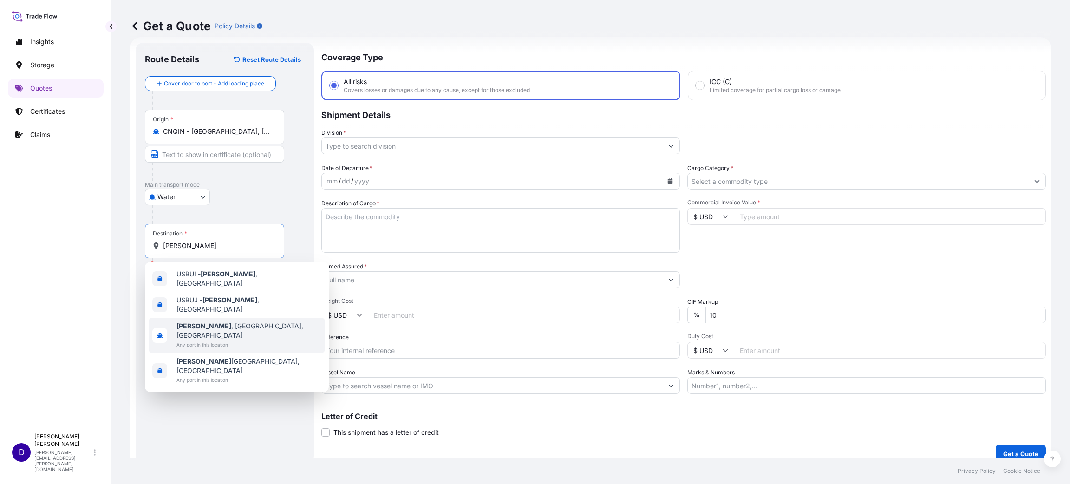
click at [211, 321] on span "Butler , [GEOGRAPHIC_DATA], [GEOGRAPHIC_DATA]" at bounding box center [248, 330] width 145 height 19
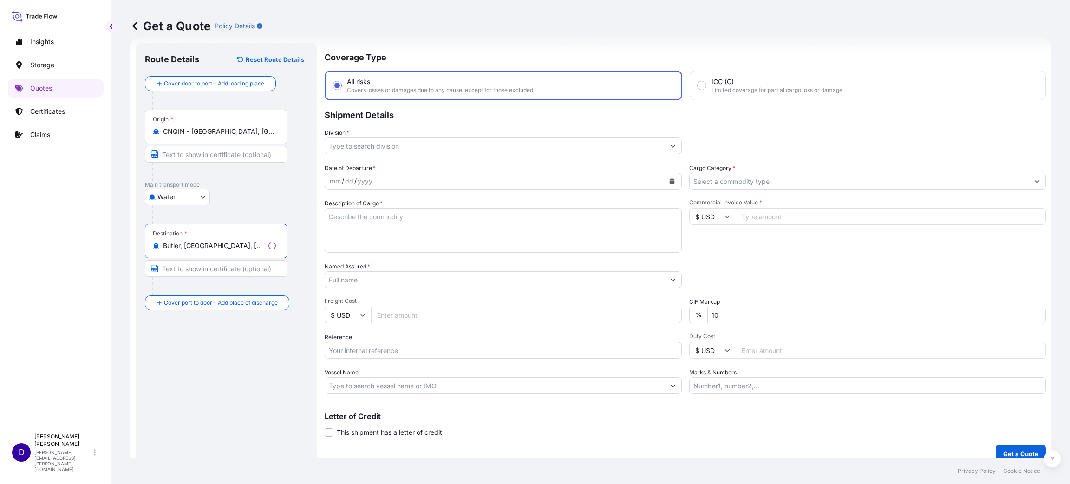
type input "Butler, [GEOGRAPHIC_DATA], [GEOGRAPHIC_DATA]"
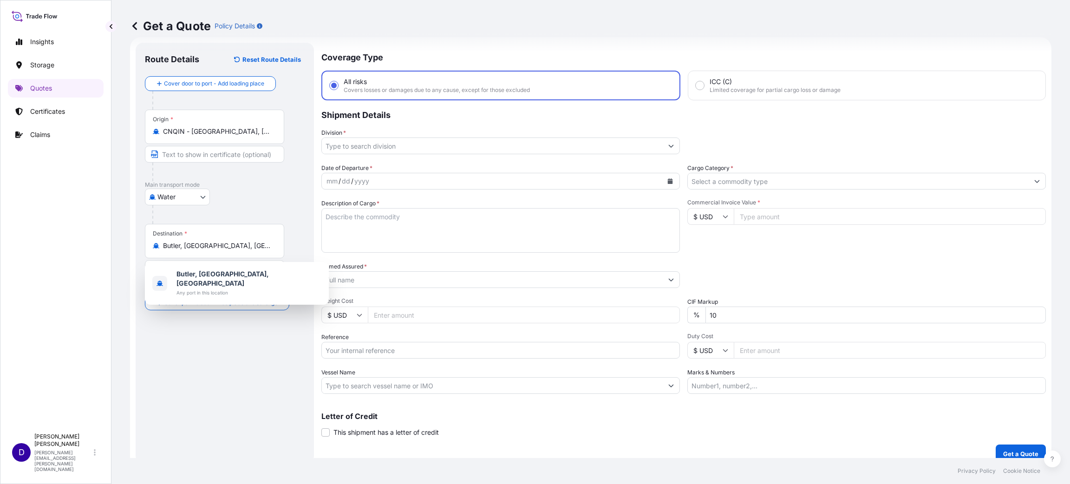
click at [27, 290] on div "Insights Storage Quotes Certificates Claims" at bounding box center [56, 226] width 96 height 404
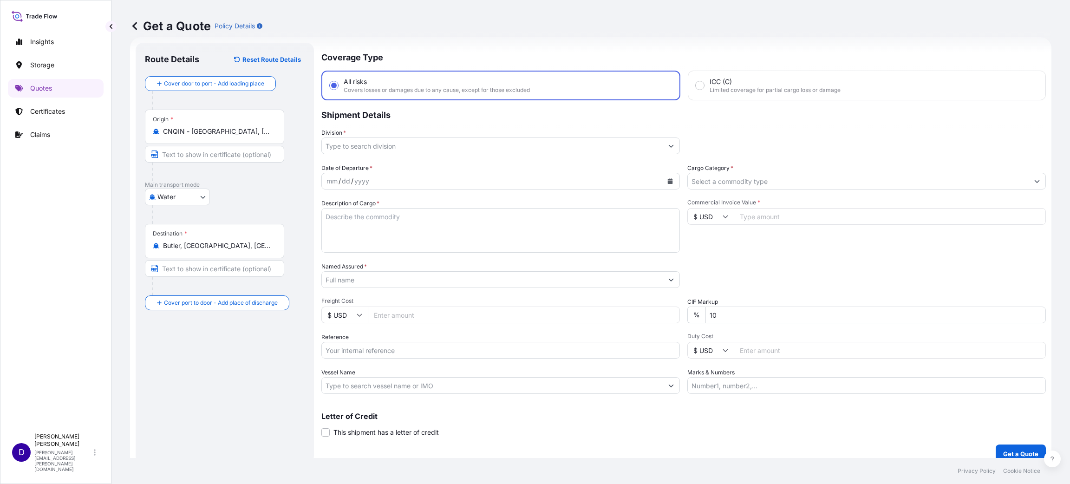
click at [376, 147] on input "Division *" at bounding box center [492, 145] width 341 height 17
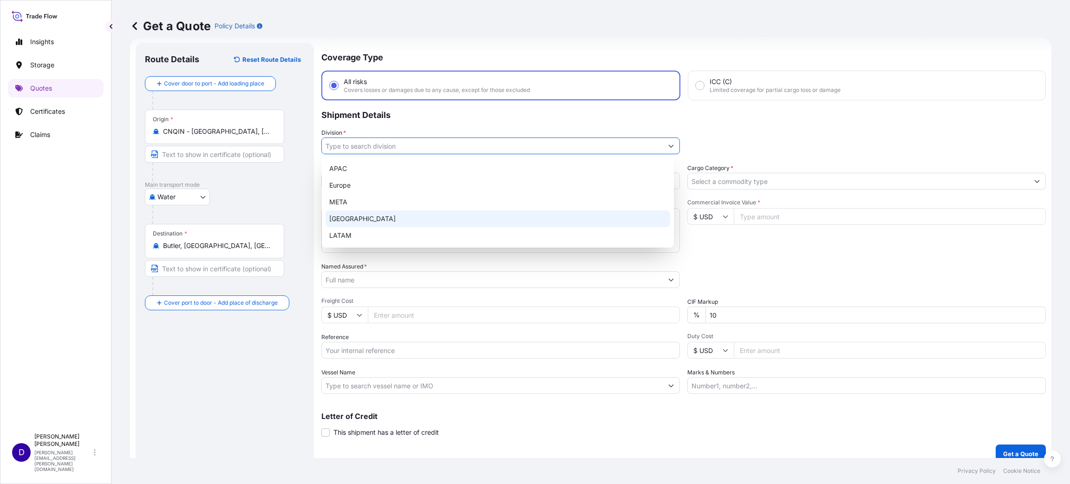
click at [379, 212] on div "[GEOGRAPHIC_DATA]" at bounding box center [498, 218] width 345 height 17
type input "[GEOGRAPHIC_DATA]"
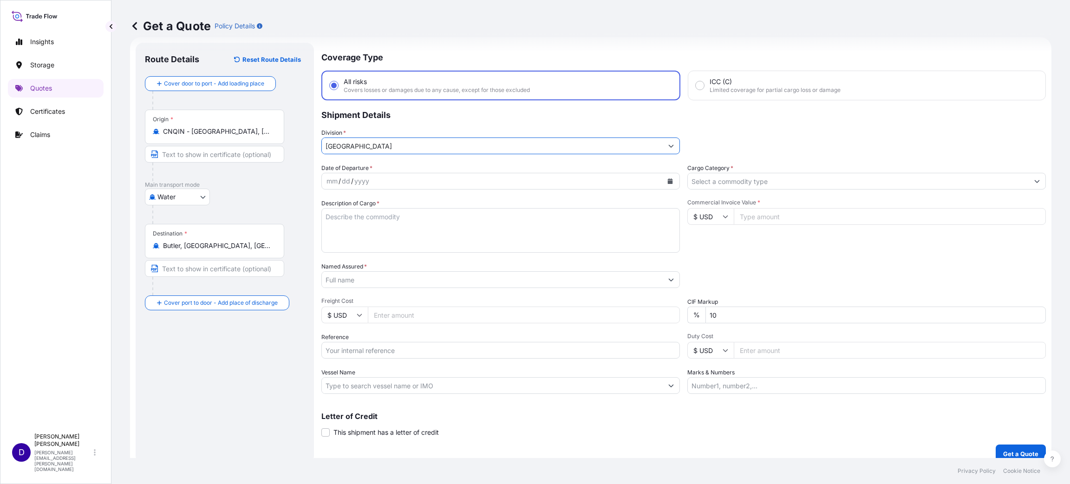
click at [639, 176] on div "mm / dd / yyyy" at bounding box center [492, 181] width 341 height 17
click at [670, 176] on button "Calendar" at bounding box center [670, 181] width 15 height 15
click at [394, 295] on div "20" at bounding box center [390, 293] width 17 height 17
click at [718, 175] on input "Cargo Category *" at bounding box center [858, 181] width 341 height 17
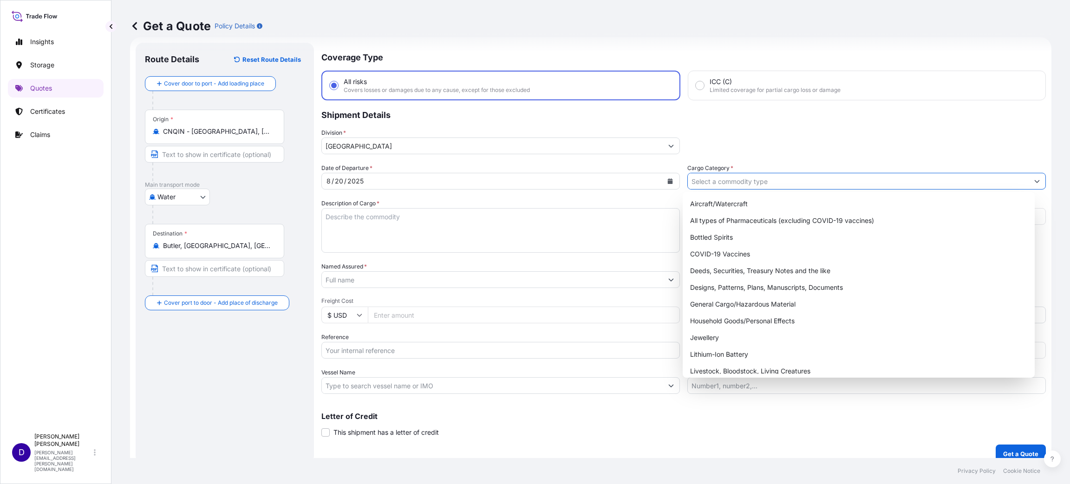
click at [721, 183] on input "Cargo Category *" at bounding box center [858, 181] width 341 height 17
click at [729, 306] on div "General Cargo/Hazardous Material" at bounding box center [858, 304] width 345 height 17
type input "General Cargo/Hazardous Material"
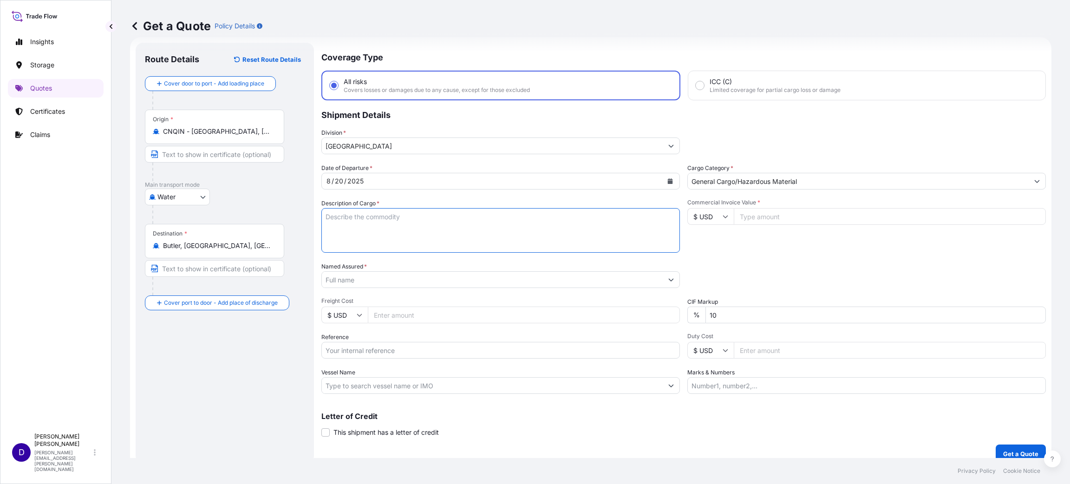
click at [448, 234] on textarea "Description of Cargo *" at bounding box center [500, 230] width 359 height 45
type textarea "TIRES"
type input "29250.00"
click at [336, 276] on input "Named Assured *" at bounding box center [492, 279] width 341 height 17
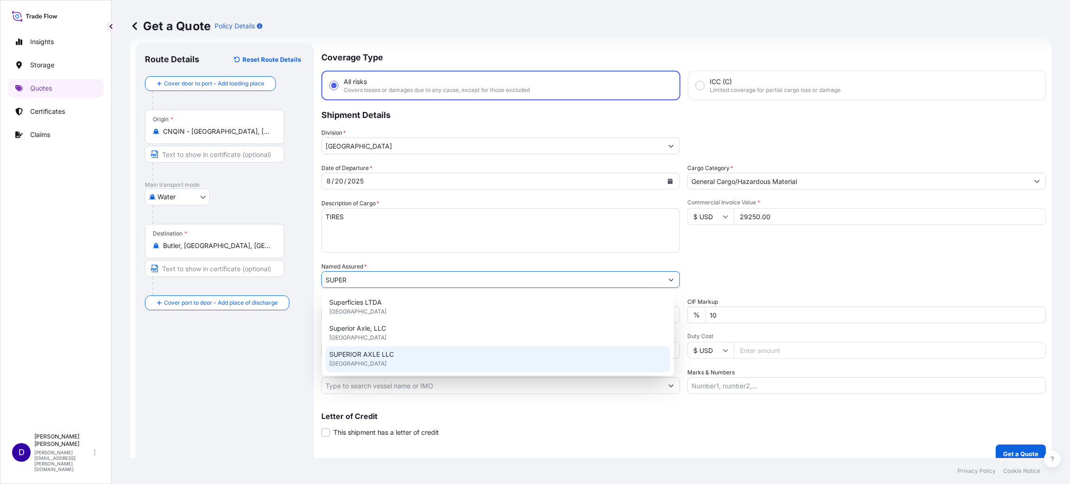
click at [365, 354] on span "SUPERIOR AXLE LLC" at bounding box center [361, 354] width 65 height 9
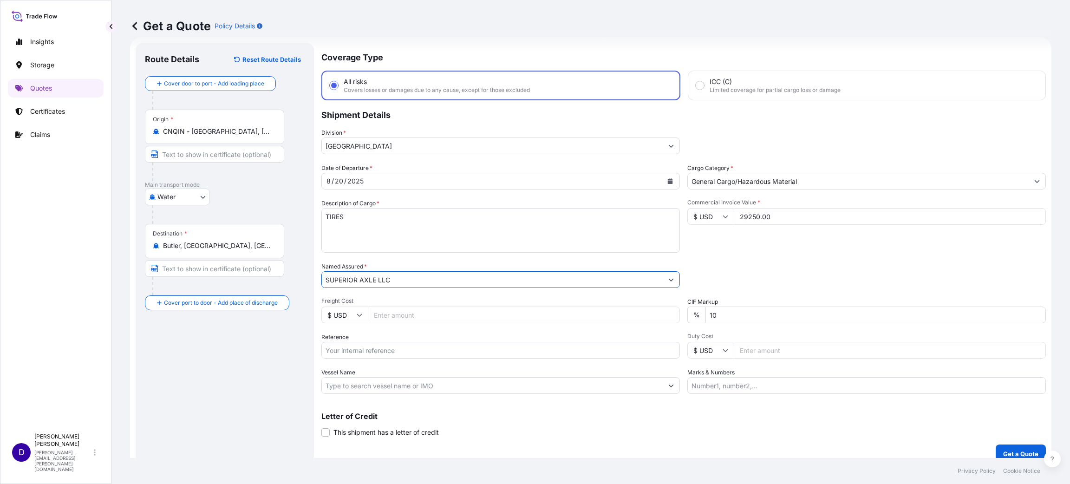
type input "SUPERIOR AXLE LLC"
click at [381, 312] on input "Freight Cost" at bounding box center [524, 314] width 312 height 17
type input "5680.00"
click at [346, 346] on input "Reference" at bounding box center [500, 350] width 359 height 17
paste input "S25I157952"
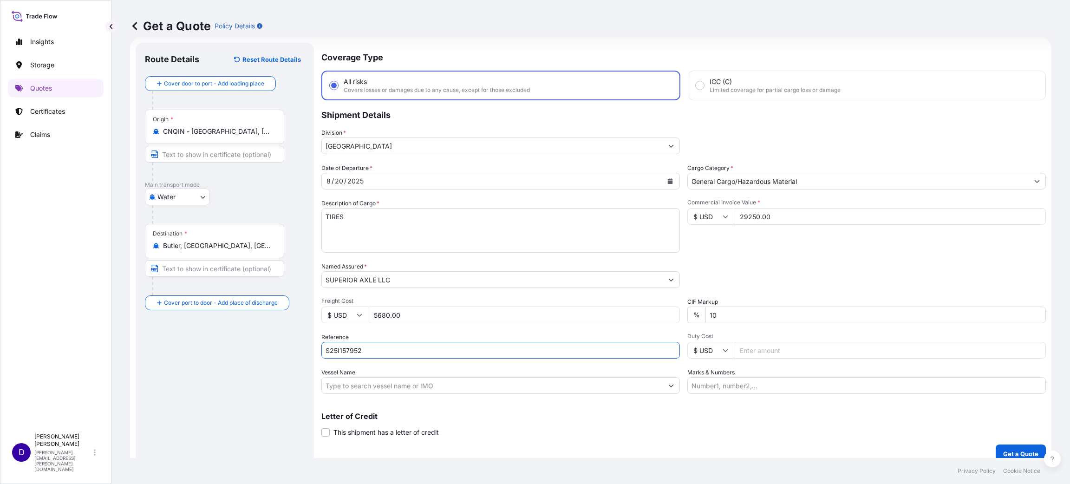
type input "S25I157952"
click at [774, 355] on input "Duty Cost" at bounding box center [890, 350] width 312 height 17
type input "17219.88"
click at [412, 322] on input "5680.00" at bounding box center [524, 314] width 312 height 17
click at [1003, 450] on p "Get a Quote" at bounding box center [1020, 453] width 35 height 9
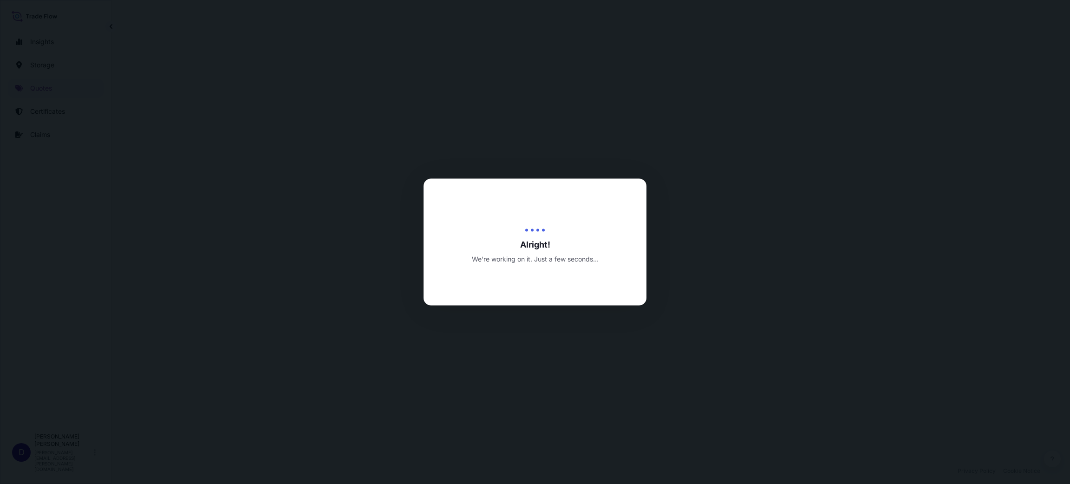
select select "Water"
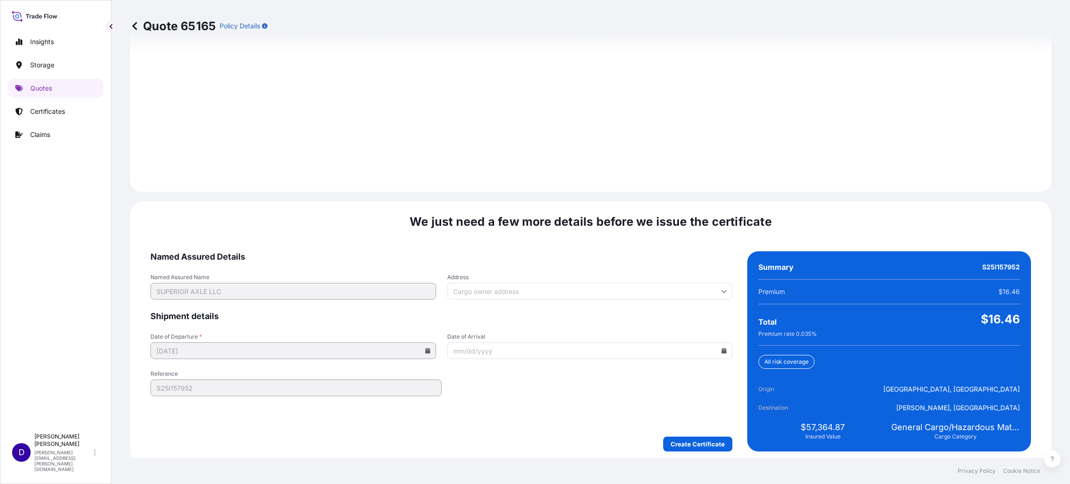
scroll to position [1275, 0]
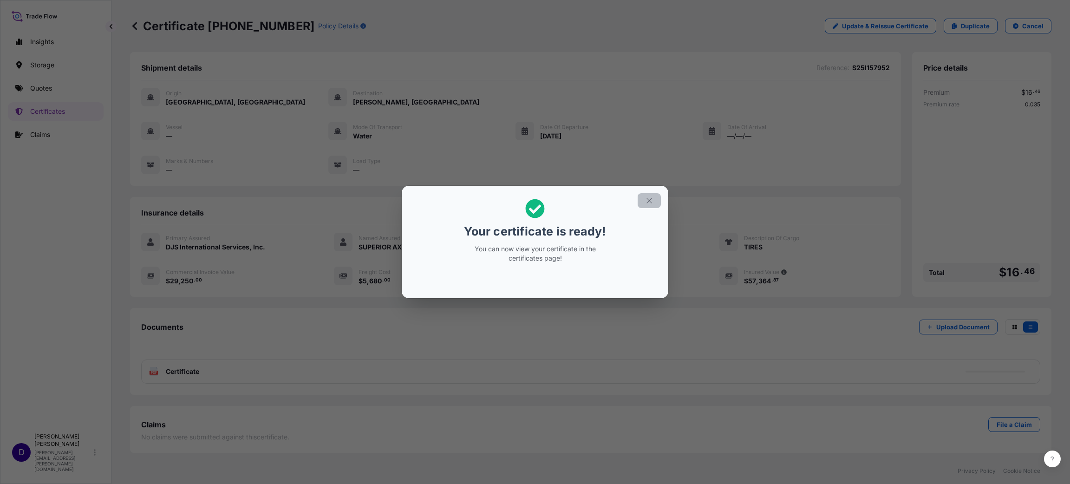
click at [652, 202] on icon "button" at bounding box center [649, 200] width 8 height 8
